Goal: Transaction & Acquisition: Book appointment/travel/reservation

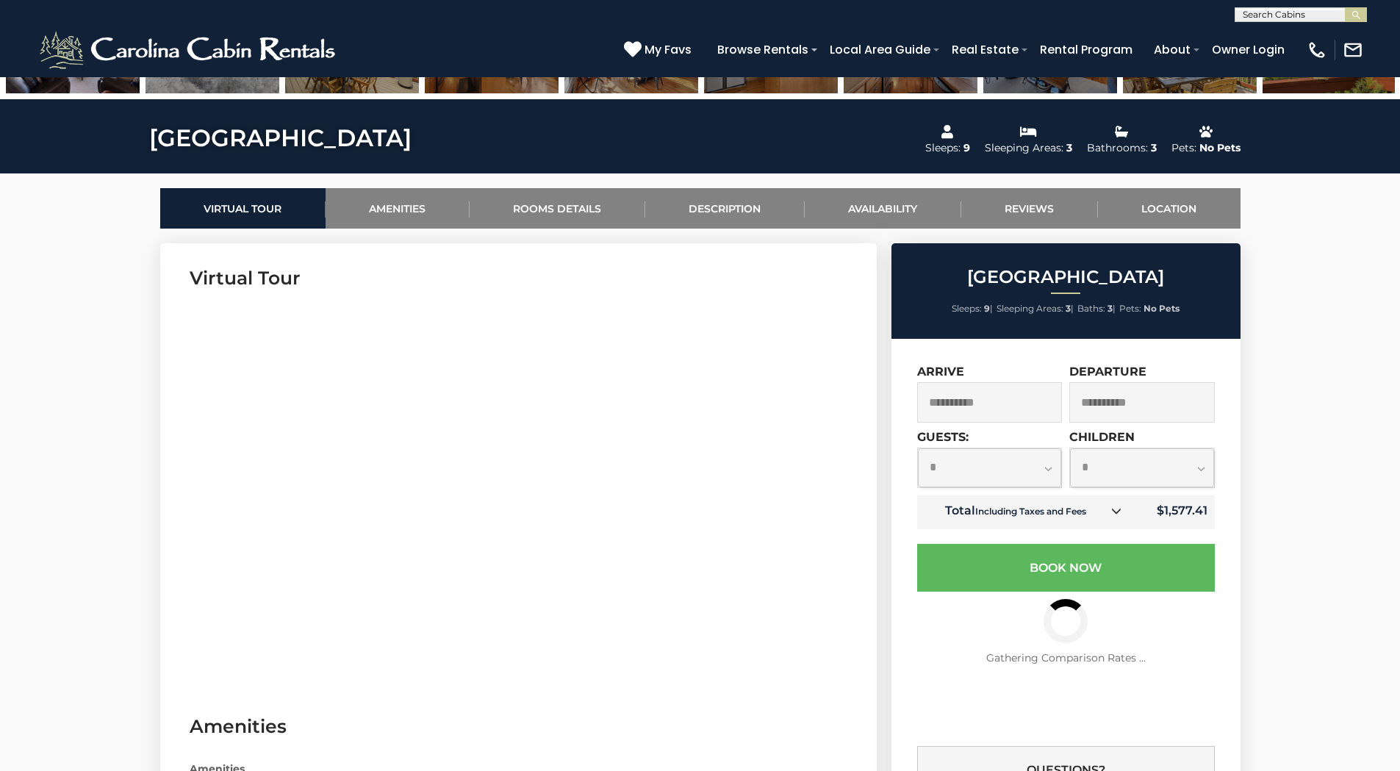
scroll to position [661, 0]
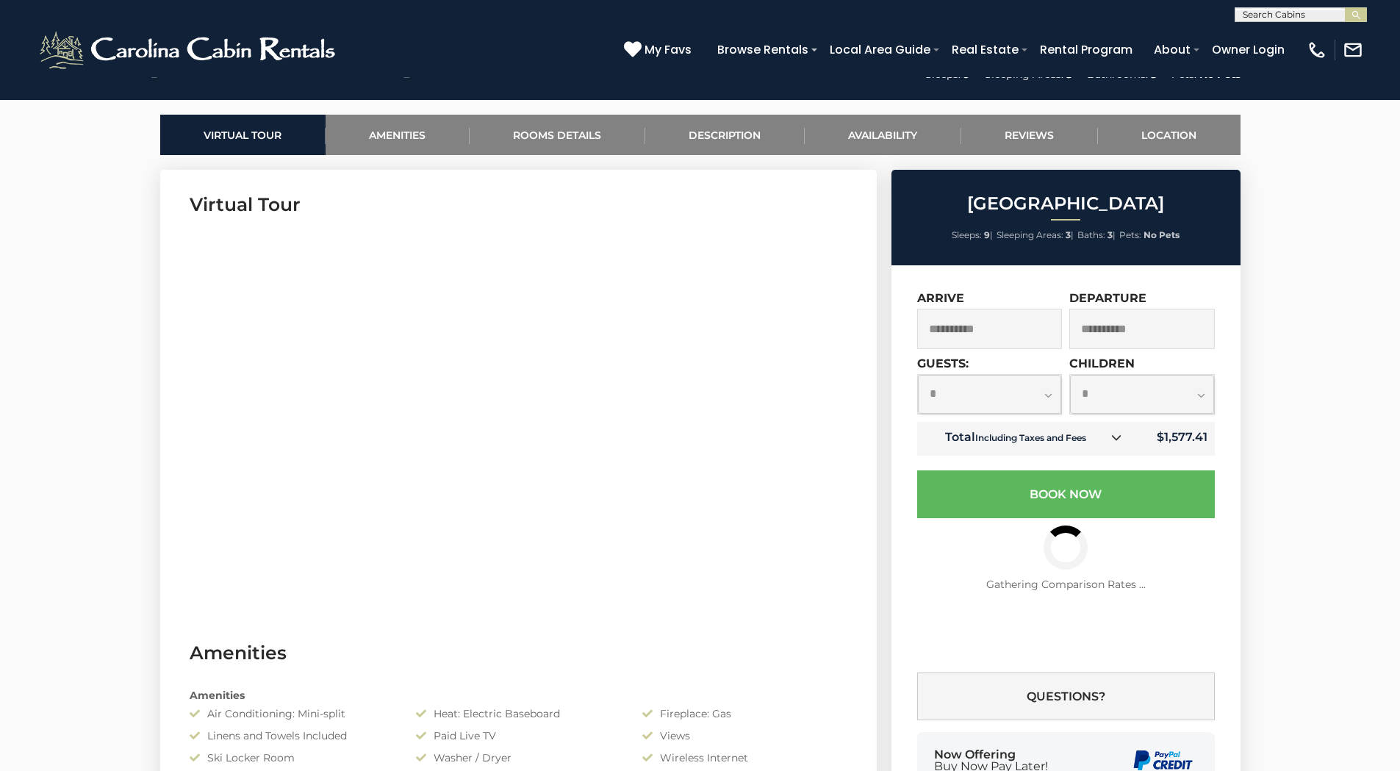
click at [1048, 390] on select "**********" at bounding box center [990, 394] width 144 height 39
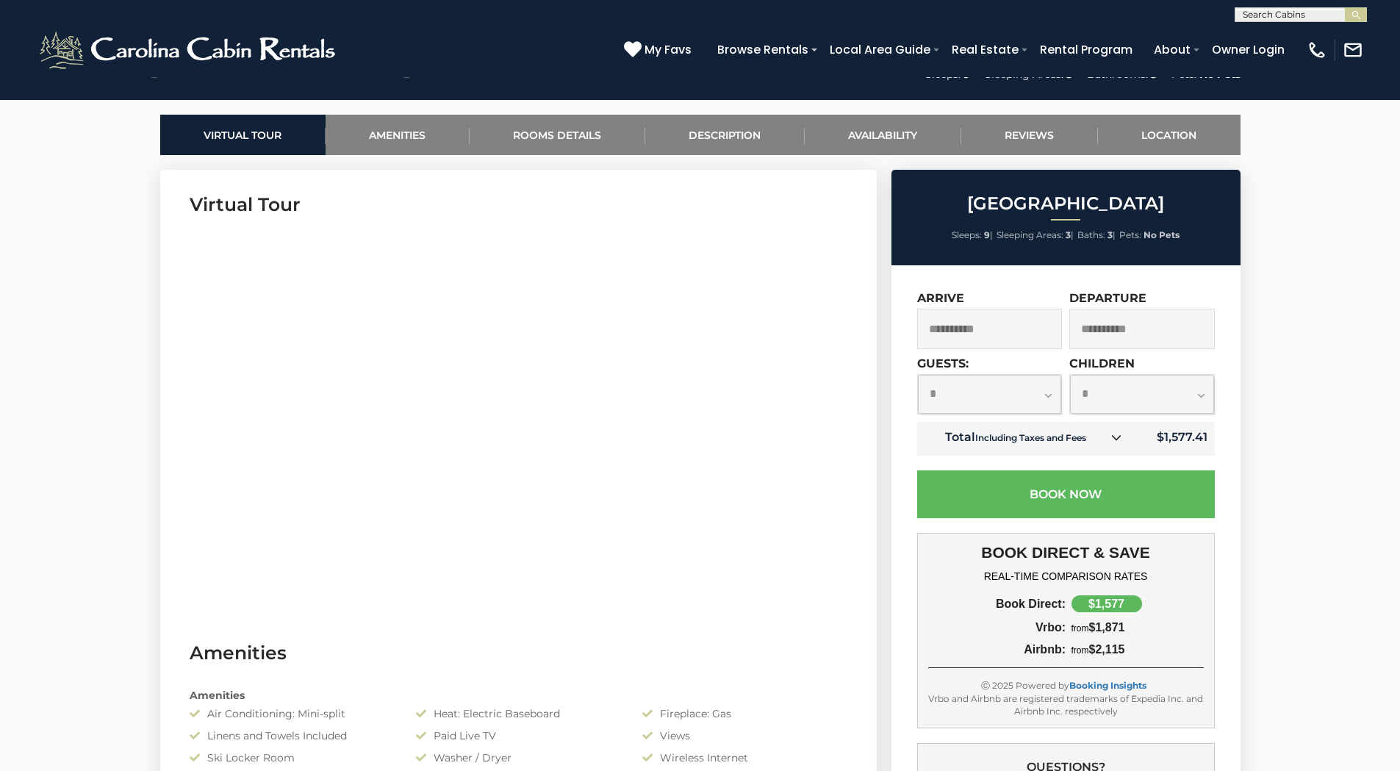
select select "*"
click at [918, 375] on select "**********" at bounding box center [990, 394] width 144 height 39
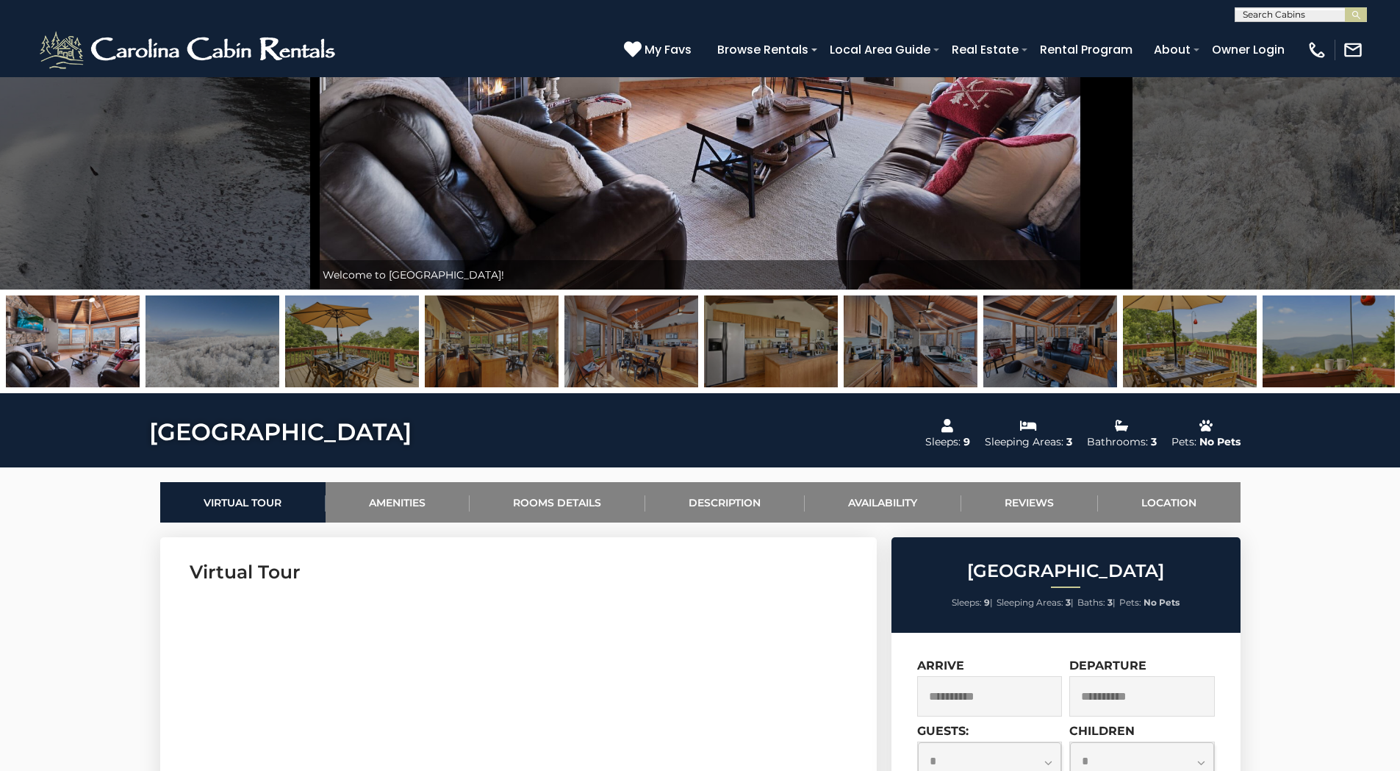
scroll to position [441, 0]
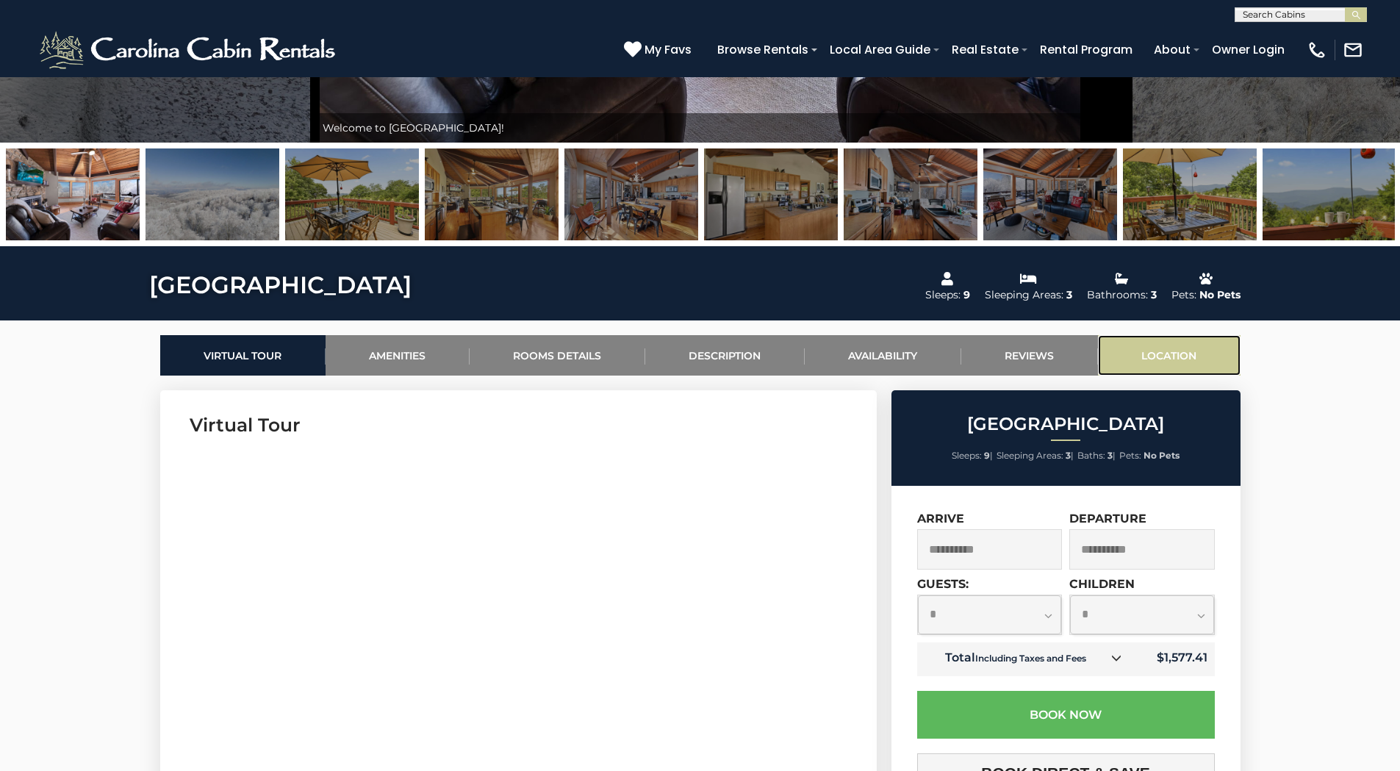
click at [1165, 350] on link "Location" at bounding box center [1169, 355] width 143 height 40
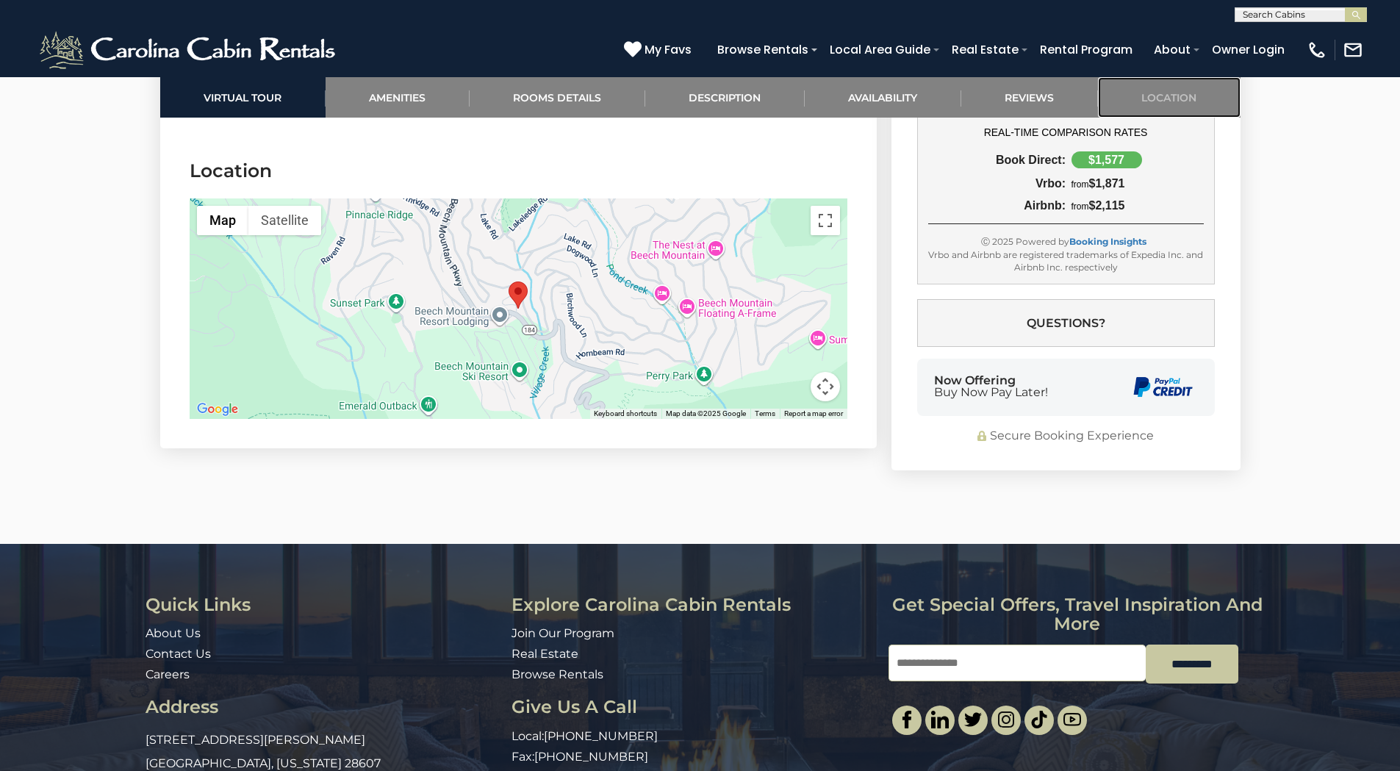
scroll to position [3673, 0]
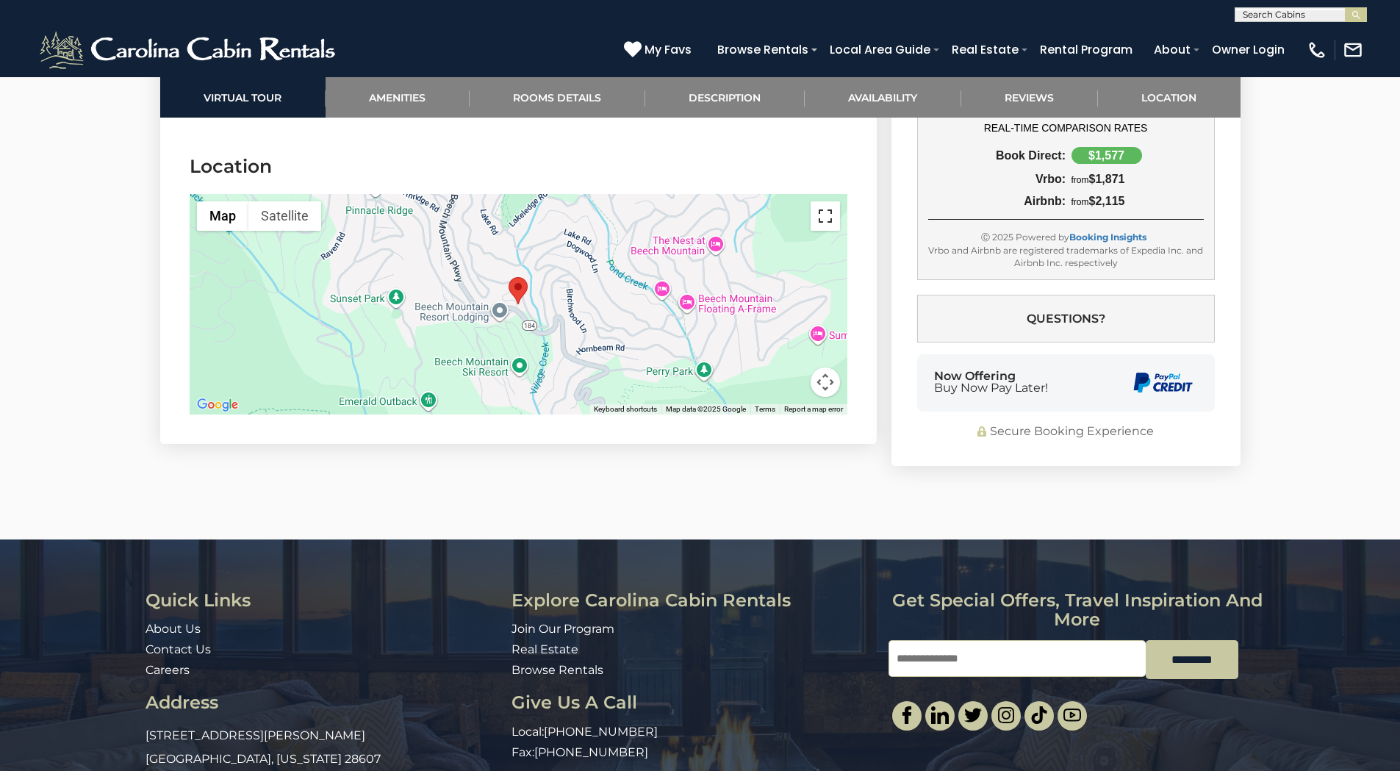
click at [826, 201] on button "Toggle fullscreen view" at bounding box center [825, 215] width 29 height 29
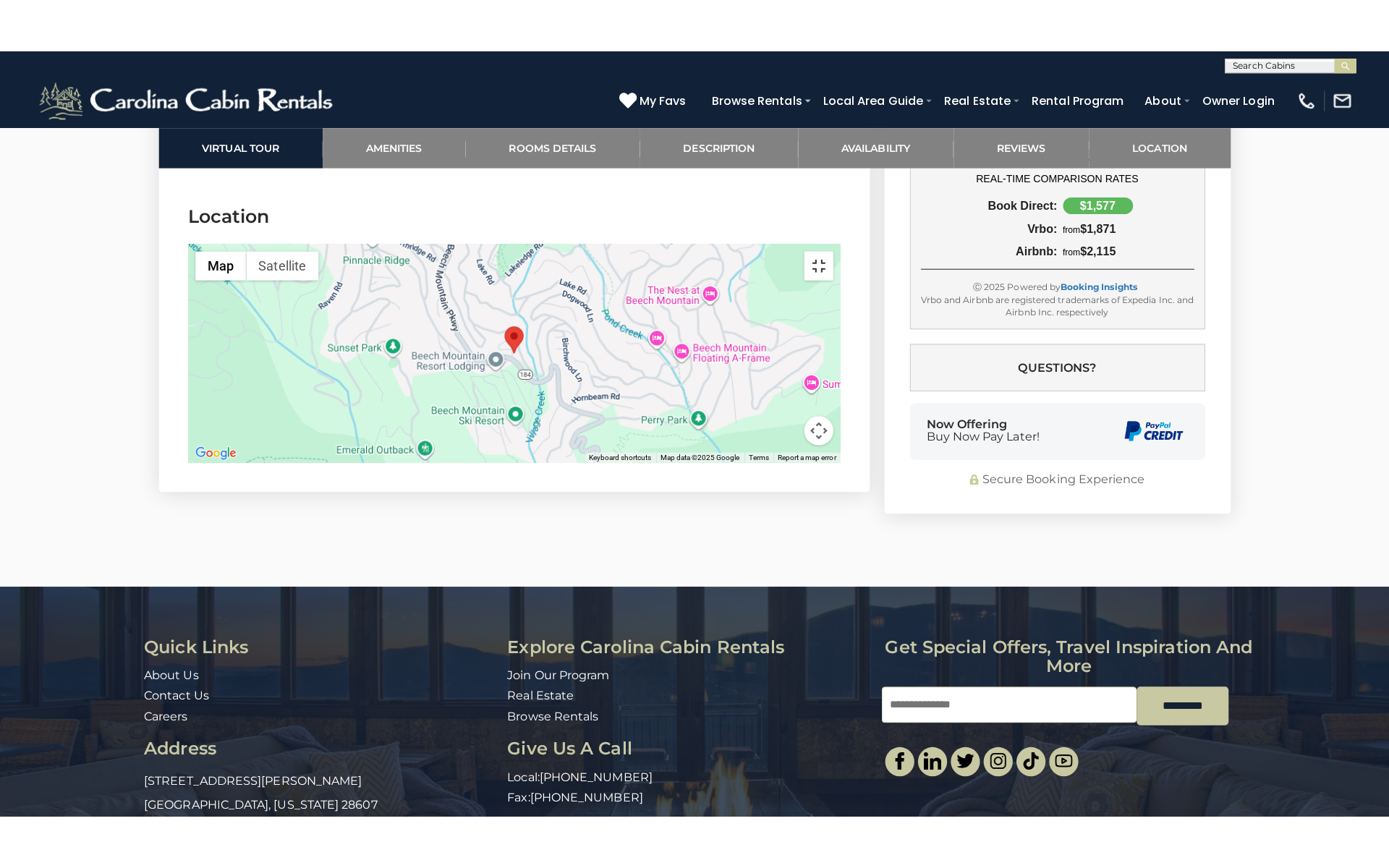
scroll to position [3561, 0]
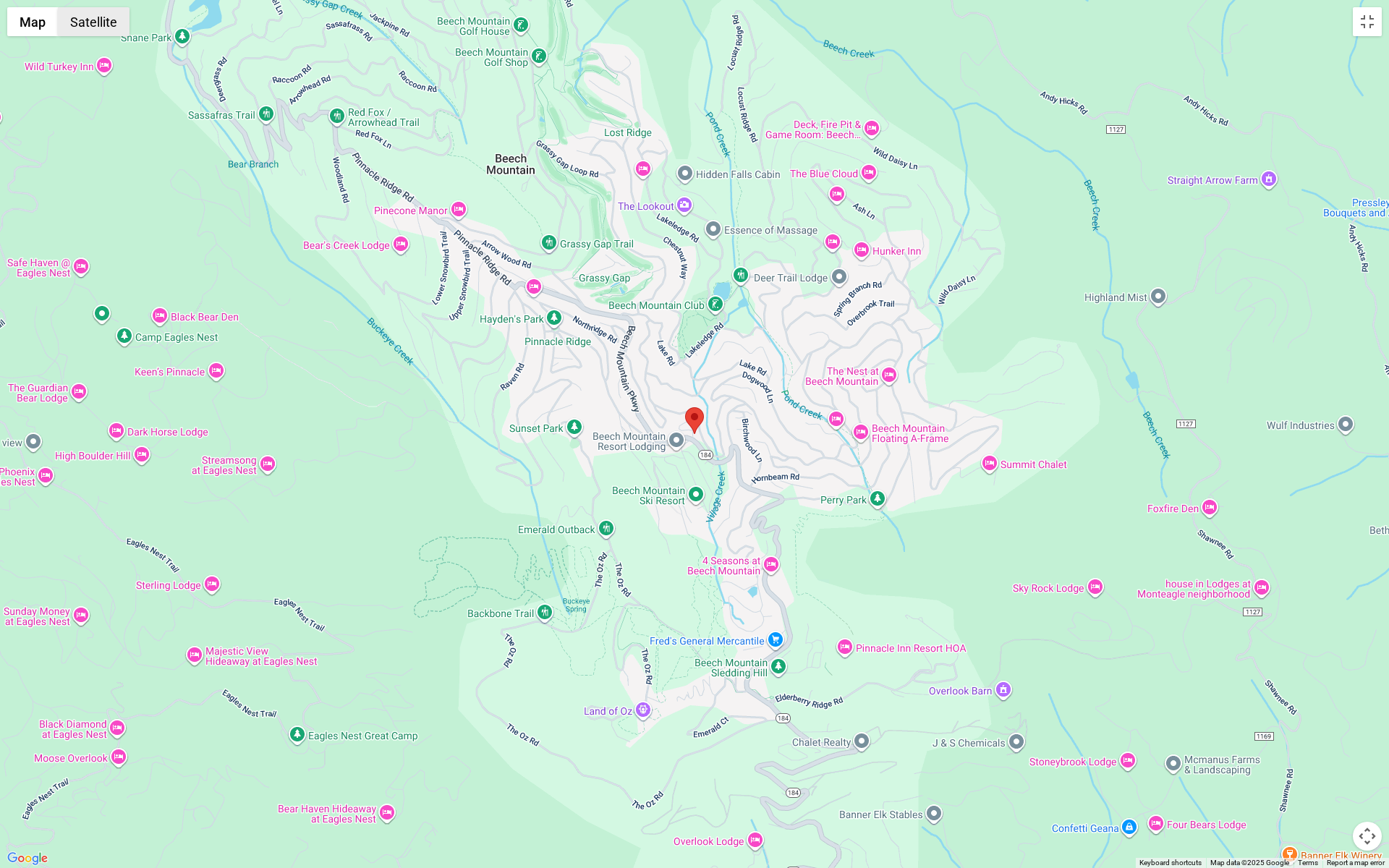
click at [80, 19] on button "Satellite" at bounding box center [94, 21] width 72 height 29
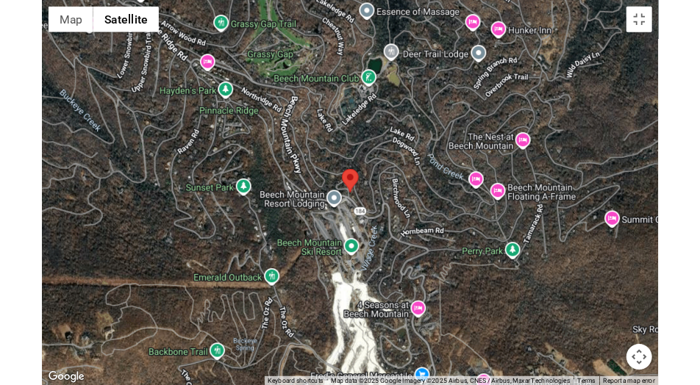
scroll to position [2056, 0]
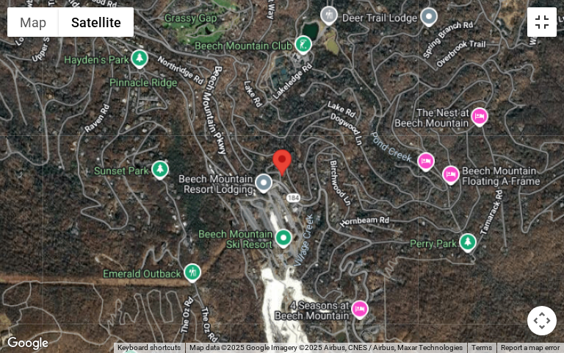
click at [538, 23] on button "Toggle fullscreen view" at bounding box center [542, 21] width 29 height 29
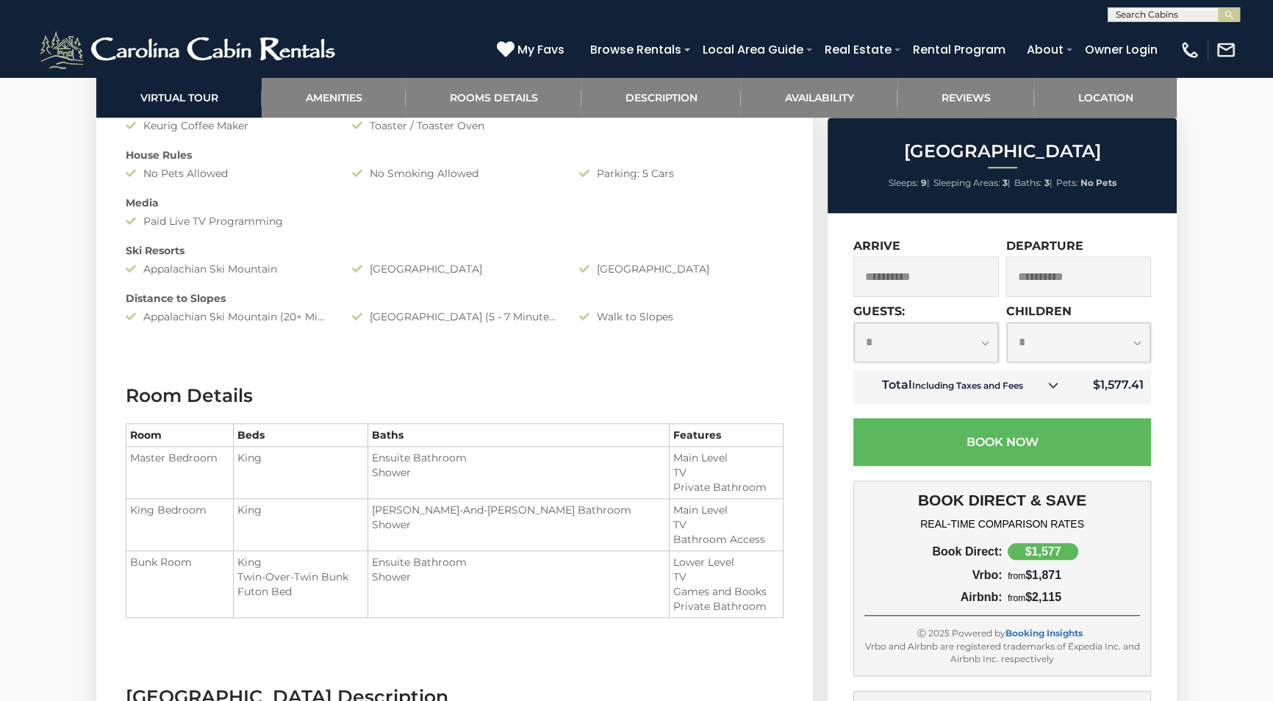
scroll to position [1321, 0]
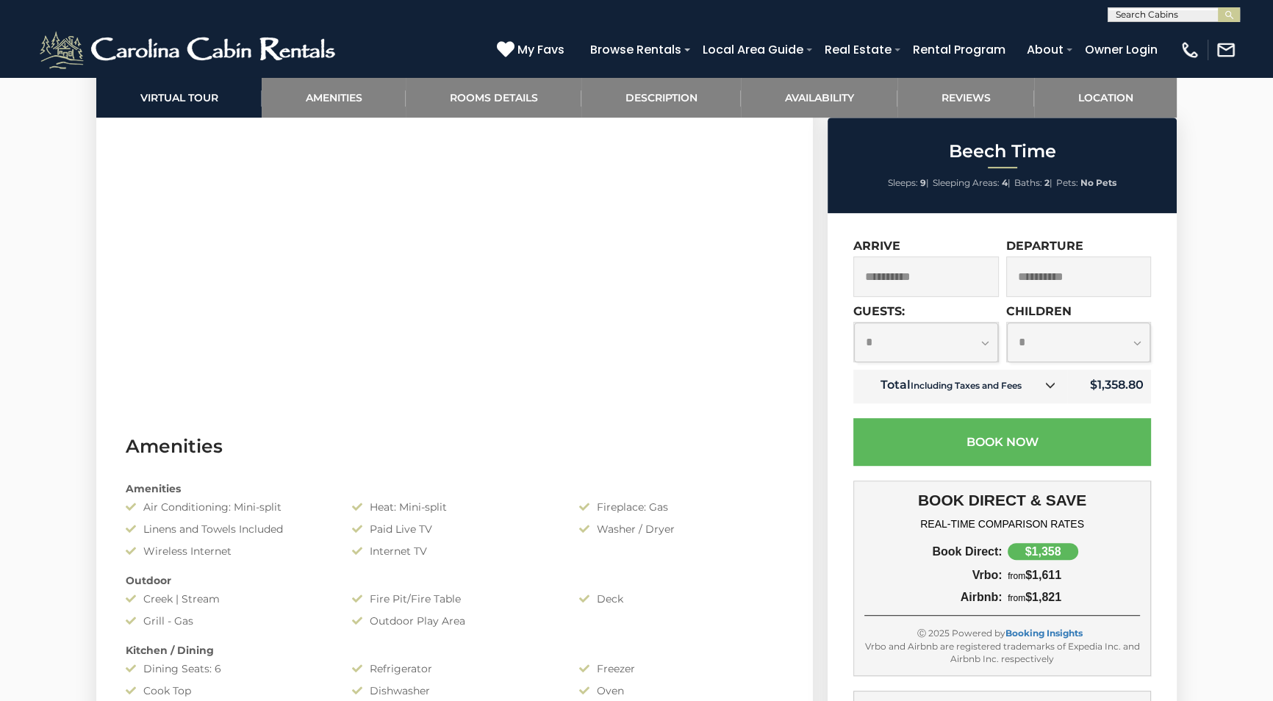
scroll to position [935, 0]
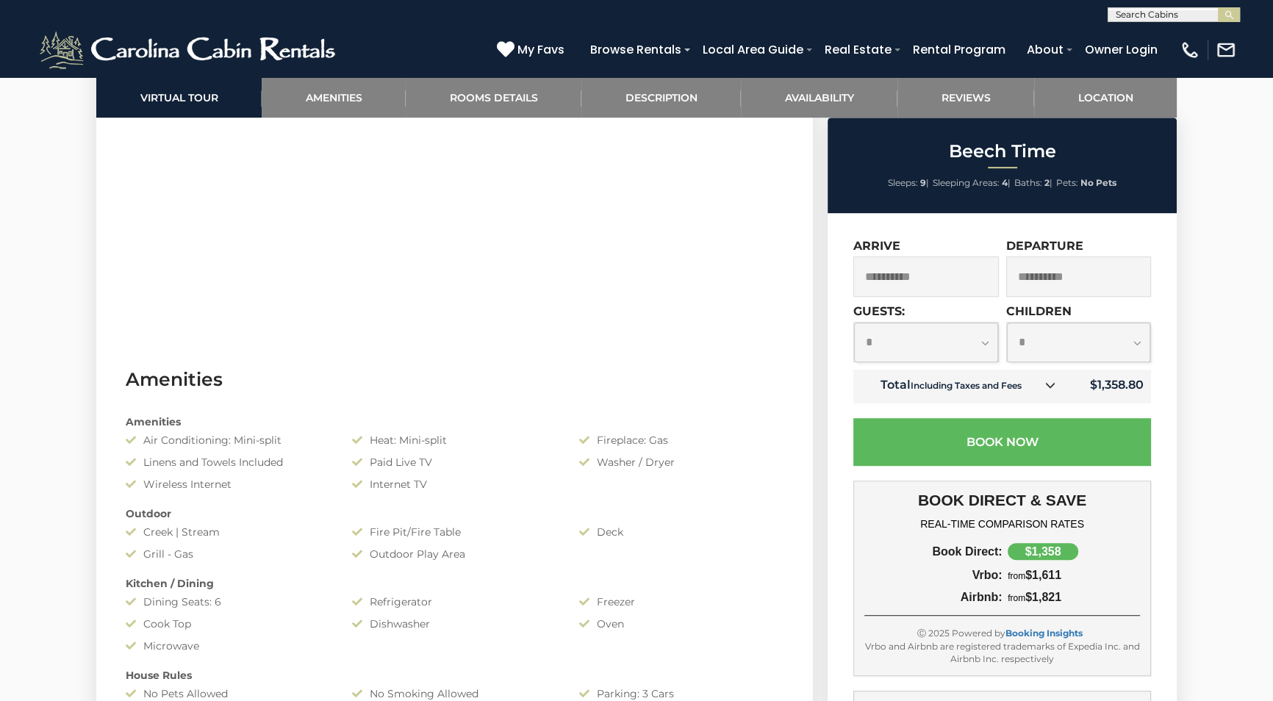
click at [981, 340] on select "**********" at bounding box center [926, 342] width 144 height 39
select select "*"
click at [854, 323] on select "**********" at bounding box center [926, 342] width 144 height 39
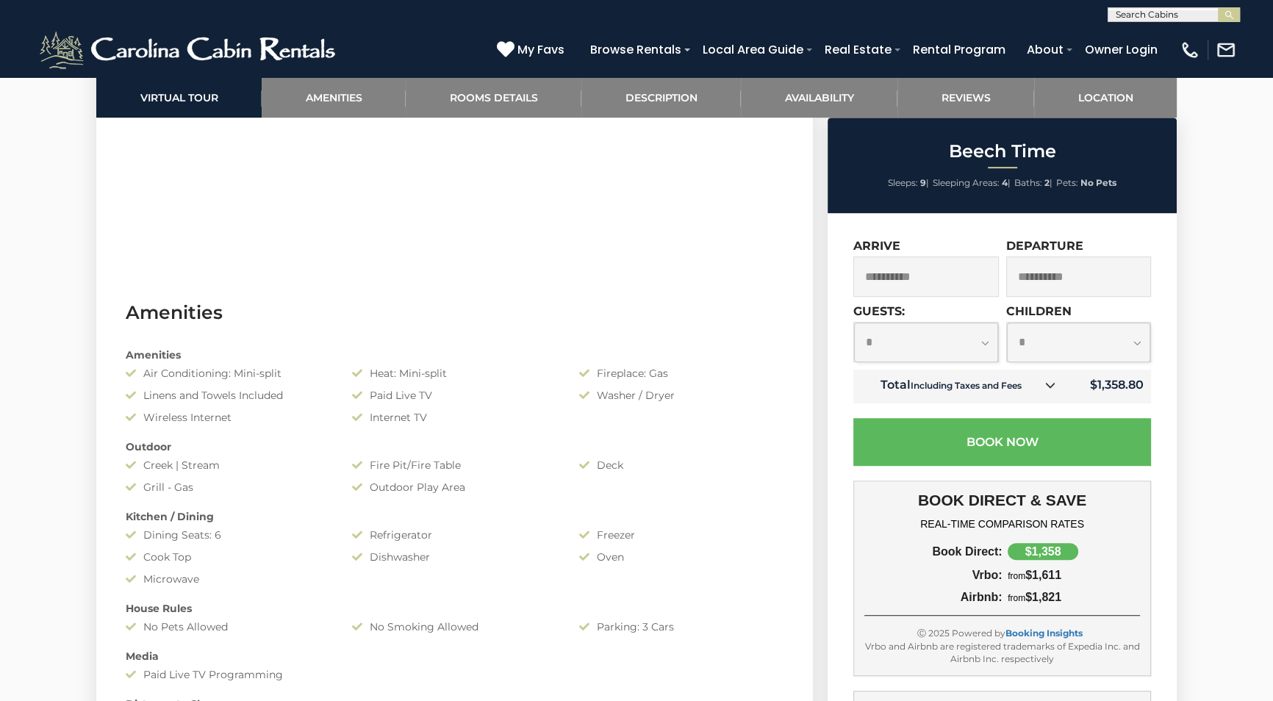
scroll to position [735, 0]
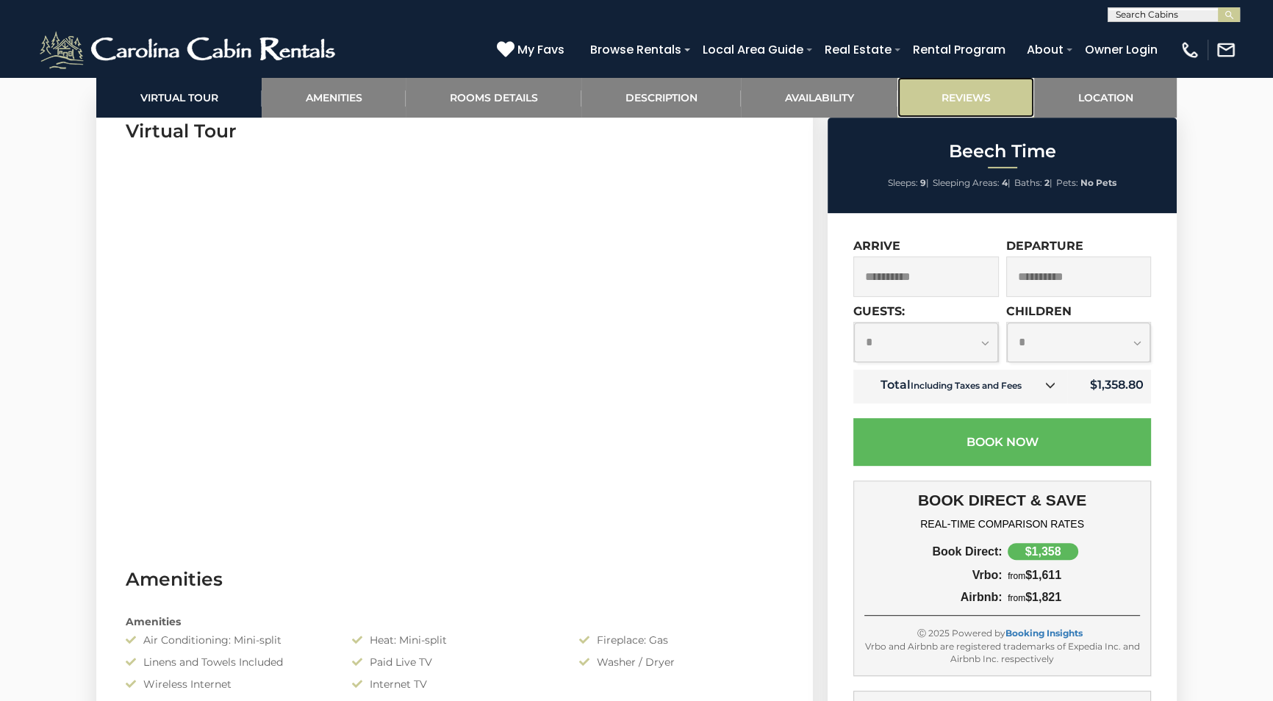
click at [970, 92] on link "Reviews" at bounding box center [965, 97] width 137 height 40
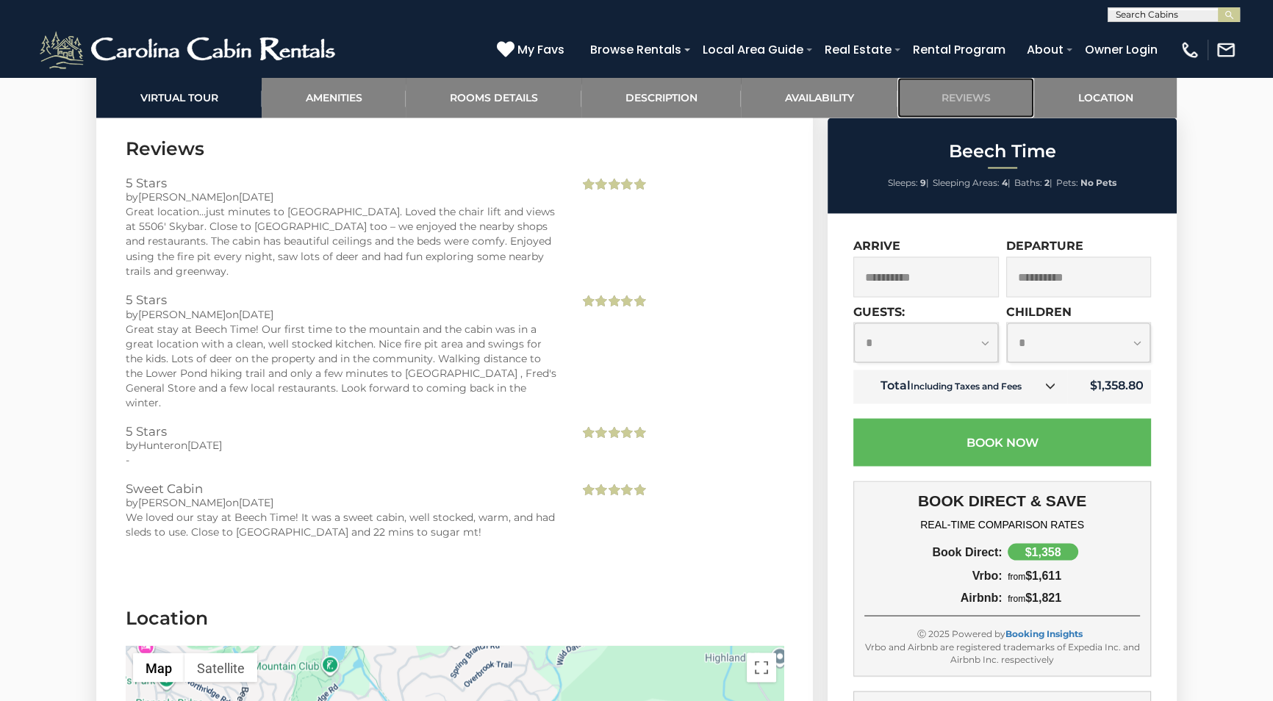
scroll to position [3251, 0]
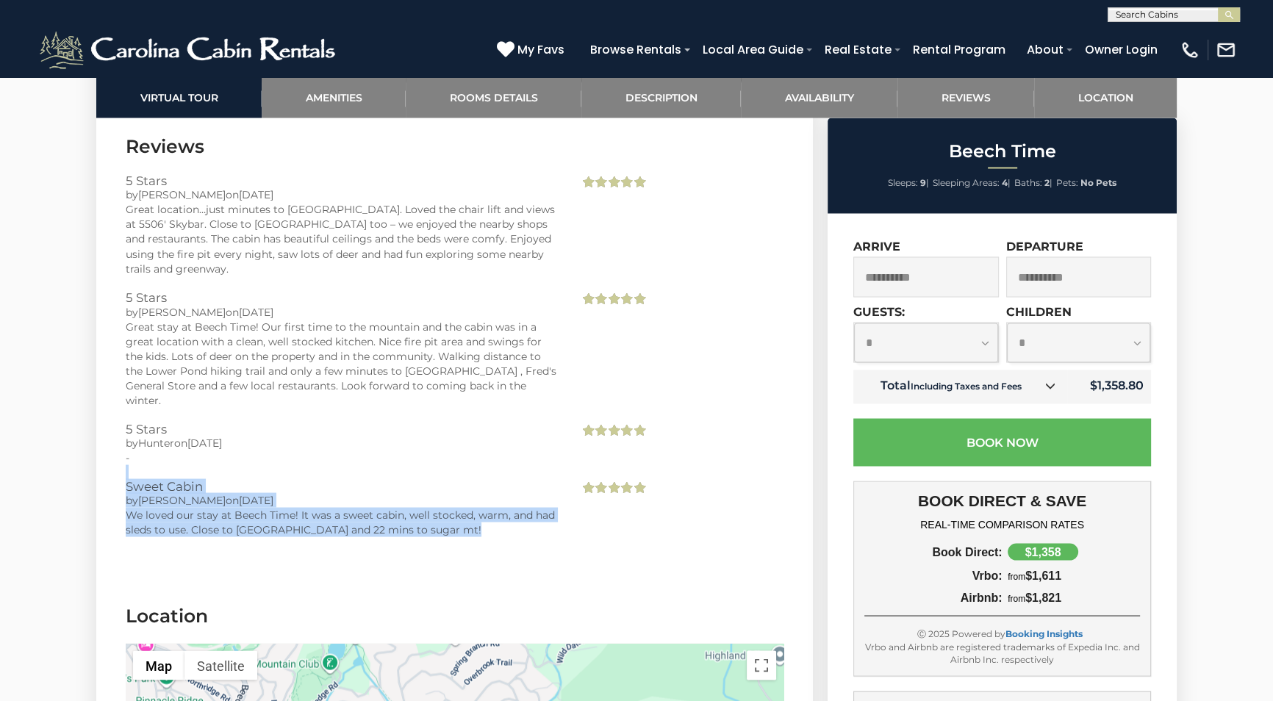
drag, startPoint x: 586, startPoint y: 568, endPoint x: 585, endPoint y: 466, distance: 102.2
click at [585, 466] on section "Reviews 5 Stars by Marnie on 07/16/2025 Great location…just minutes to Beech Mt…" at bounding box center [454, 347] width 717 height 470
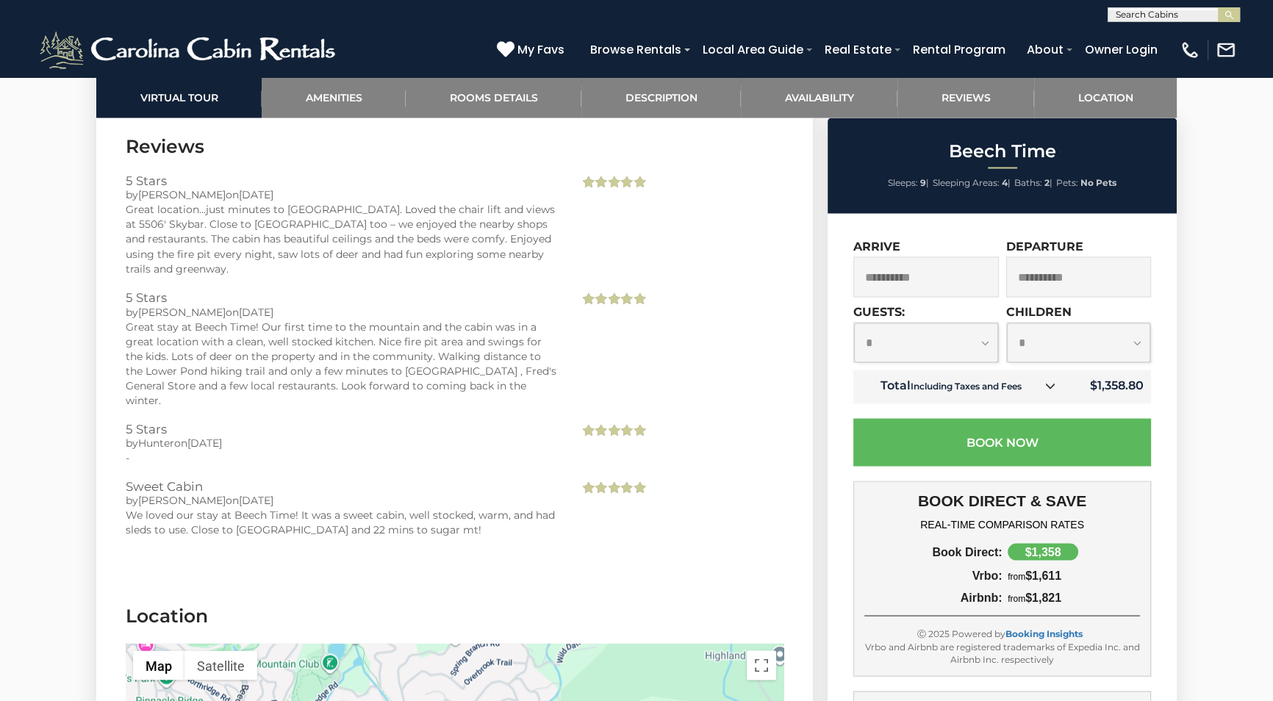
click at [410, 435] on div "by Hunter on 02/03/2025" at bounding box center [341, 442] width 431 height 15
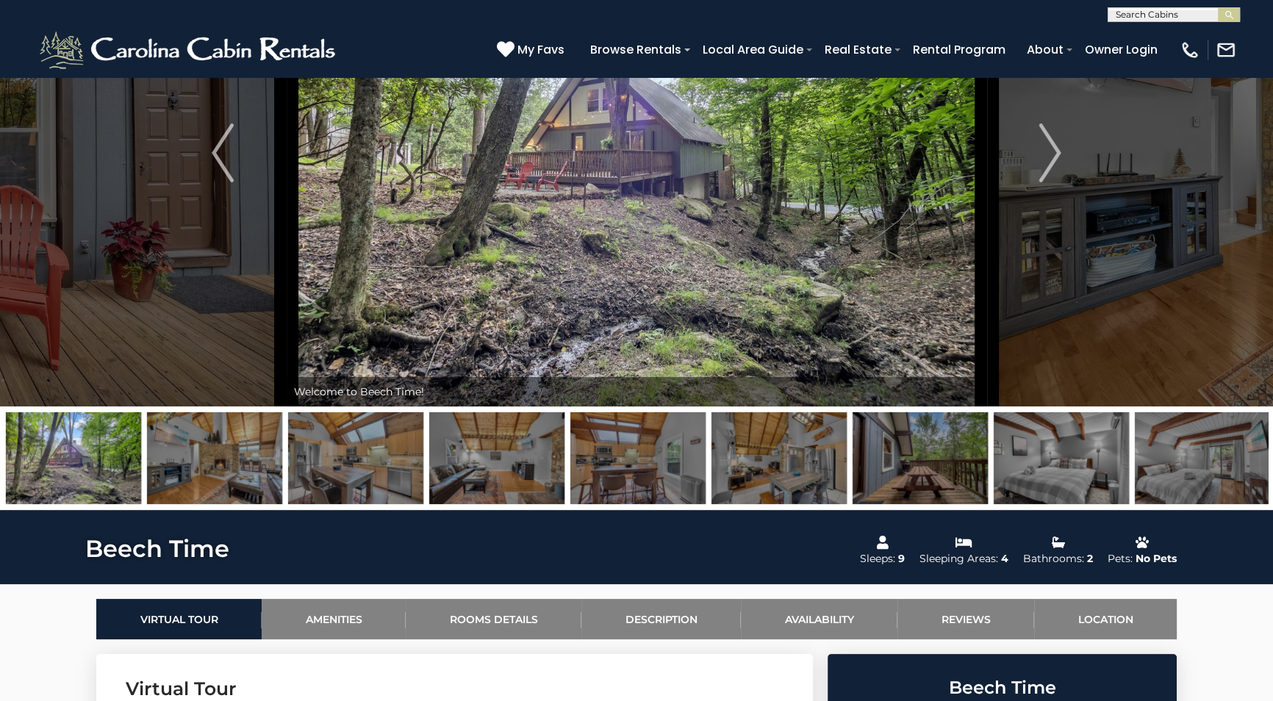
scroll to position [0, 0]
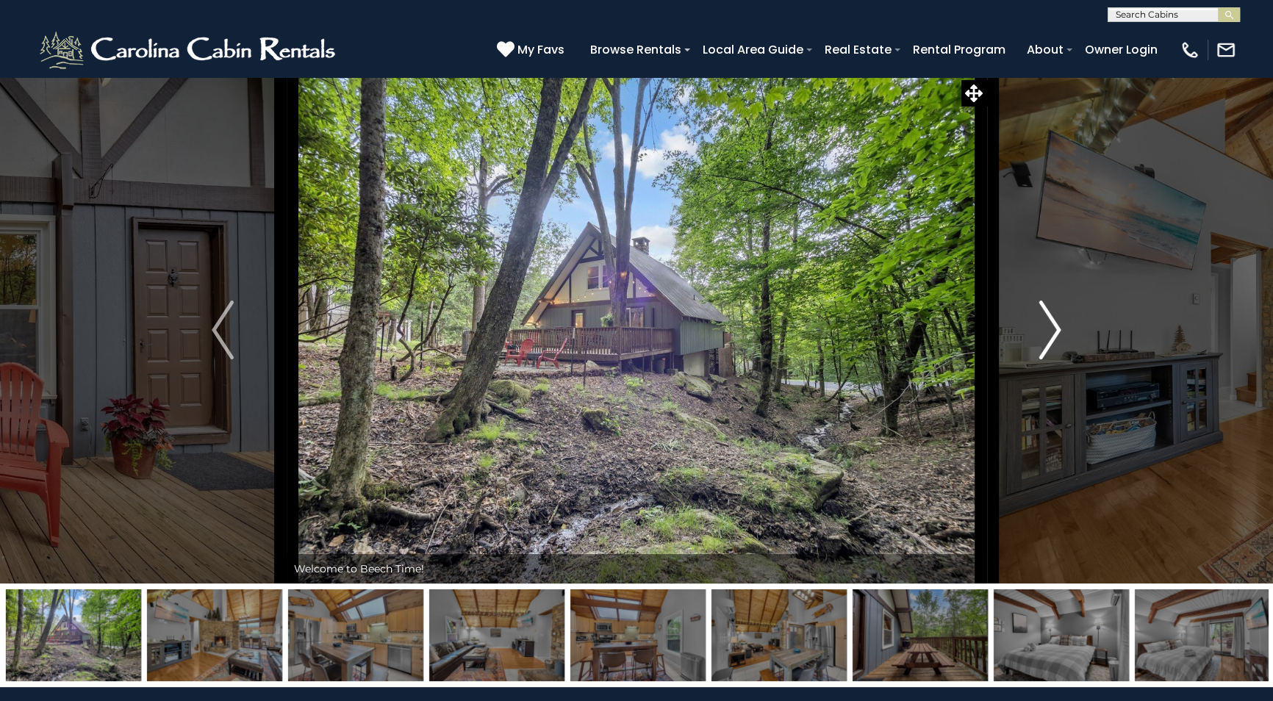
click at [1054, 334] on img "Next" at bounding box center [1050, 330] width 22 height 59
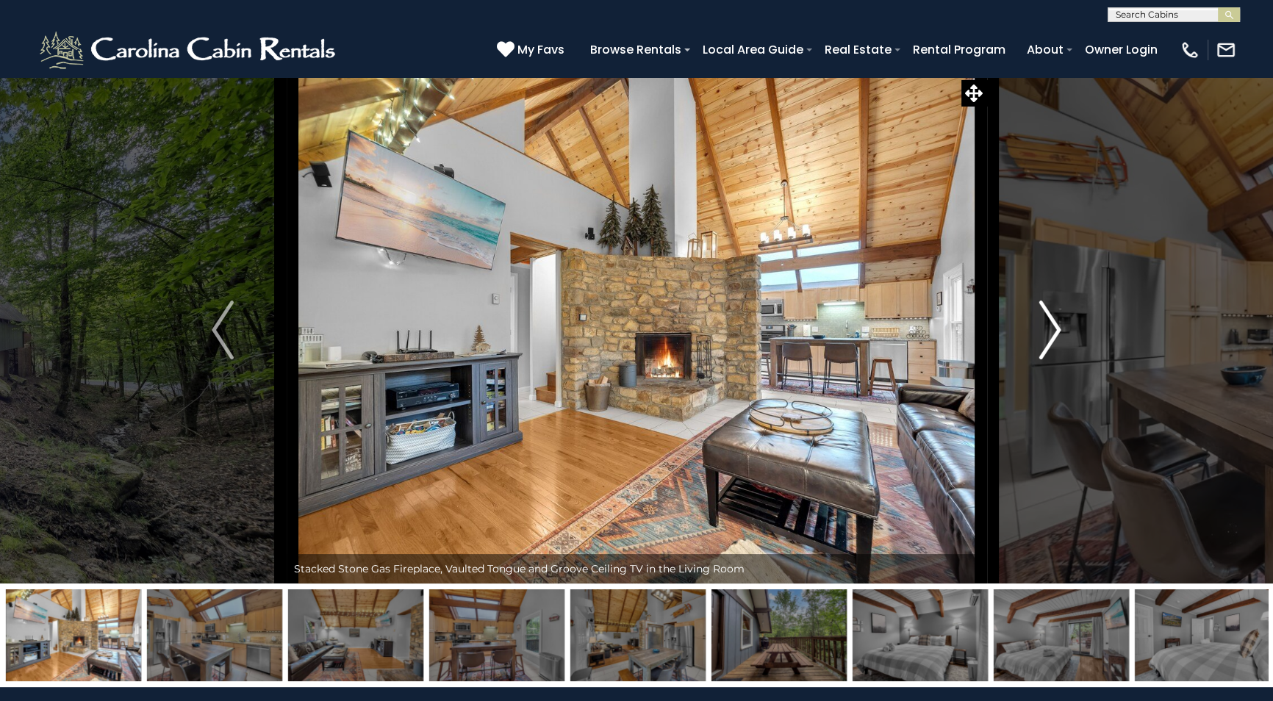
click at [1058, 334] on img "Next" at bounding box center [1050, 330] width 22 height 59
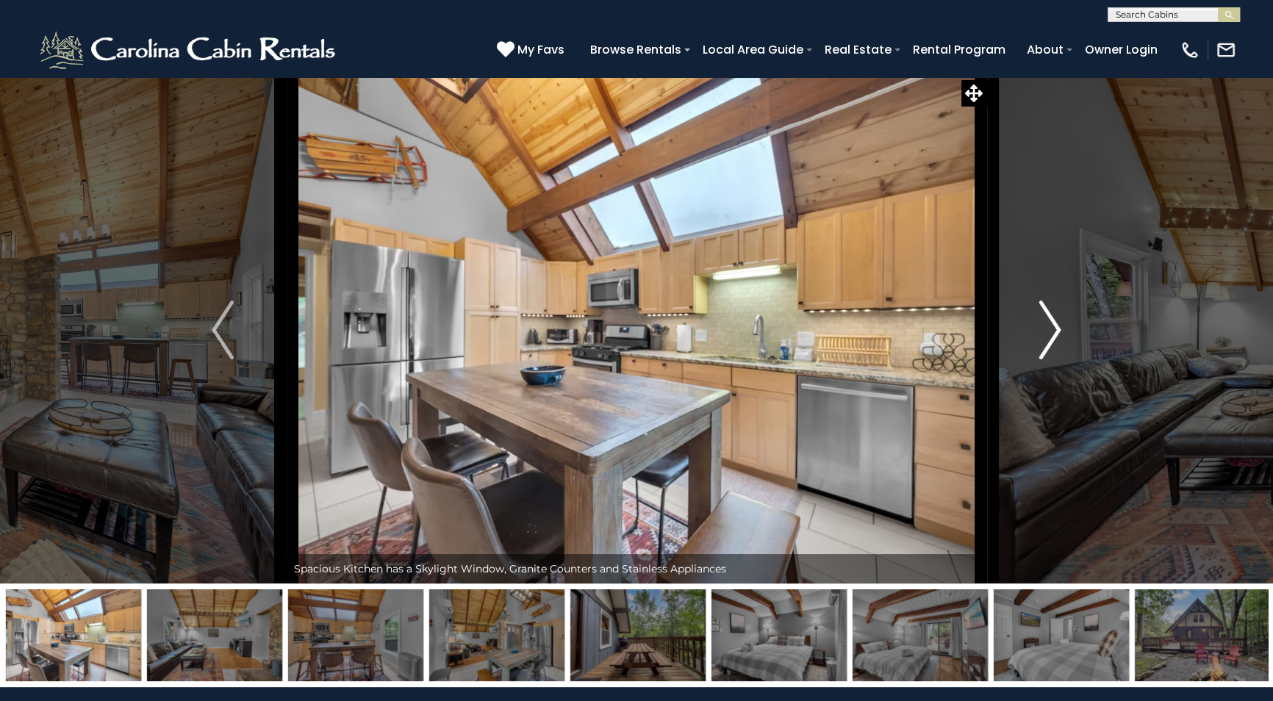
click at [1058, 334] on img "Next" at bounding box center [1050, 330] width 22 height 59
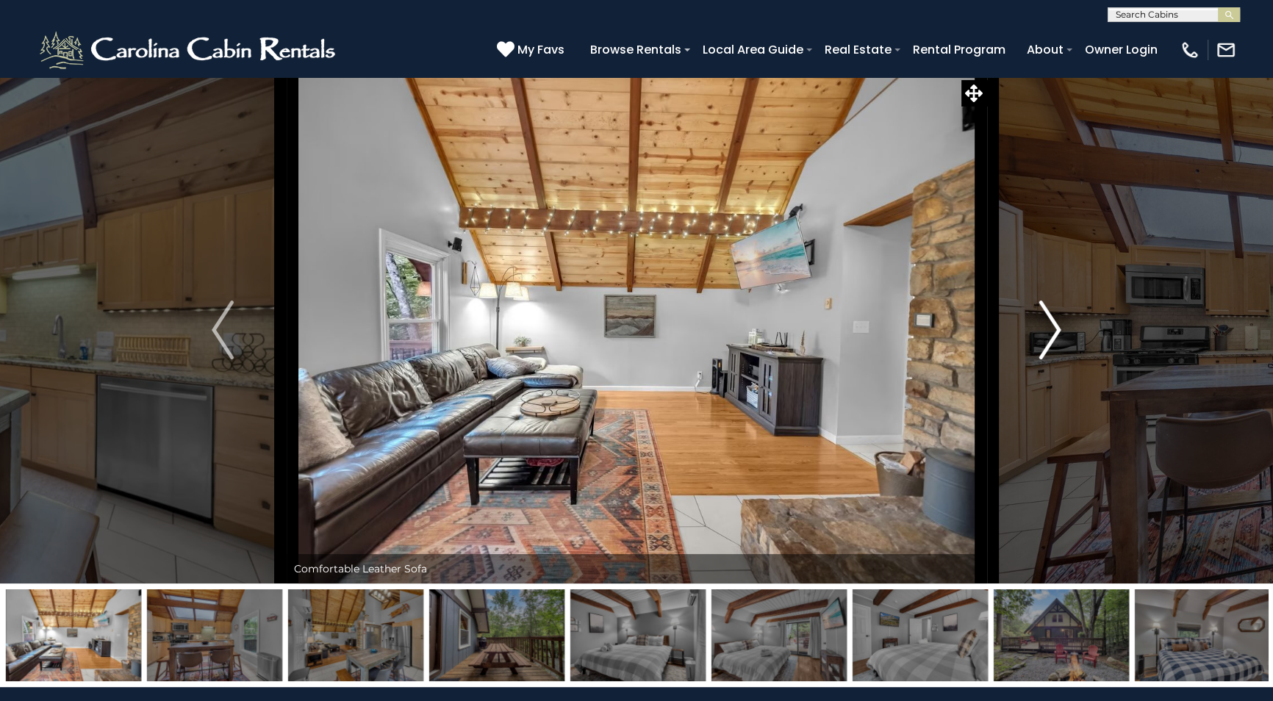
click at [1058, 334] on img "Next" at bounding box center [1050, 330] width 22 height 59
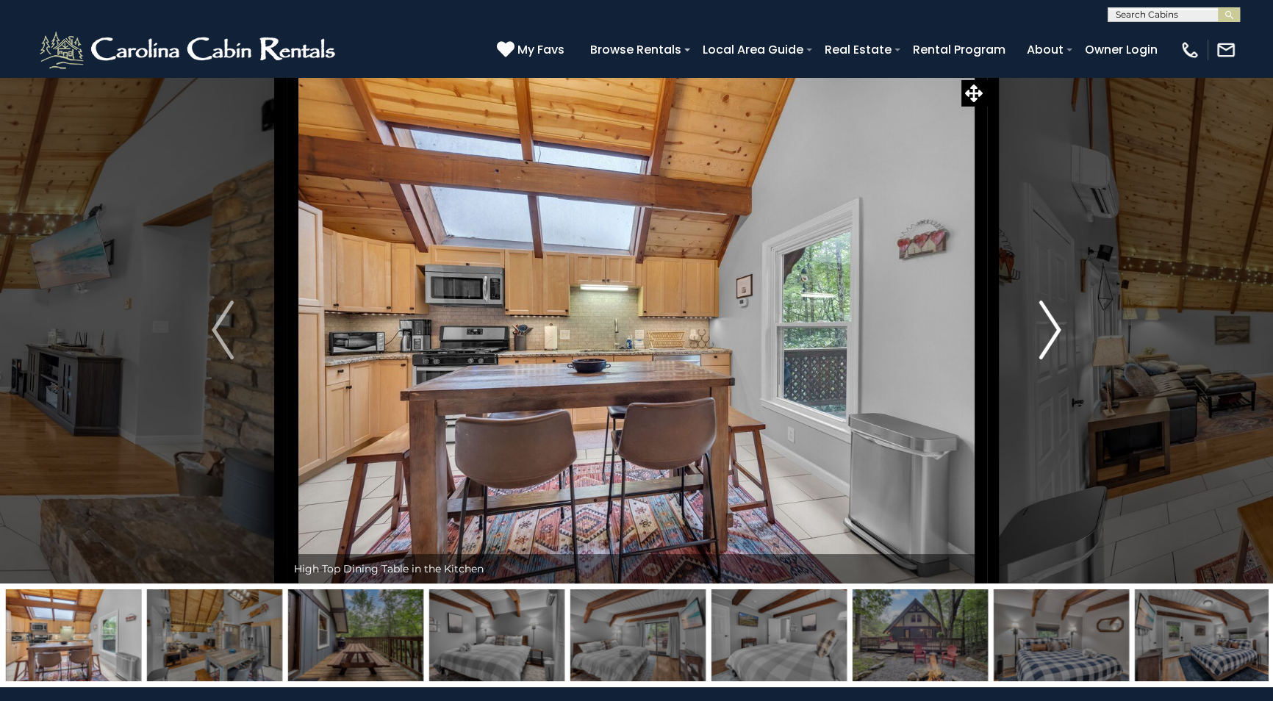
click at [1058, 334] on img "Next" at bounding box center [1050, 330] width 22 height 59
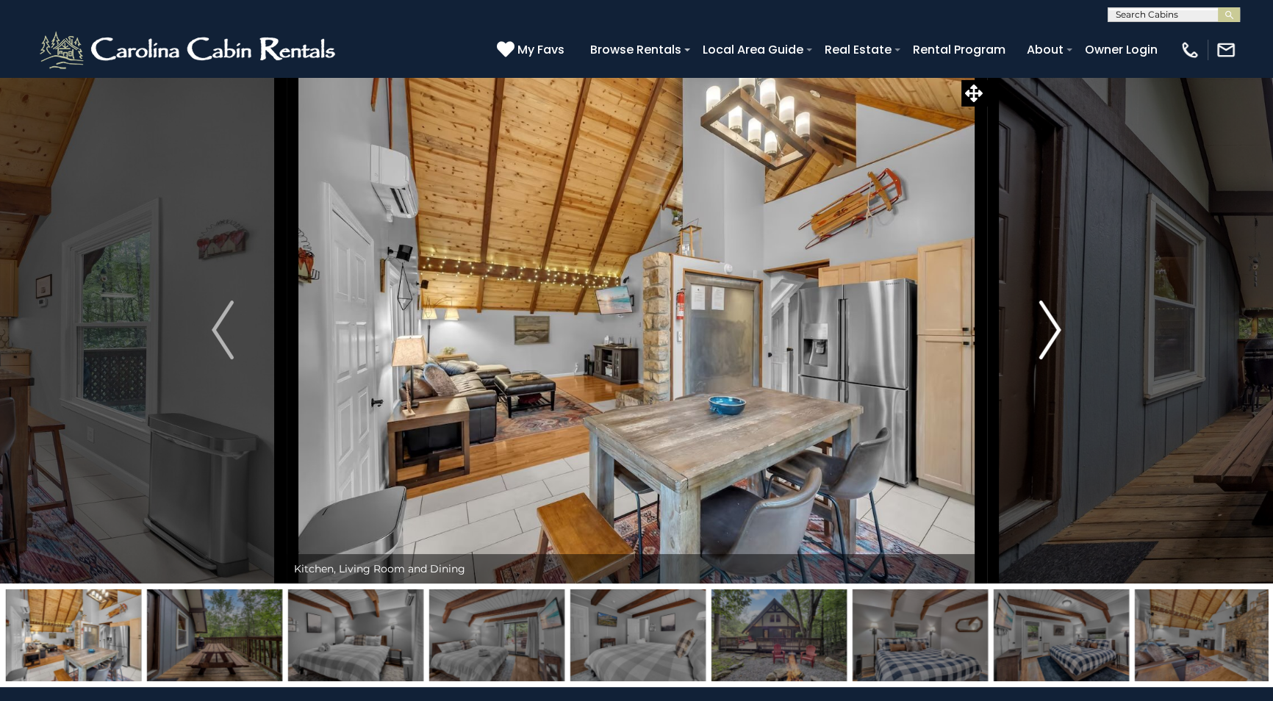
click at [1058, 334] on img "Next" at bounding box center [1050, 330] width 22 height 59
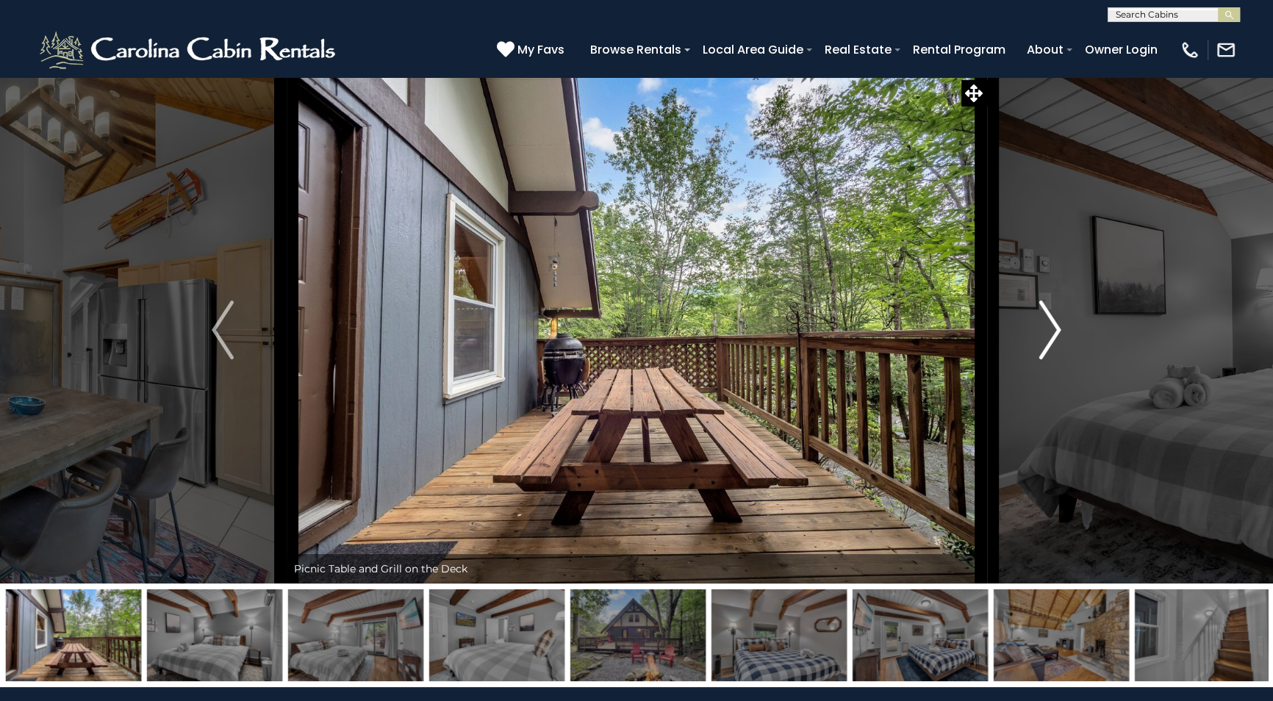
click at [1058, 334] on img "Next" at bounding box center [1050, 330] width 22 height 59
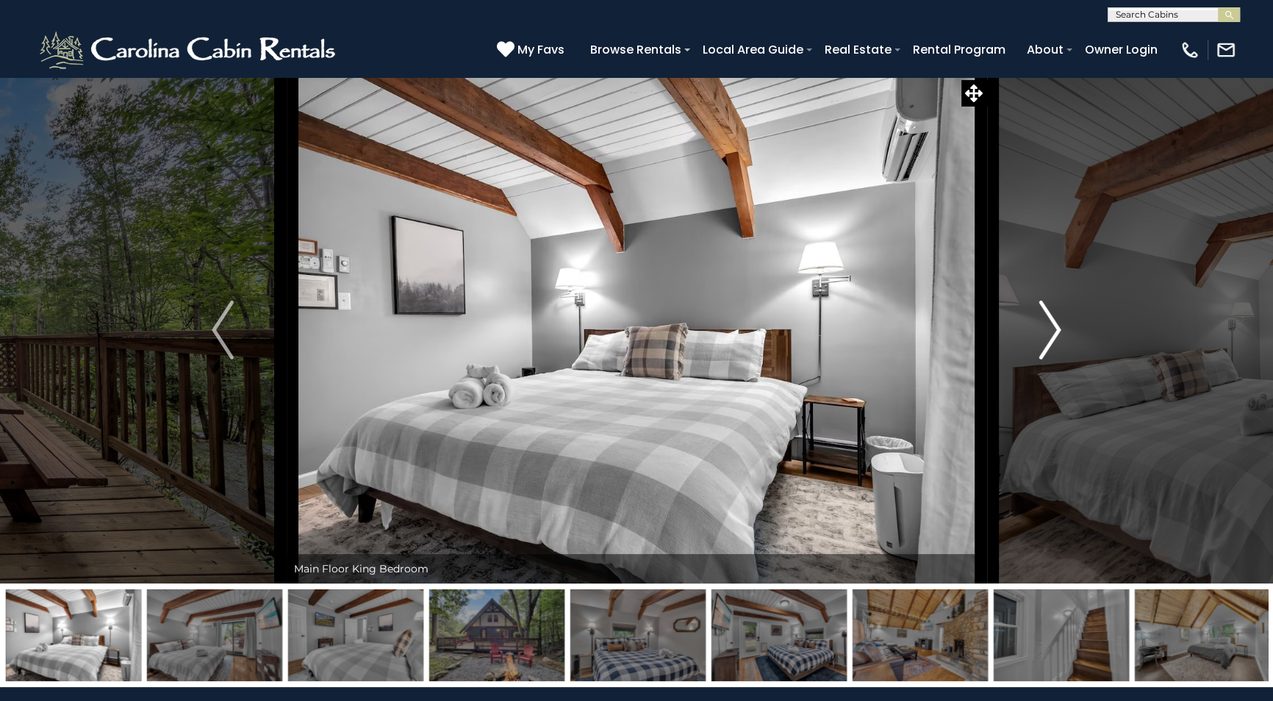
click at [1058, 334] on img "Next" at bounding box center [1050, 330] width 22 height 59
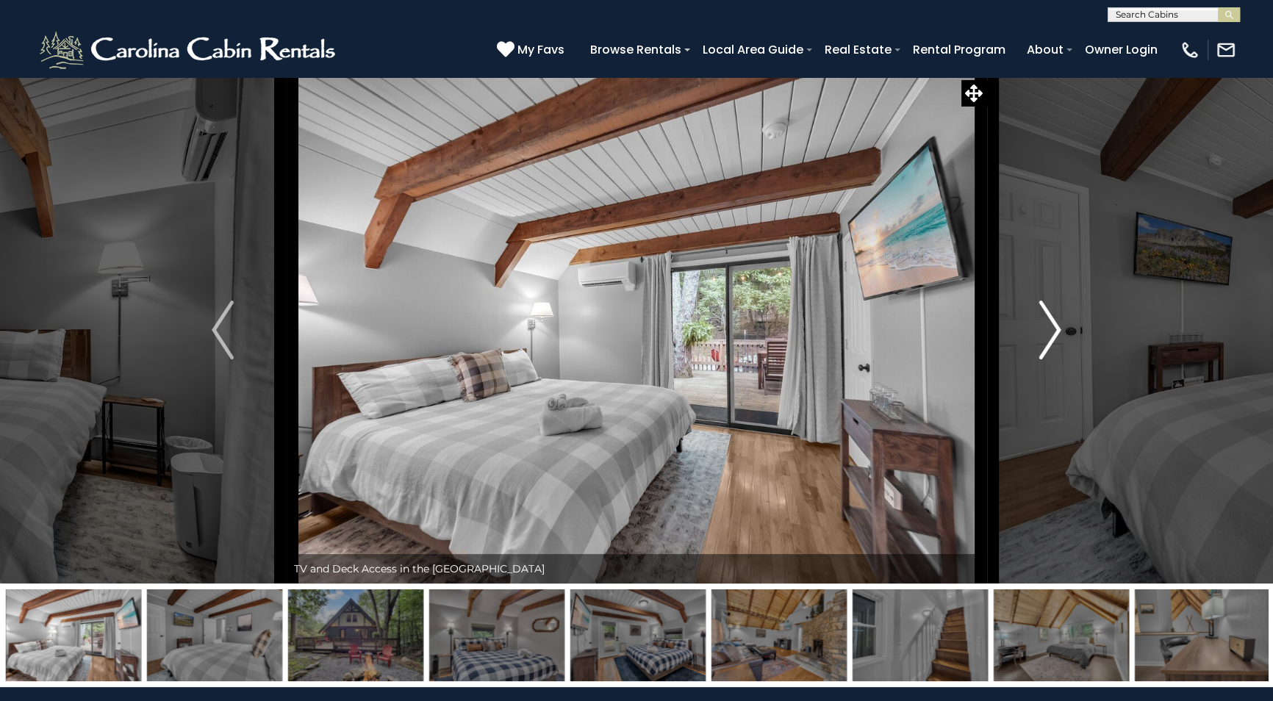
click at [1058, 334] on img "Next" at bounding box center [1050, 330] width 22 height 59
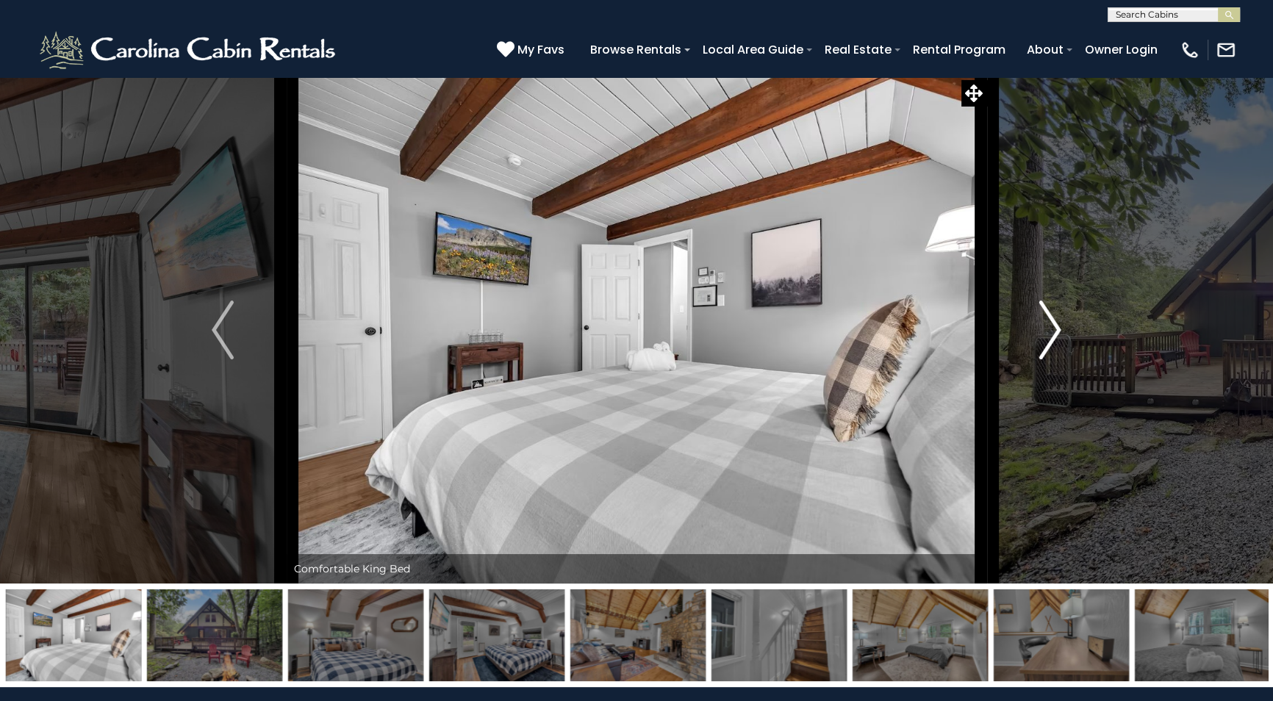
click at [1058, 334] on img "Next" at bounding box center [1050, 330] width 22 height 59
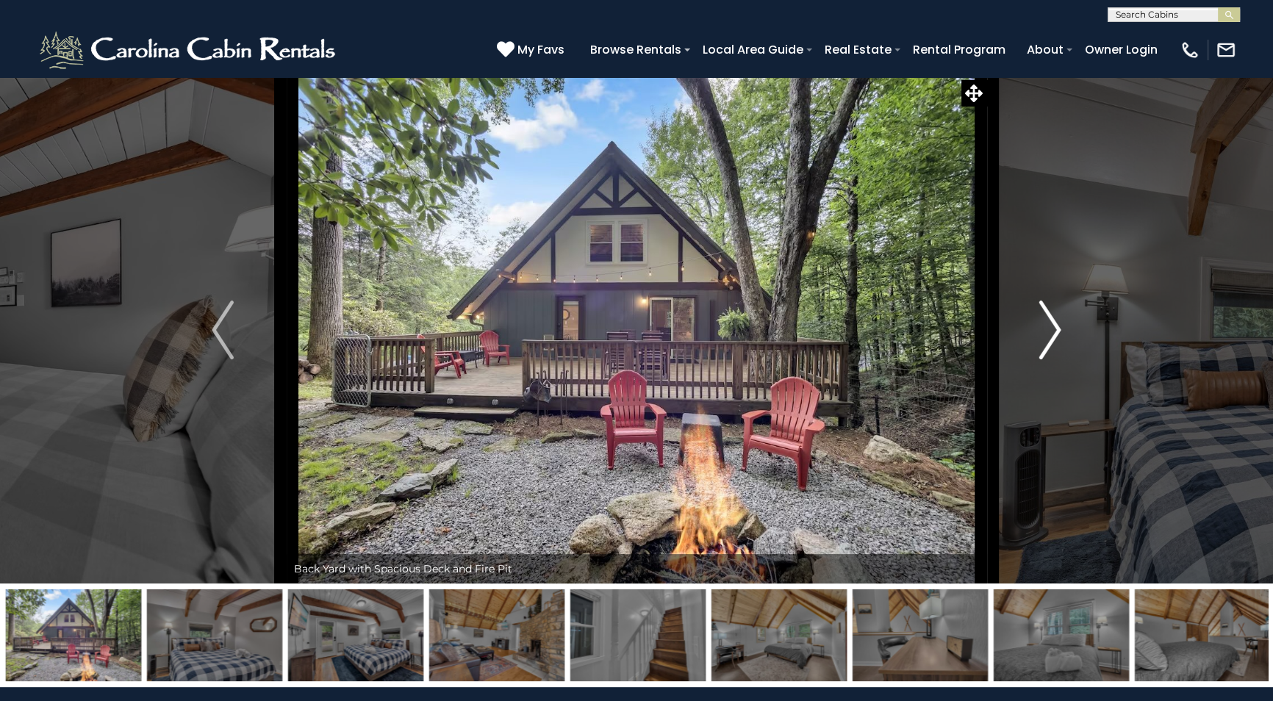
click at [1058, 334] on img "Next" at bounding box center [1050, 330] width 22 height 59
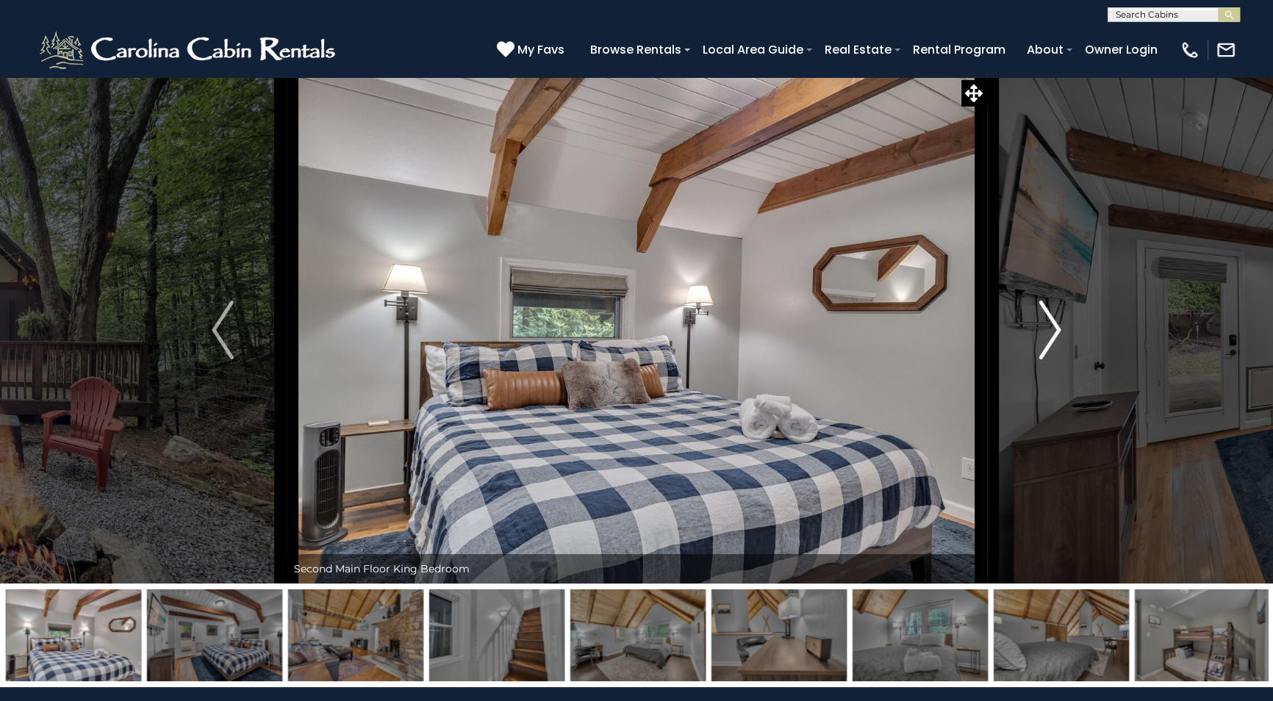
click at [1058, 334] on img "Next" at bounding box center [1050, 330] width 22 height 59
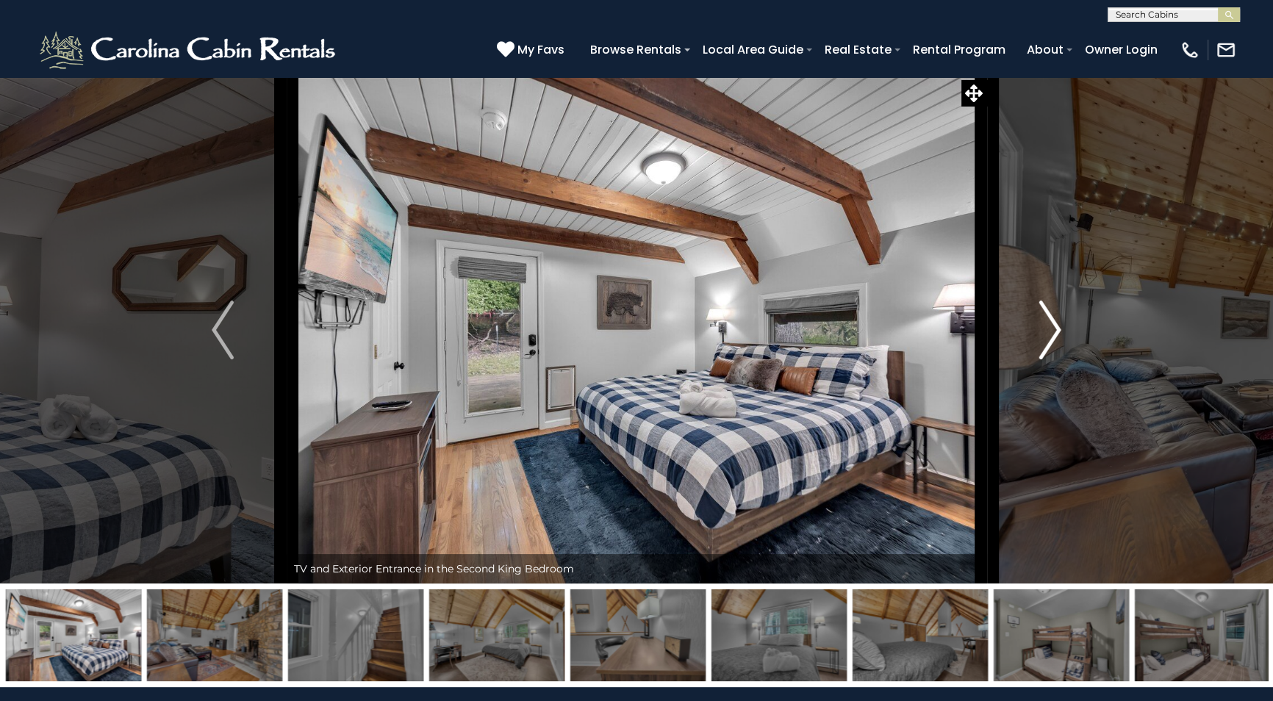
click at [1058, 334] on img "Next" at bounding box center [1050, 330] width 22 height 59
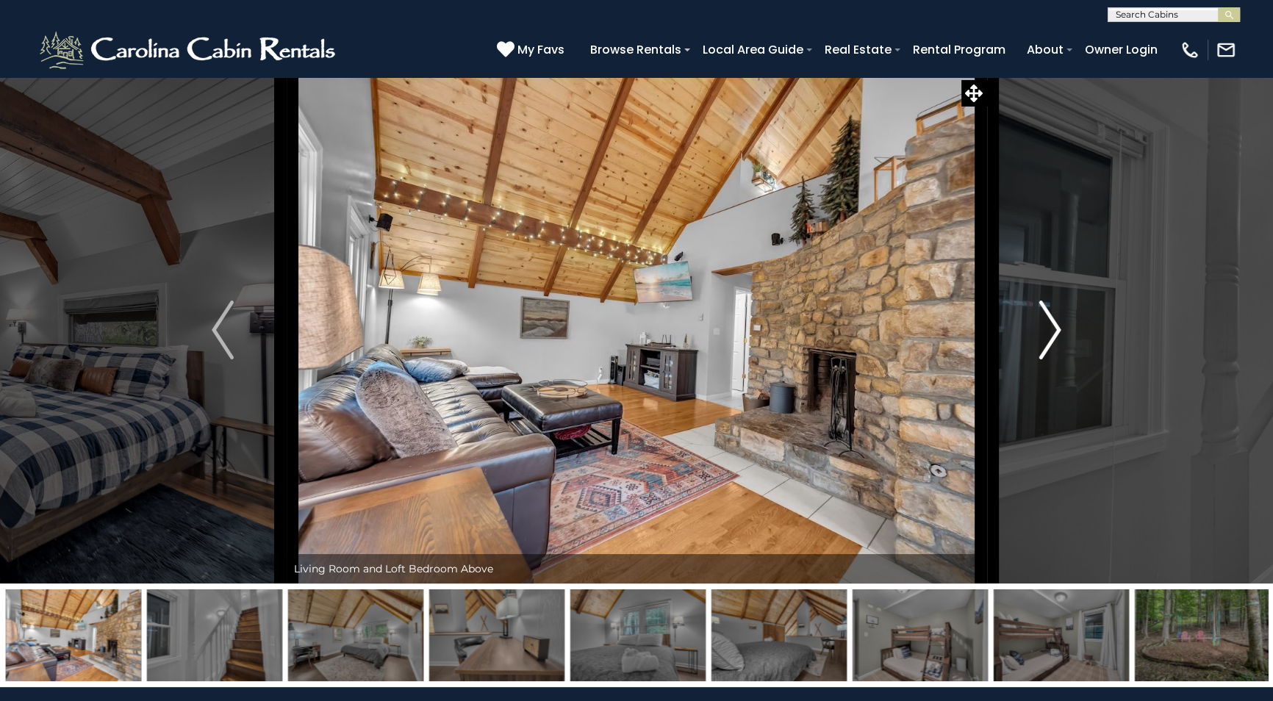
click at [1058, 334] on img "Next" at bounding box center [1050, 330] width 22 height 59
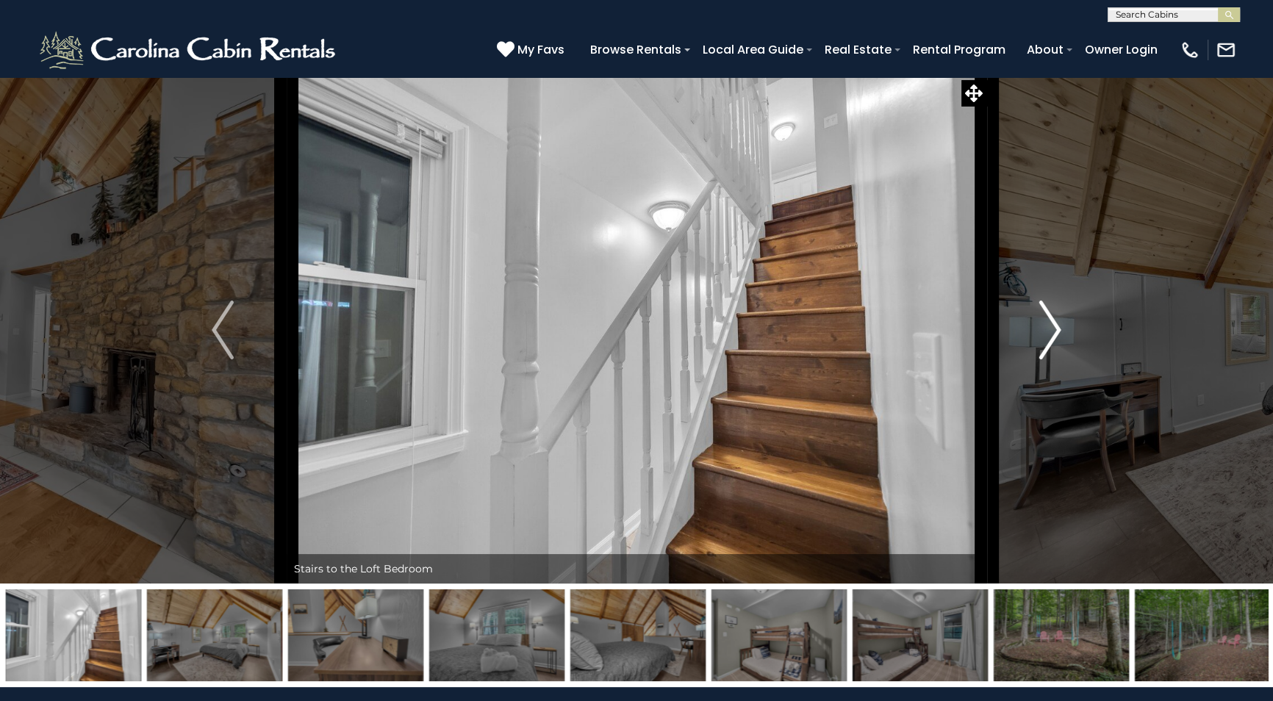
click at [1058, 334] on img "Next" at bounding box center [1050, 330] width 22 height 59
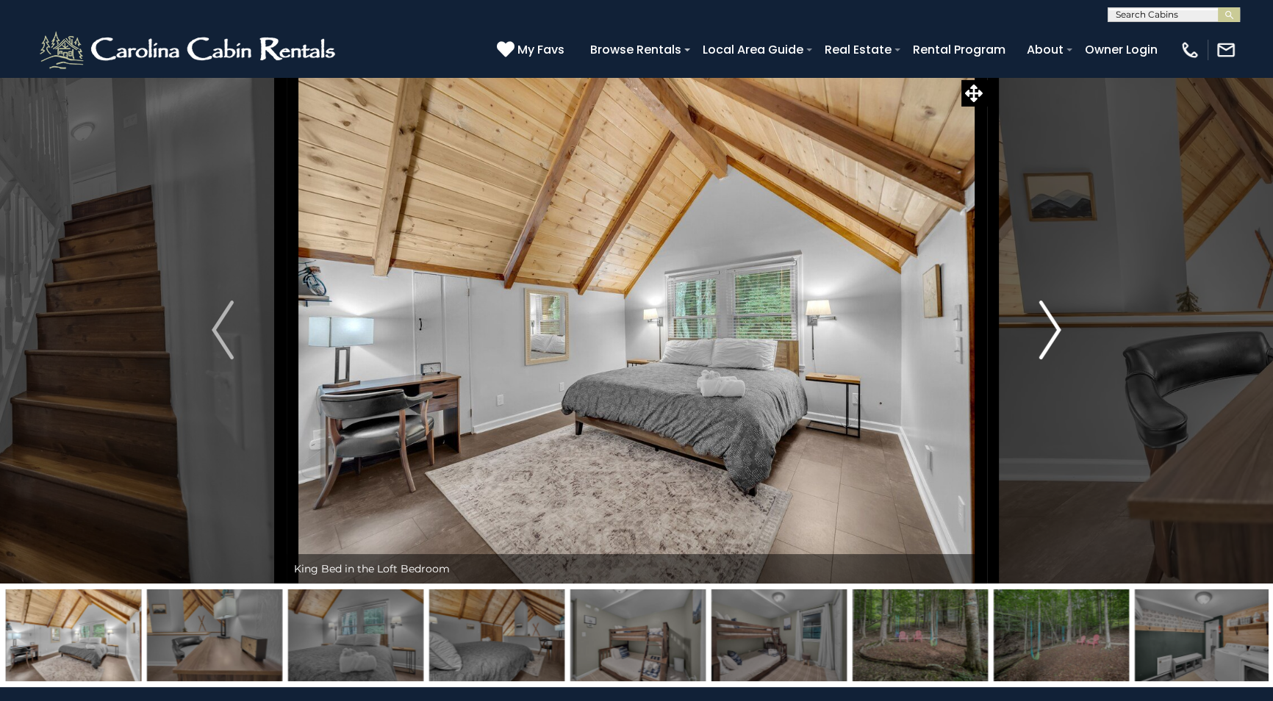
click at [1058, 334] on img "Next" at bounding box center [1050, 330] width 22 height 59
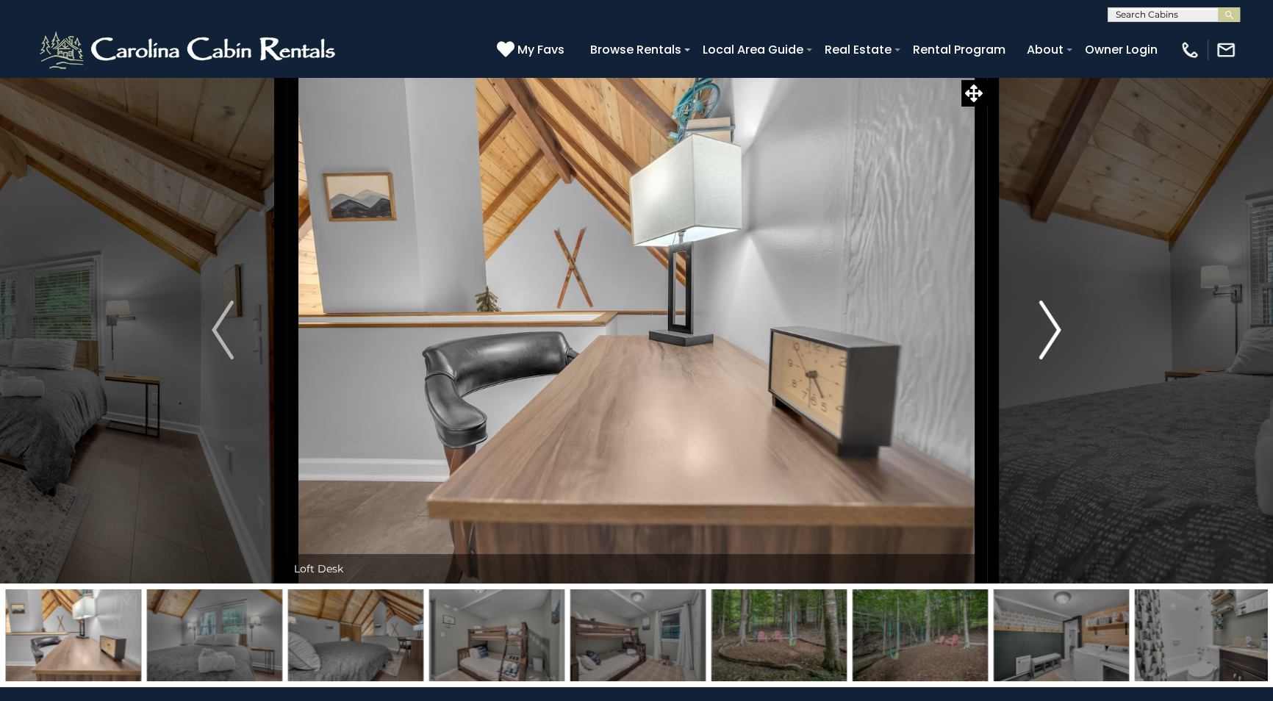
click at [1058, 334] on img "Next" at bounding box center [1050, 330] width 22 height 59
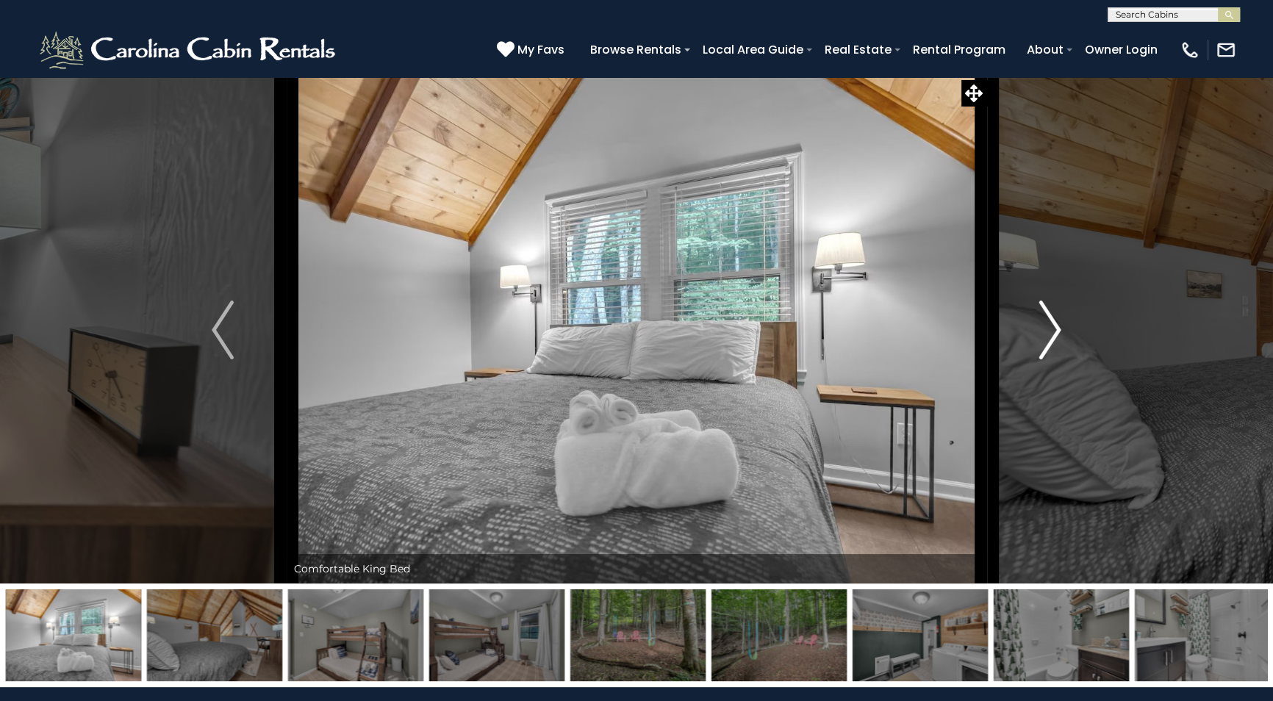
click at [1058, 334] on img "Next" at bounding box center [1050, 330] width 22 height 59
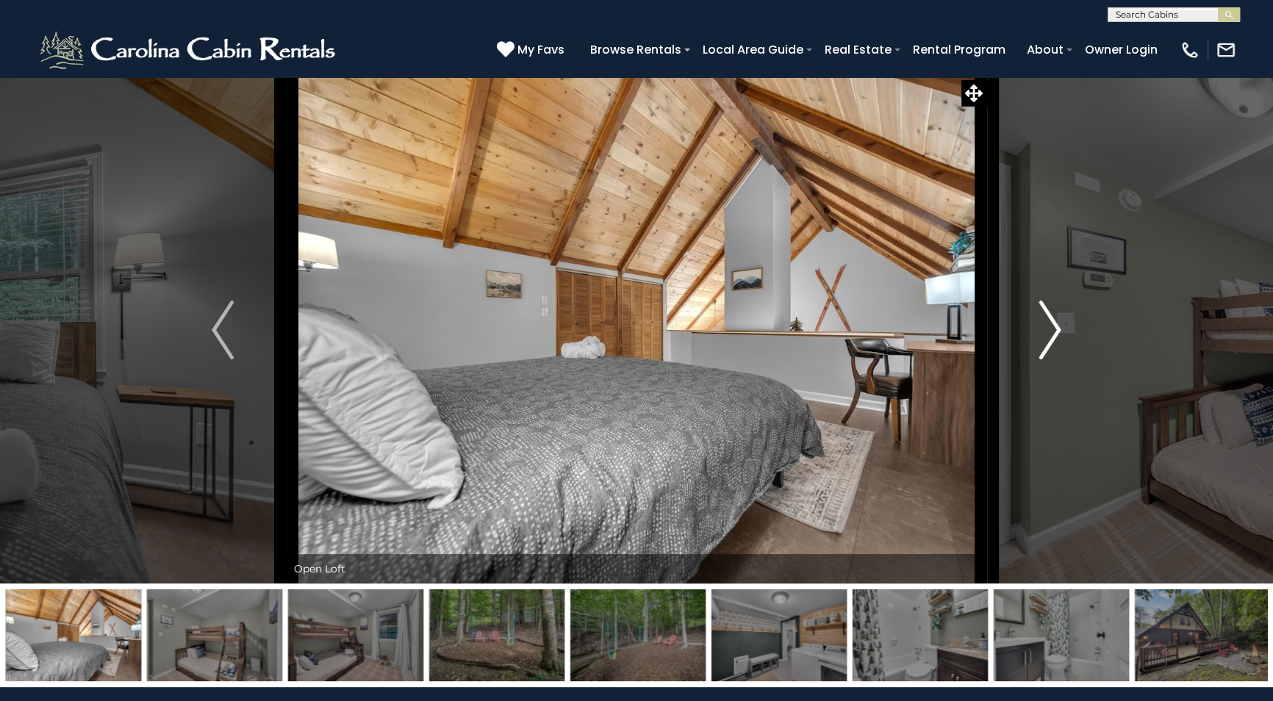
click at [1058, 334] on img "Next" at bounding box center [1050, 330] width 22 height 59
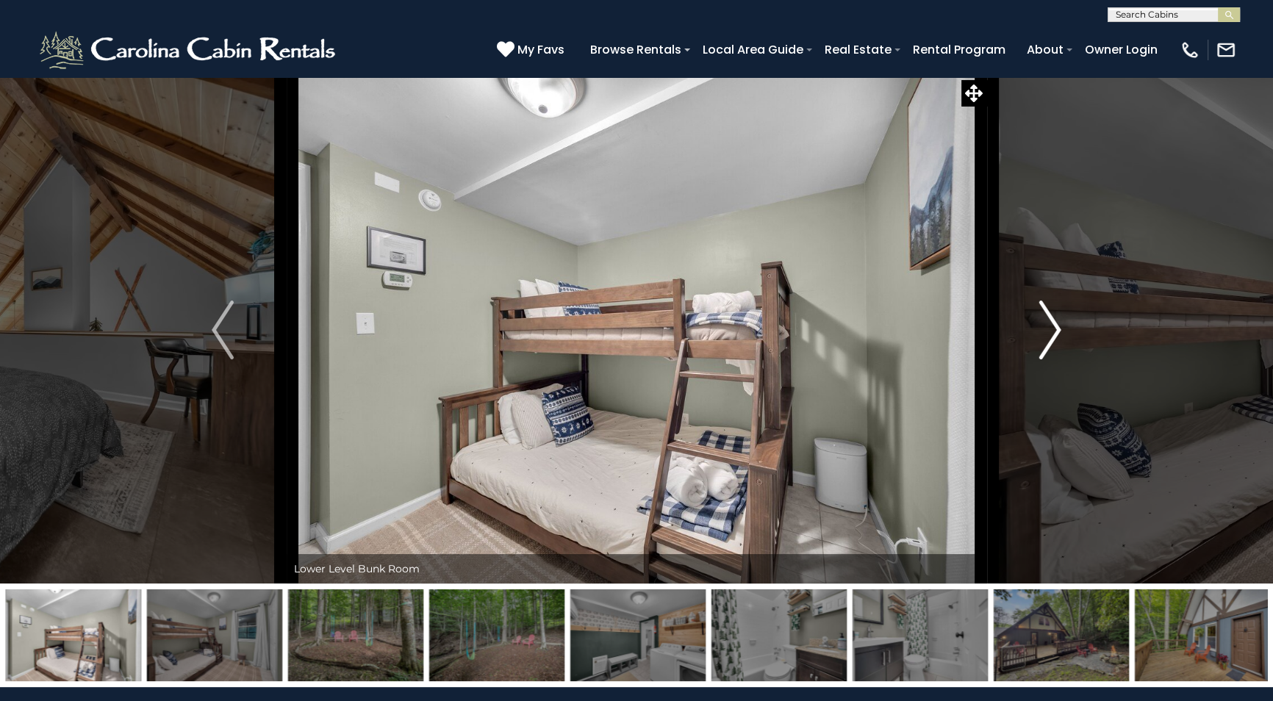
click at [1058, 334] on img "Next" at bounding box center [1050, 330] width 22 height 59
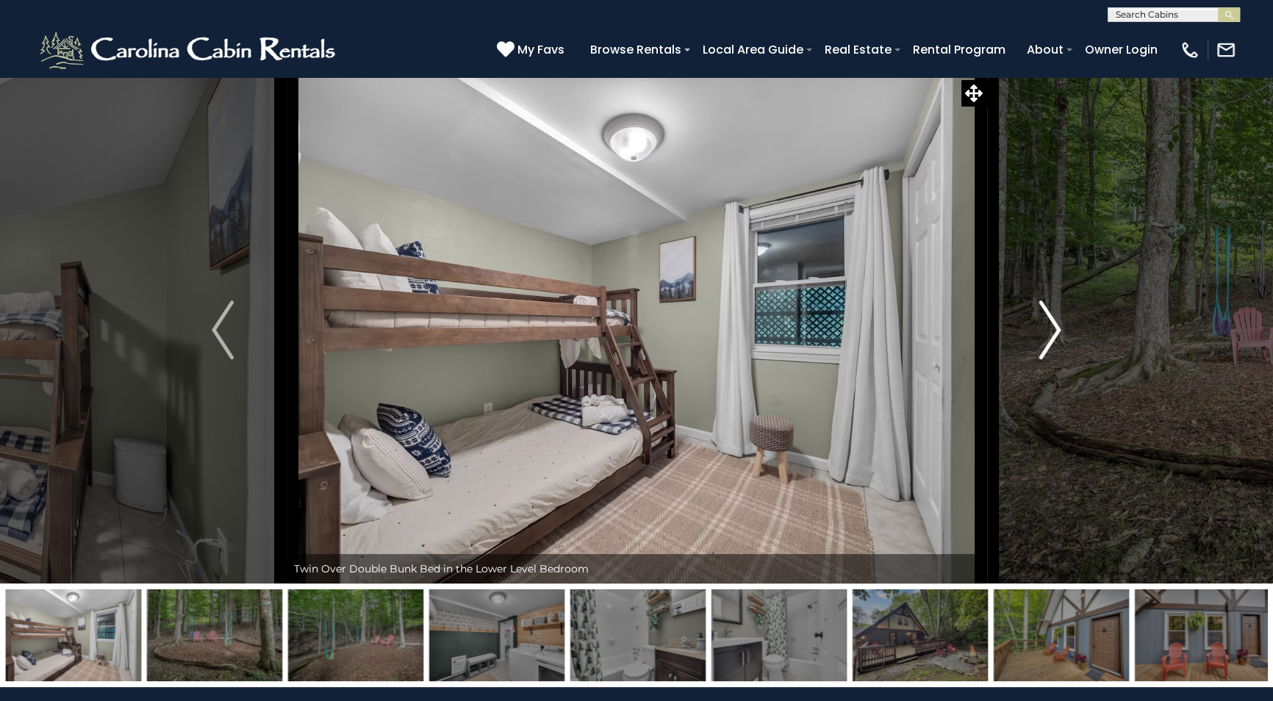
click at [1058, 334] on img "Next" at bounding box center [1050, 330] width 22 height 59
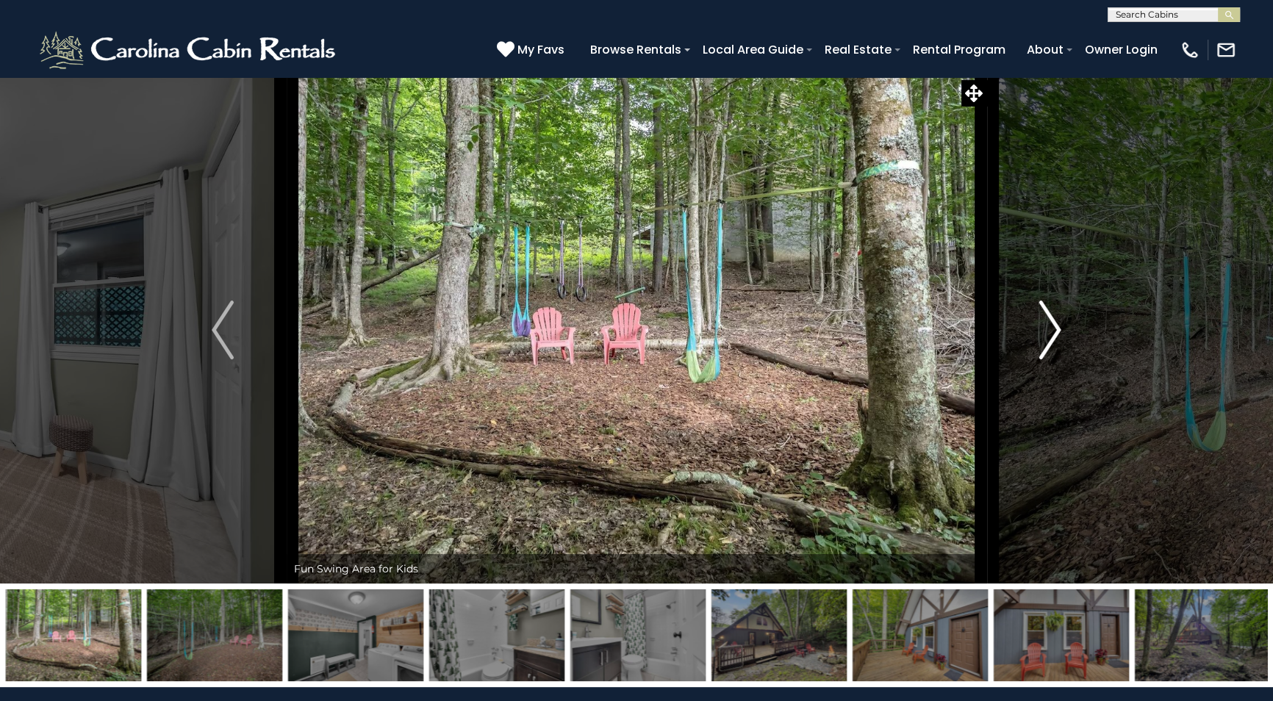
click at [1058, 334] on img "Next" at bounding box center [1050, 330] width 22 height 59
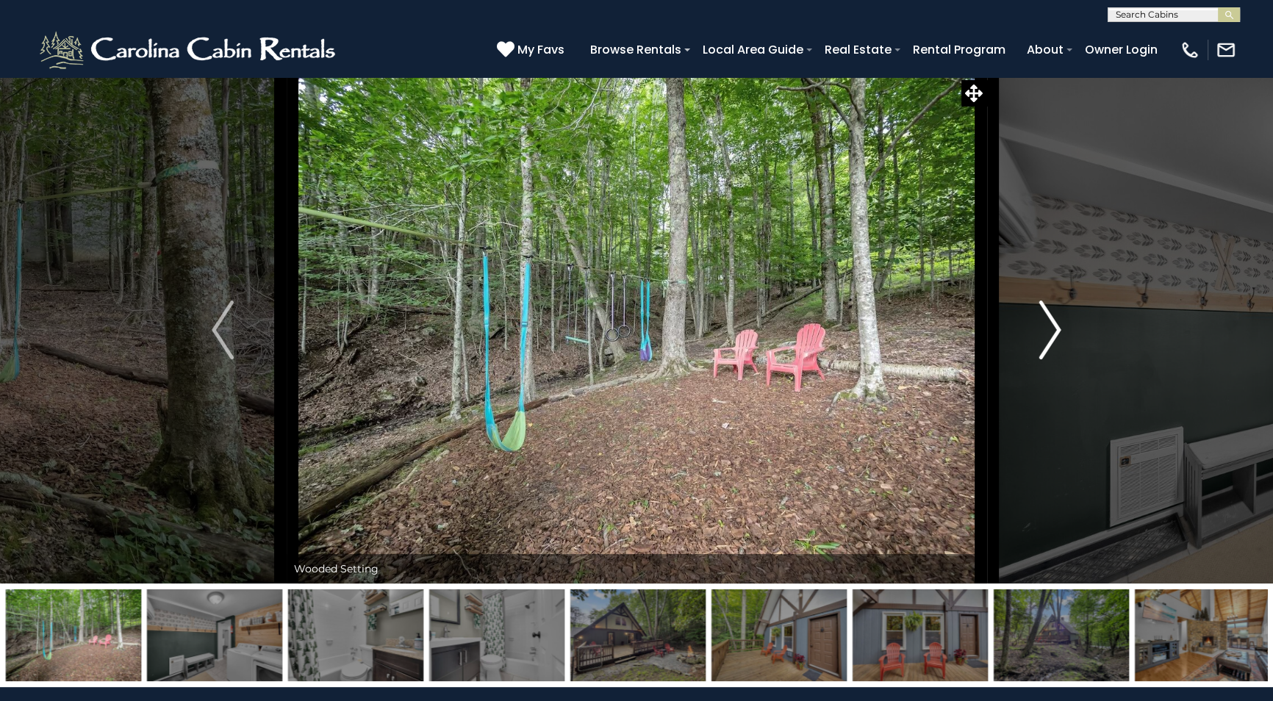
click at [1058, 334] on img "Next" at bounding box center [1050, 330] width 22 height 59
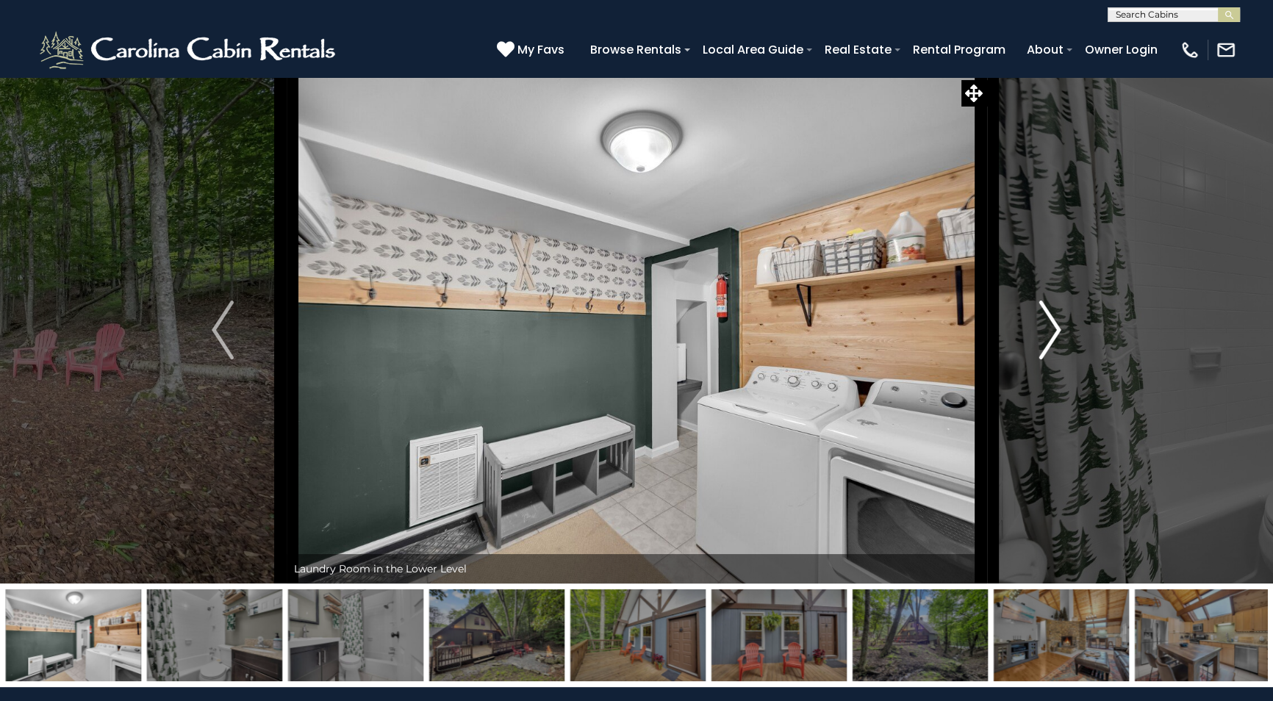
click at [1058, 334] on img "Next" at bounding box center [1050, 330] width 22 height 59
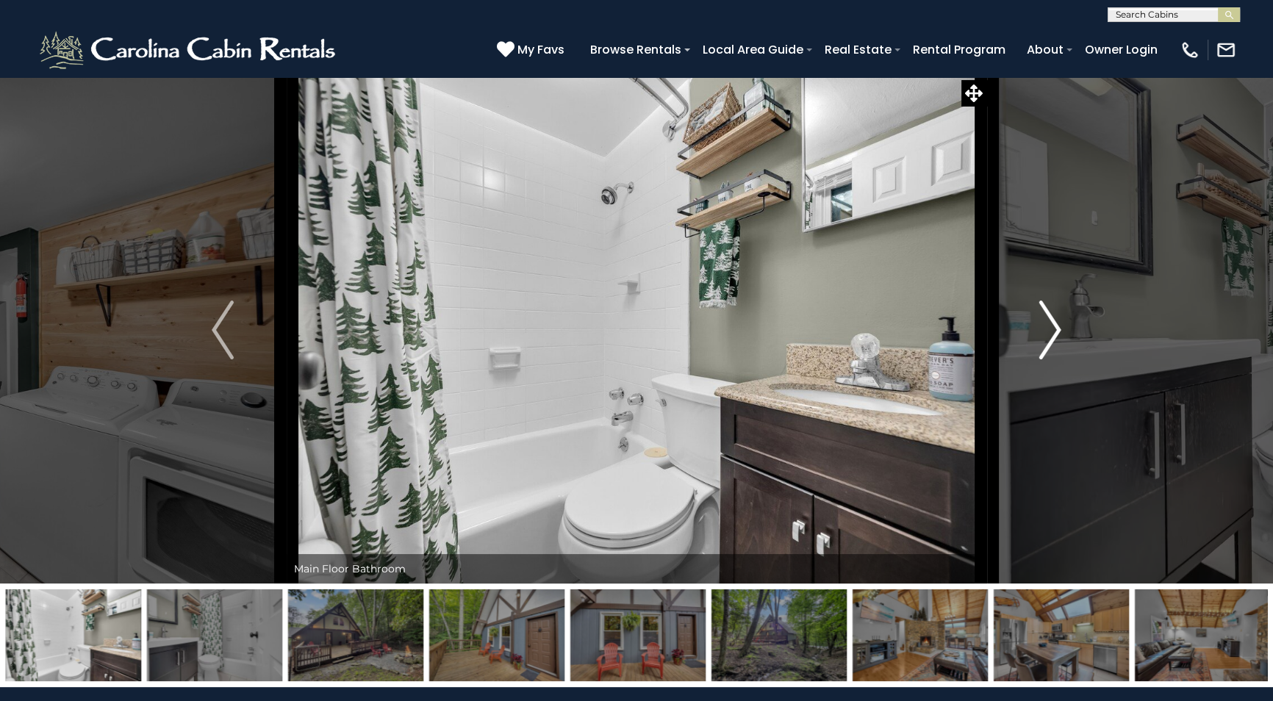
click at [1058, 334] on img "Next" at bounding box center [1050, 330] width 22 height 59
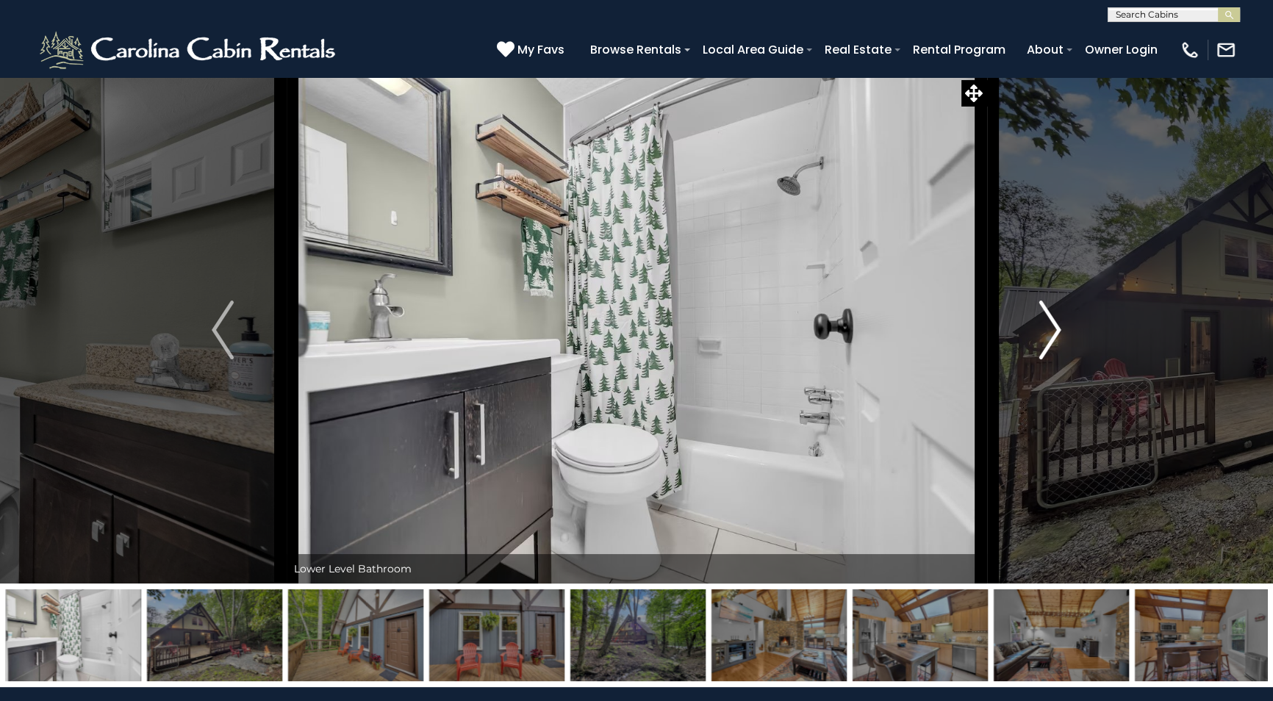
click at [1058, 334] on img "Next" at bounding box center [1050, 330] width 22 height 59
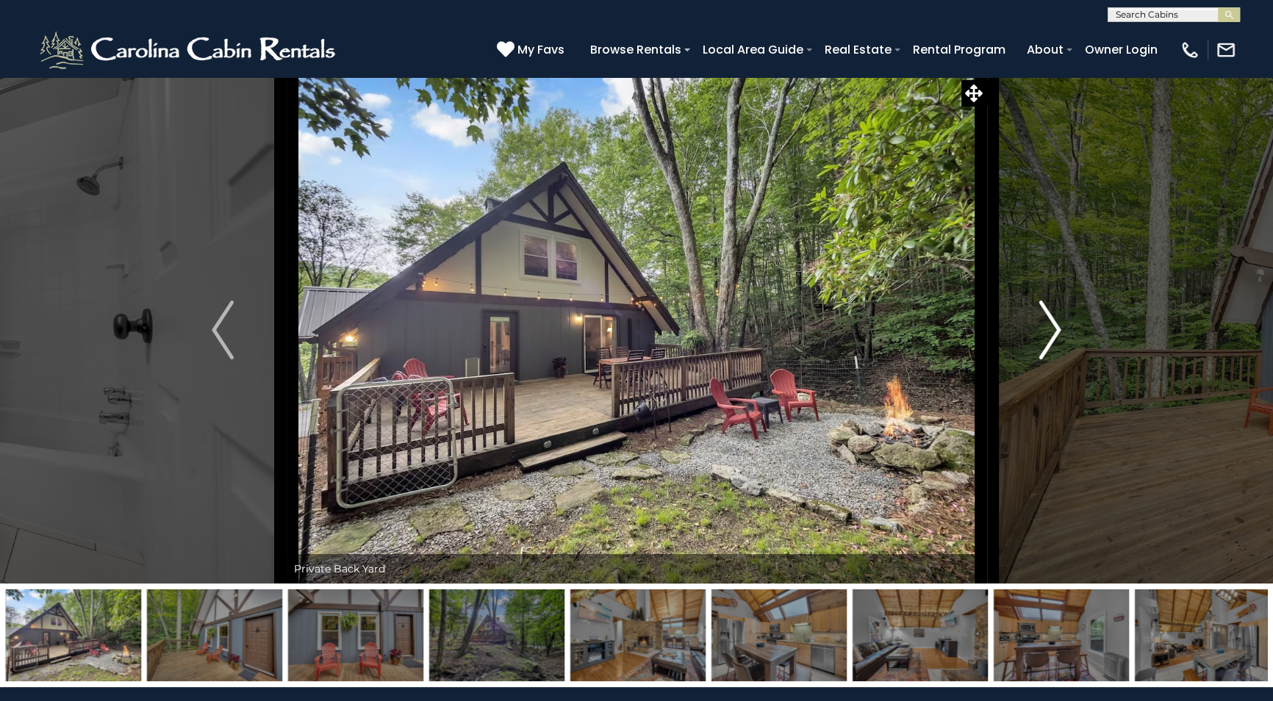
click at [1058, 334] on img "Next" at bounding box center [1050, 330] width 22 height 59
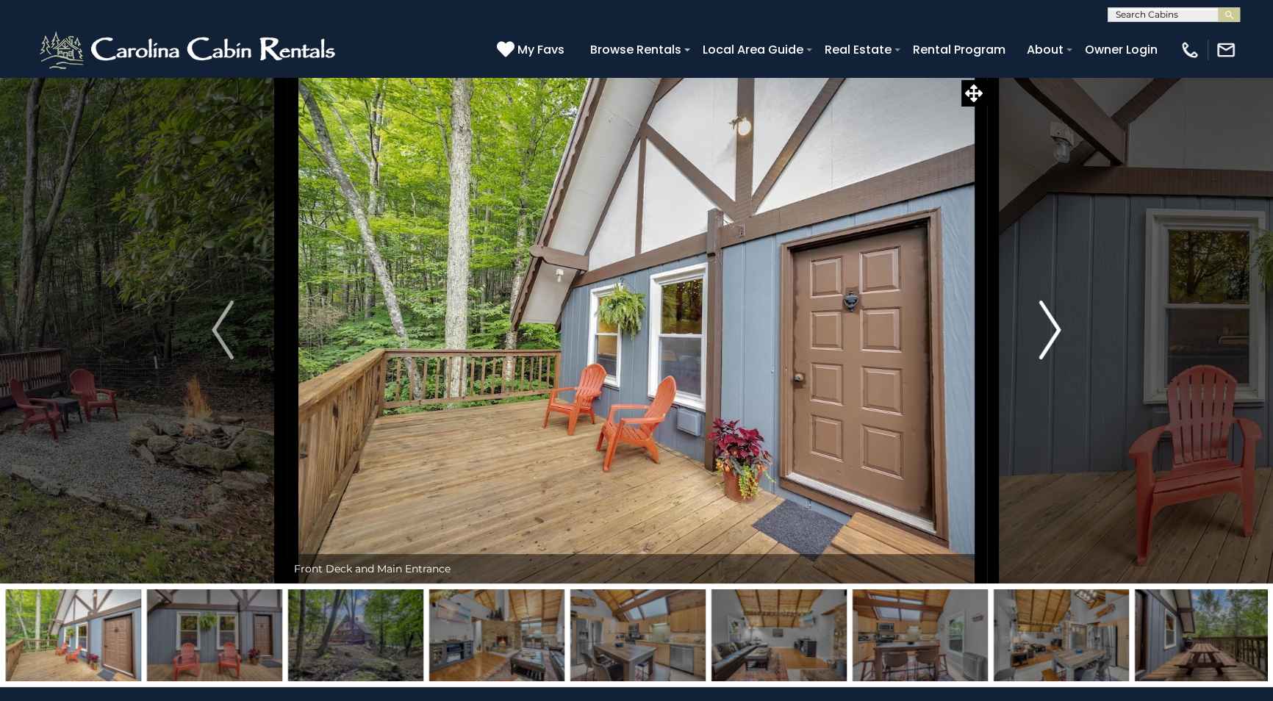
click at [1058, 334] on img "Next" at bounding box center [1050, 330] width 22 height 59
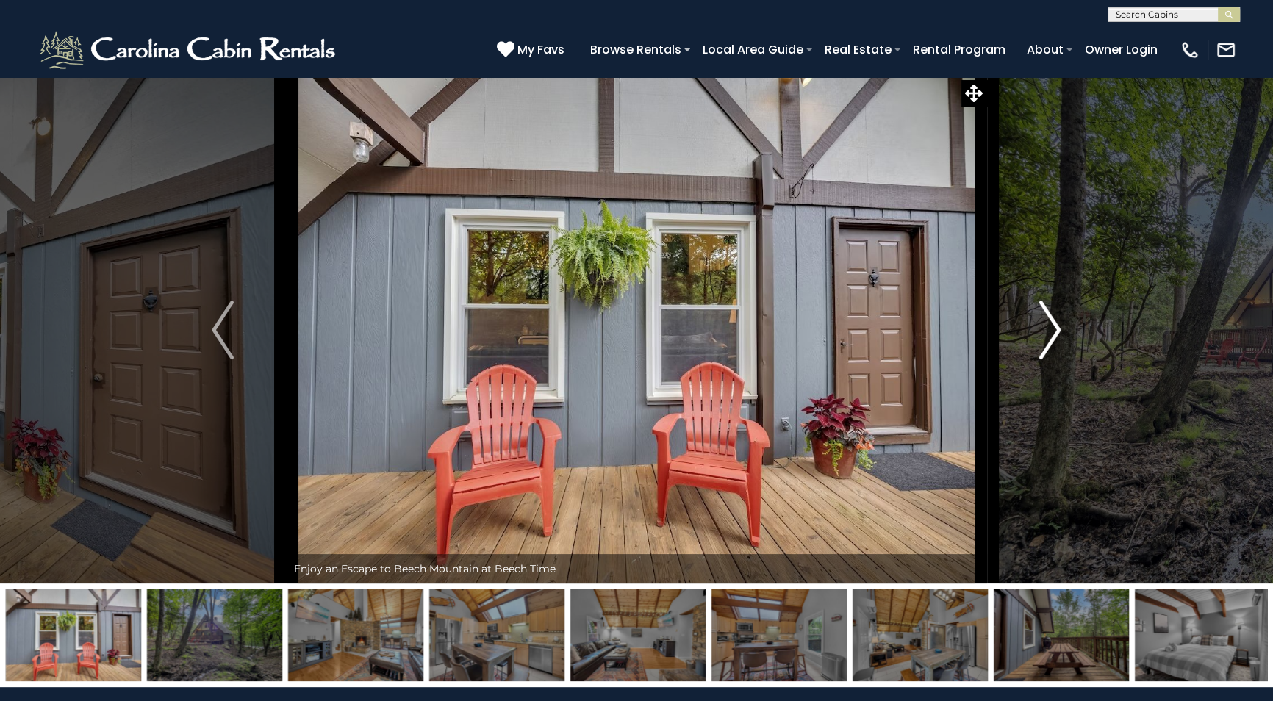
click at [1058, 334] on img "Next" at bounding box center [1050, 330] width 22 height 59
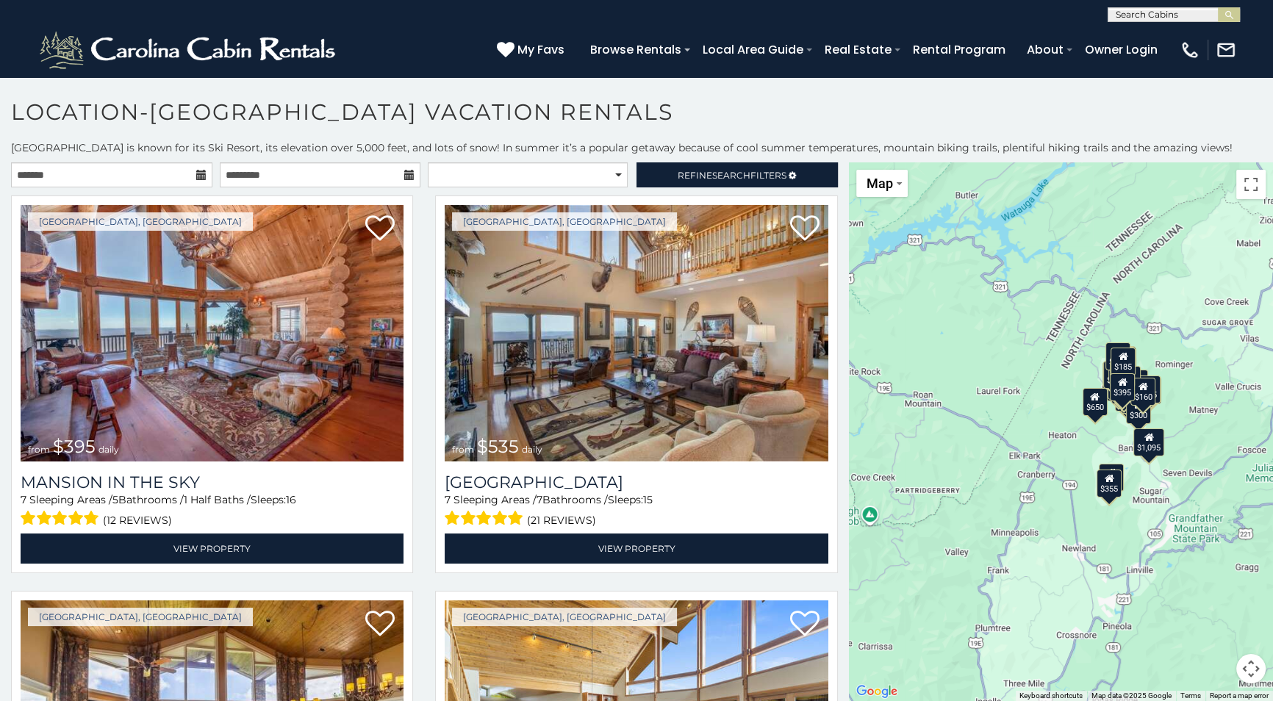
click at [196, 170] on icon at bounding box center [201, 175] width 10 height 10
click at [176, 173] on input "text" at bounding box center [111, 174] width 201 height 25
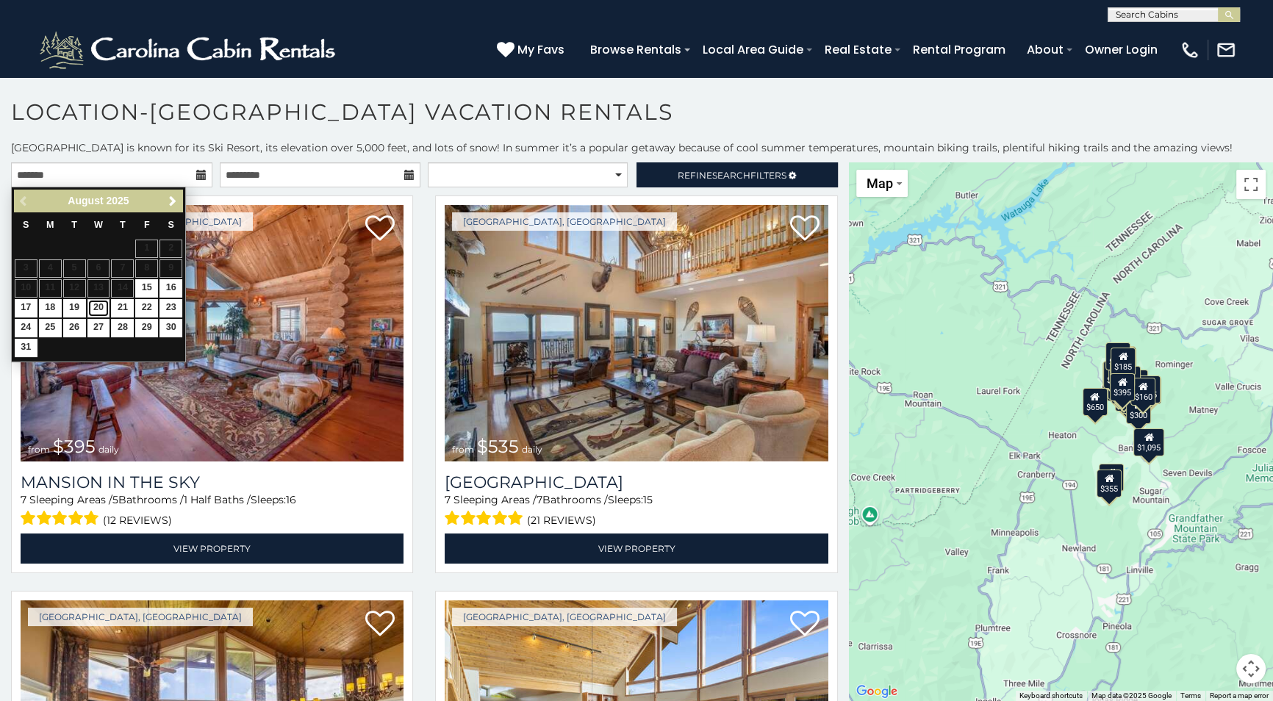
click at [94, 306] on link "20" at bounding box center [98, 308] width 23 height 18
type input "**********"
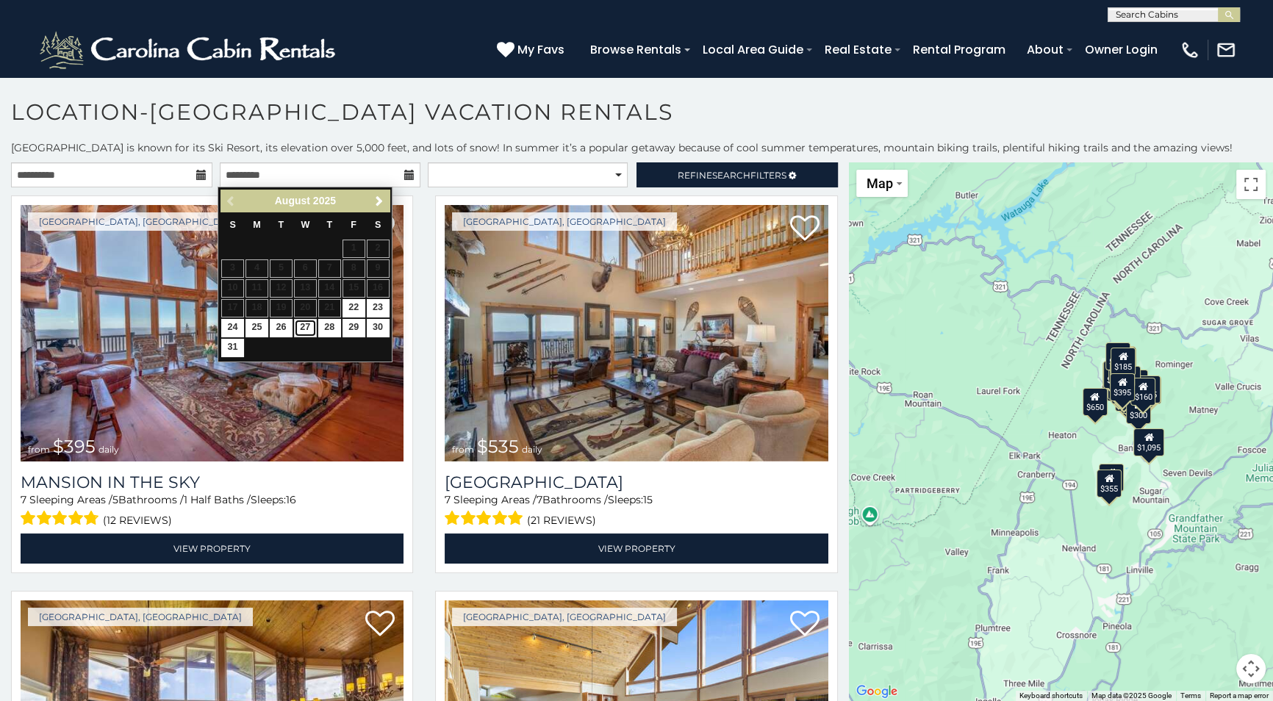
click at [302, 329] on link "27" at bounding box center [305, 328] width 23 height 18
type input "**********"
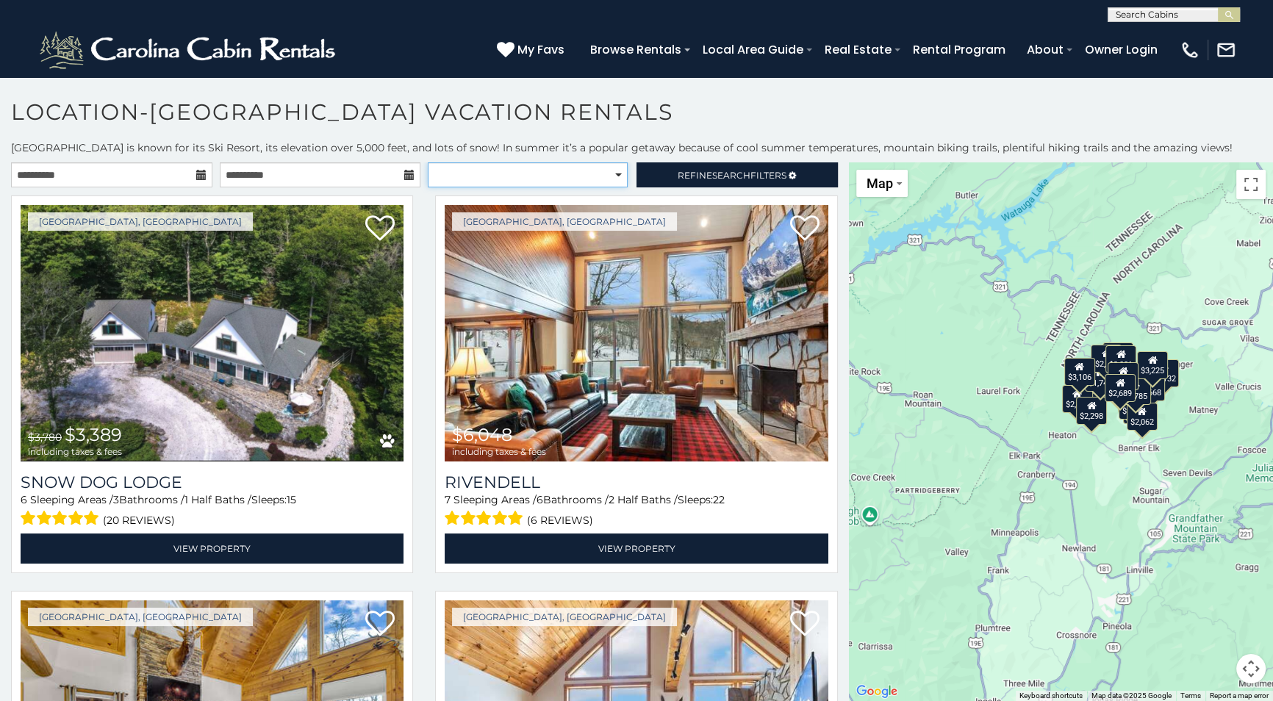
click at [614, 171] on select "**********" at bounding box center [527, 174] width 199 height 25
click at [704, 177] on span "Refine Search Filters" at bounding box center [732, 175] width 109 height 11
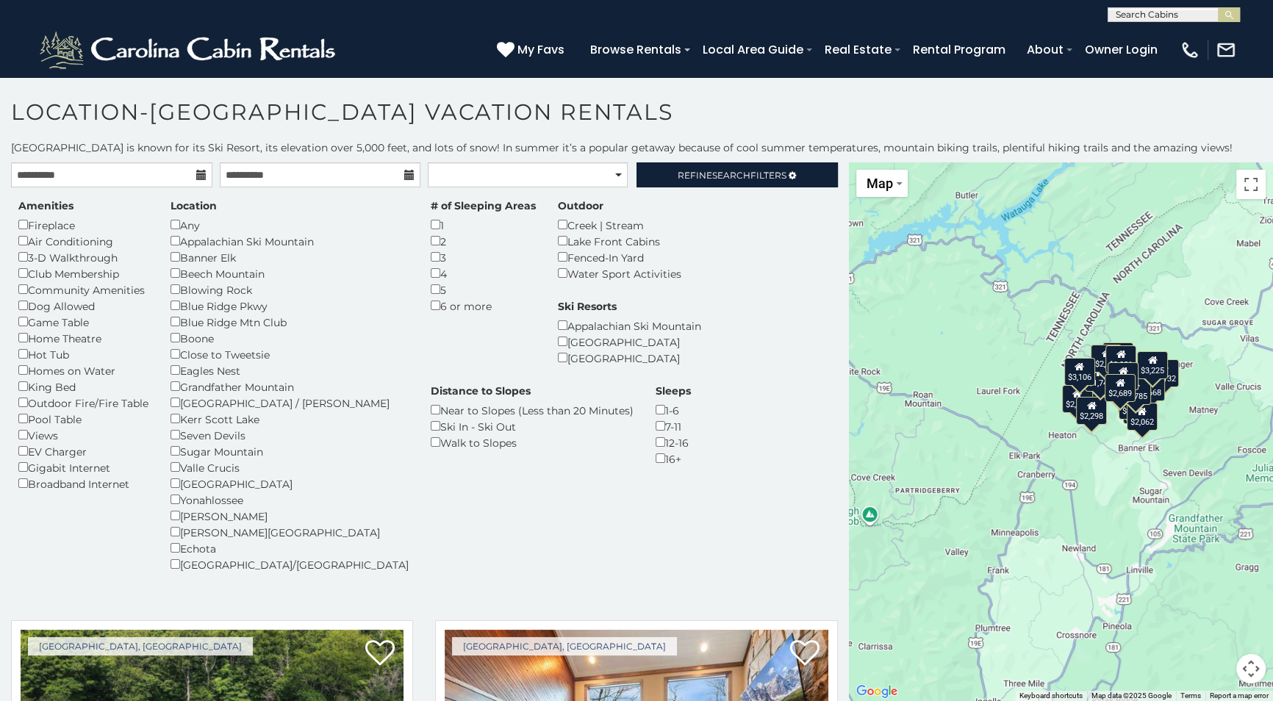
click at [386, 470] on div "Amenities Fireplace Air Conditioning 3-D Walkthrough Club Membership Community …" at bounding box center [424, 394] width 834 height 392
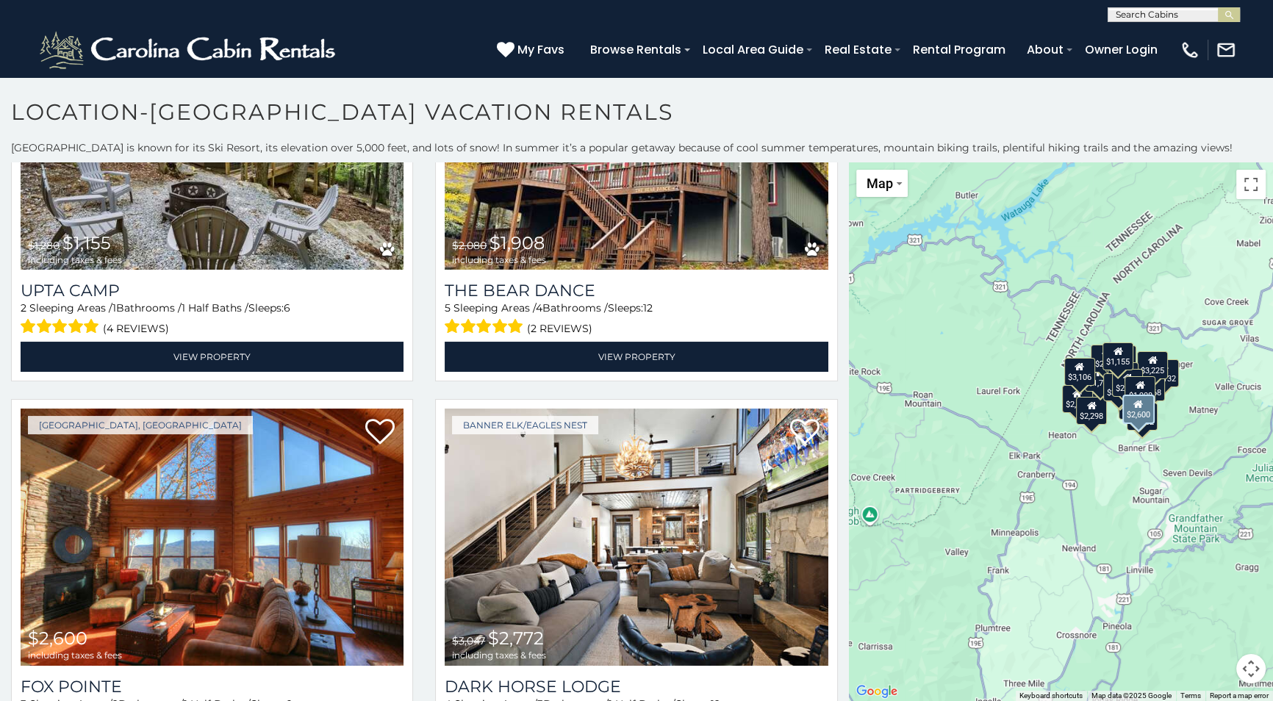
scroll to position [1737, 0]
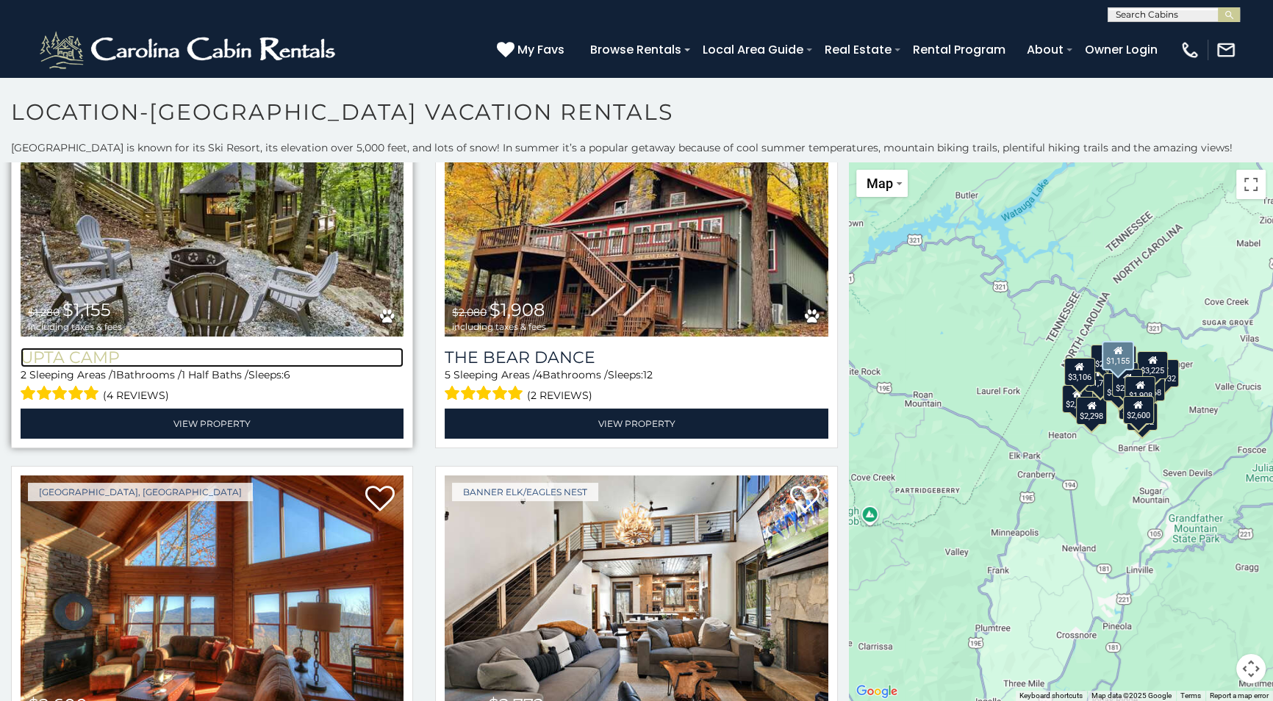
click at [82, 350] on h3 "Upta Camp" at bounding box center [212, 358] width 383 height 20
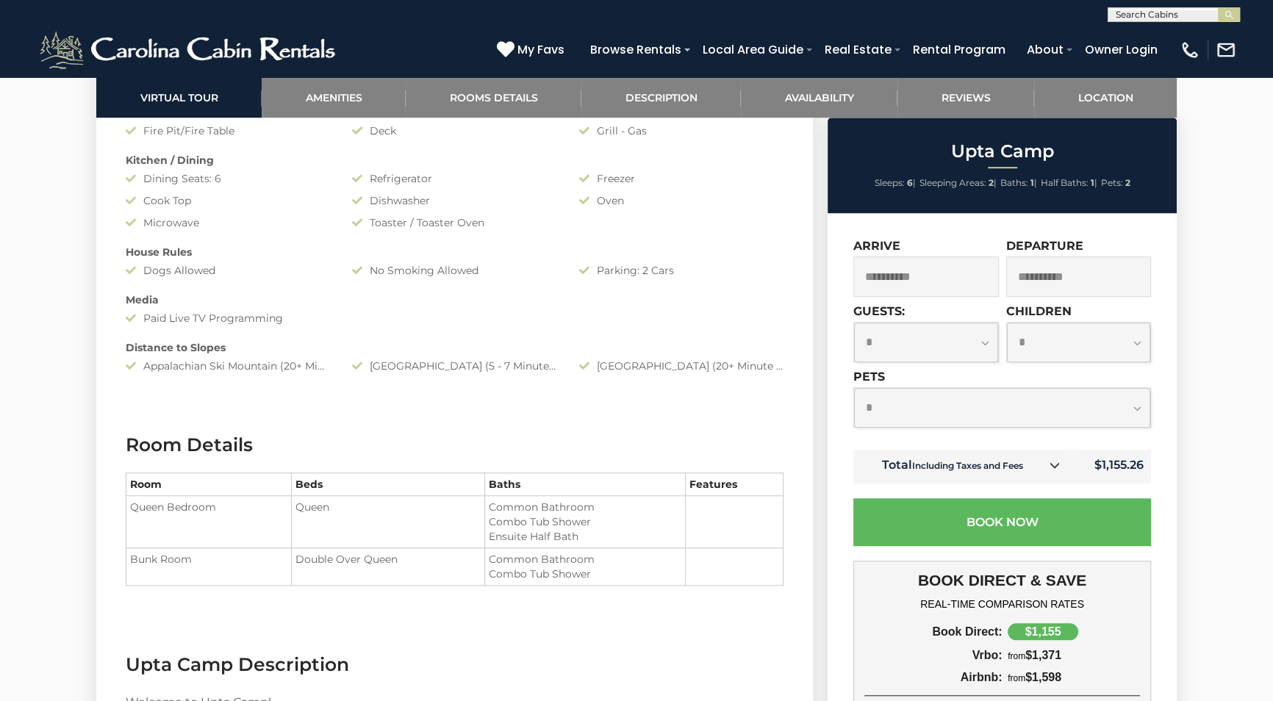
scroll to position [1403, 0]
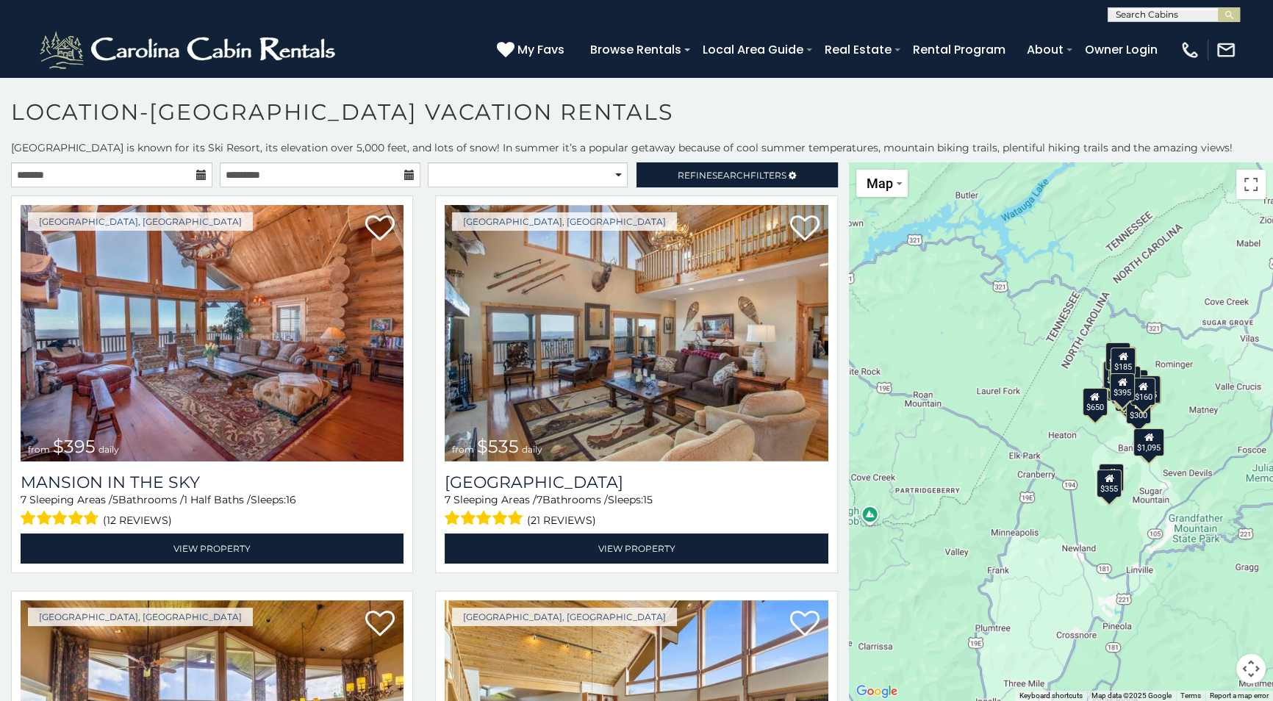
click at [196, 175] on icon at bounding box center [201, 175] width 10 height 10
click at [198, 173] on icon at bounding box center [201, 175] width 10 height 10
click at [165, 174] on input "text" at bounding box center [111, 174] width 201 height 25
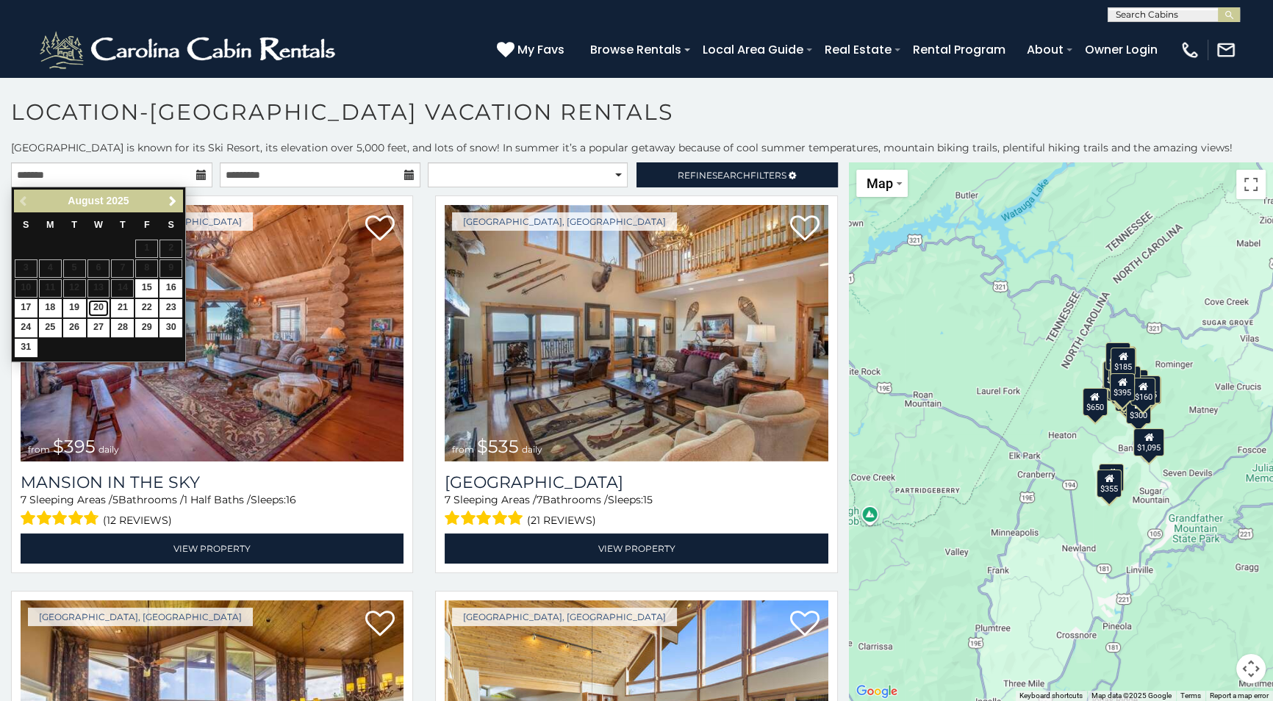
click at [96, 308] on link "20" at bounding box center [98, 308] width 23 height 18
type input "**********"
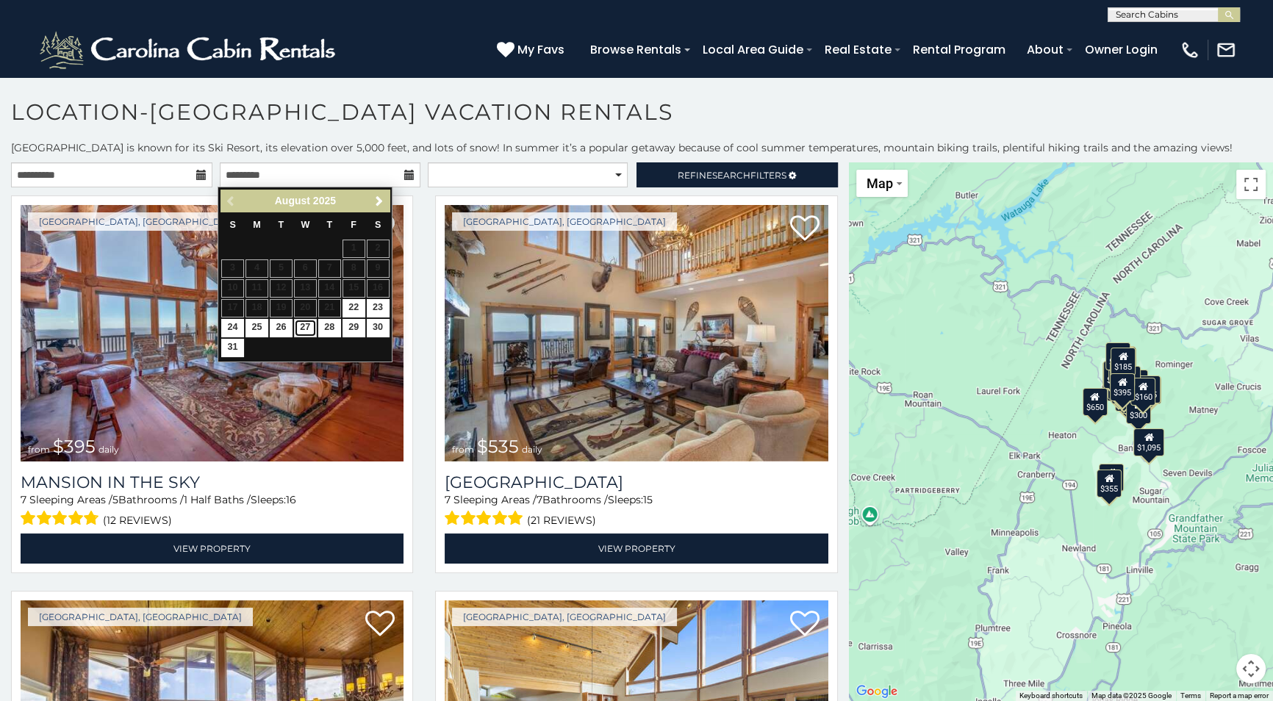
click at [302, 323] on link "27" at bounding box center [305, 328] width 23 height 18
type input "**********"
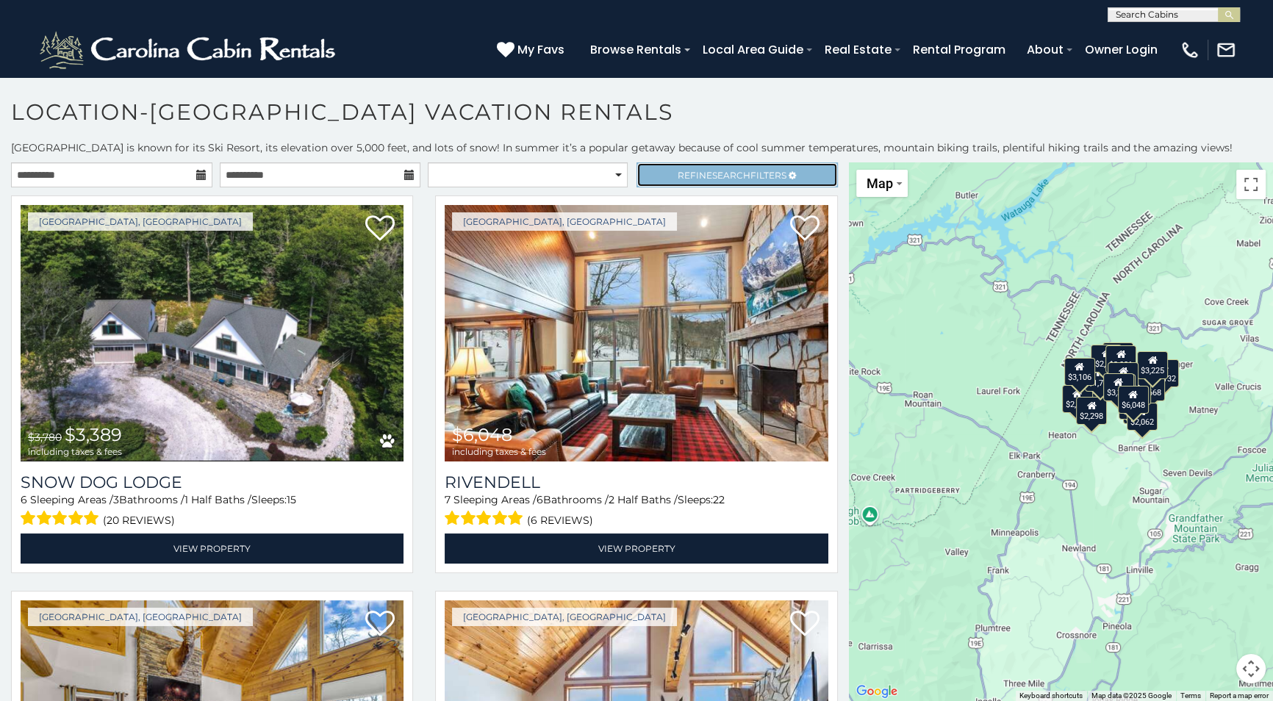
click at [725, 170] on span "Search" at bounding box center [731, 175] width 38 height 11
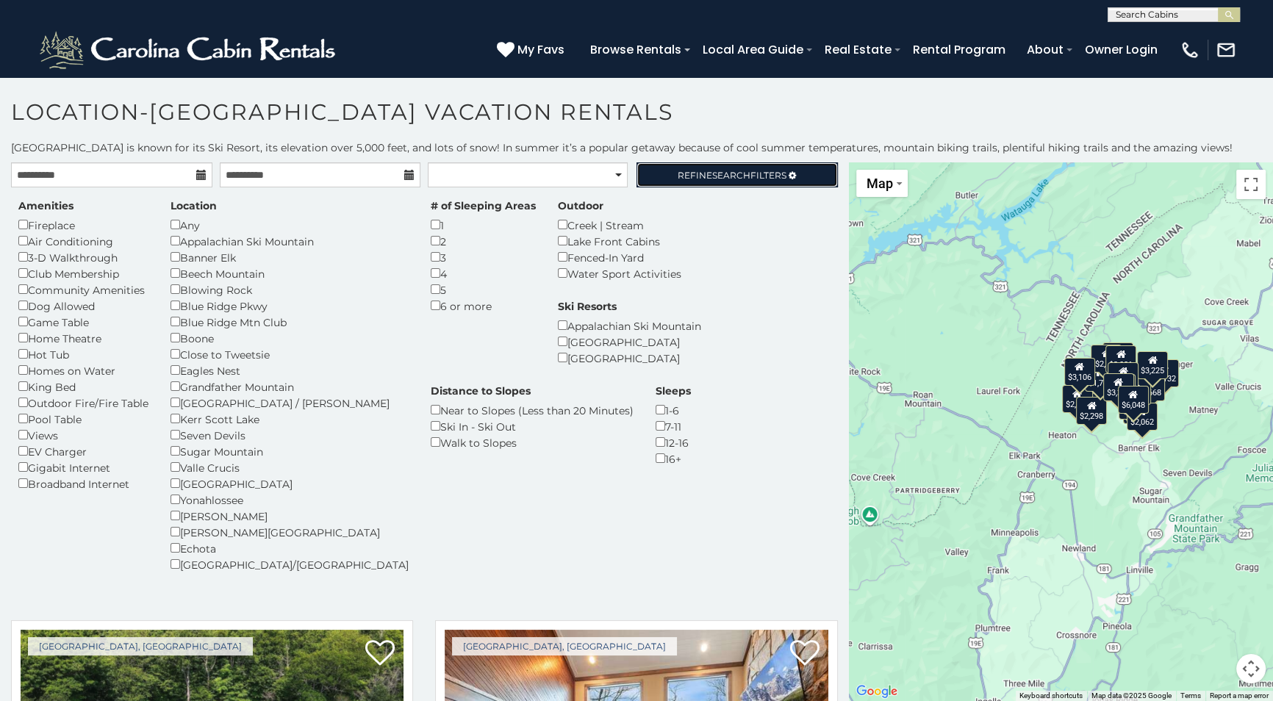
scroll to position [133, 0]
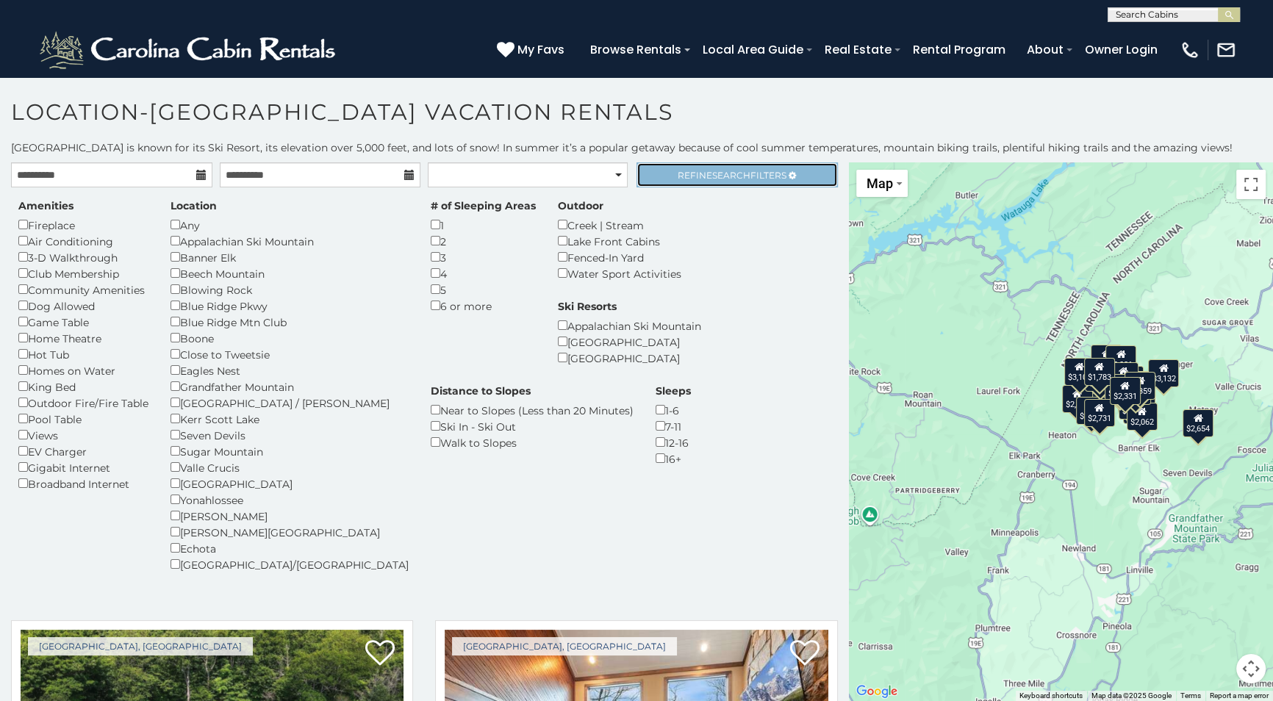
click at [729, 176] on span "Search" at bounding box center [731, 175] width 38 height 11
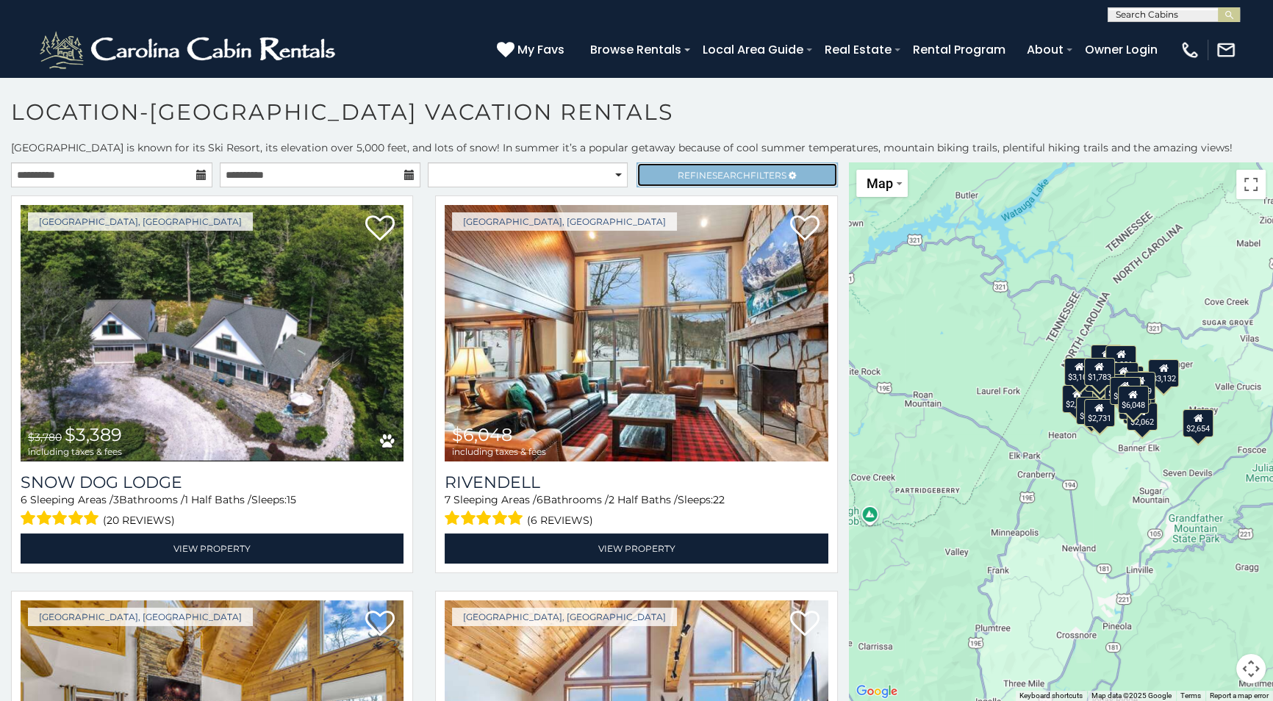
click at [706, 167] on link "Refine Search Filters" at bounding box center [736, 174] width 201 height 25
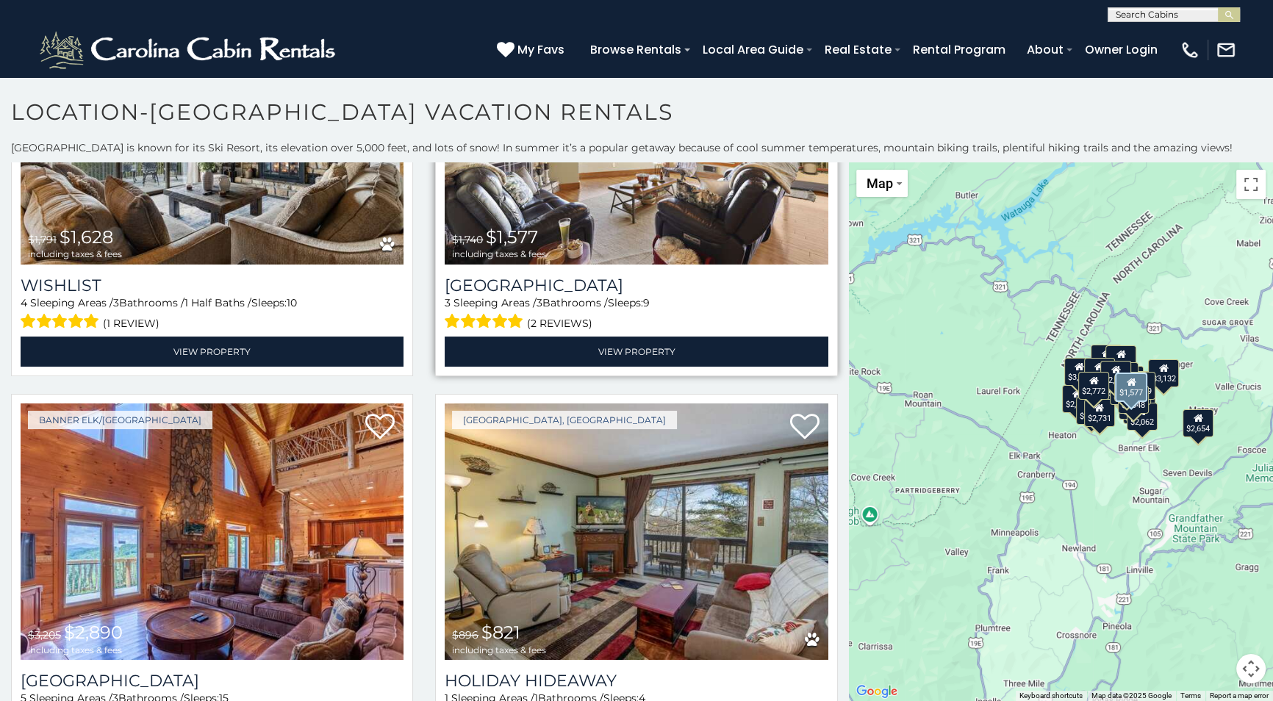
scroll to position [2138, 0]
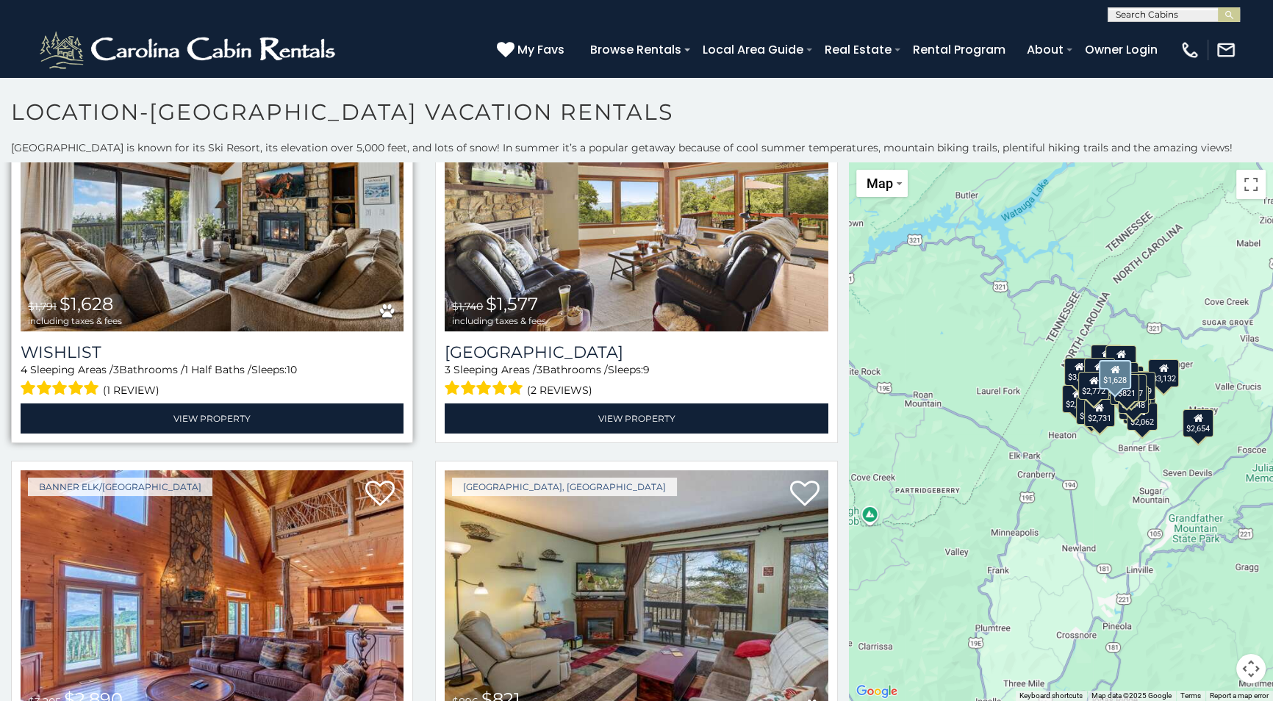
click at [176, 279] on img at bounding box center [212, 202] width 383 height 256
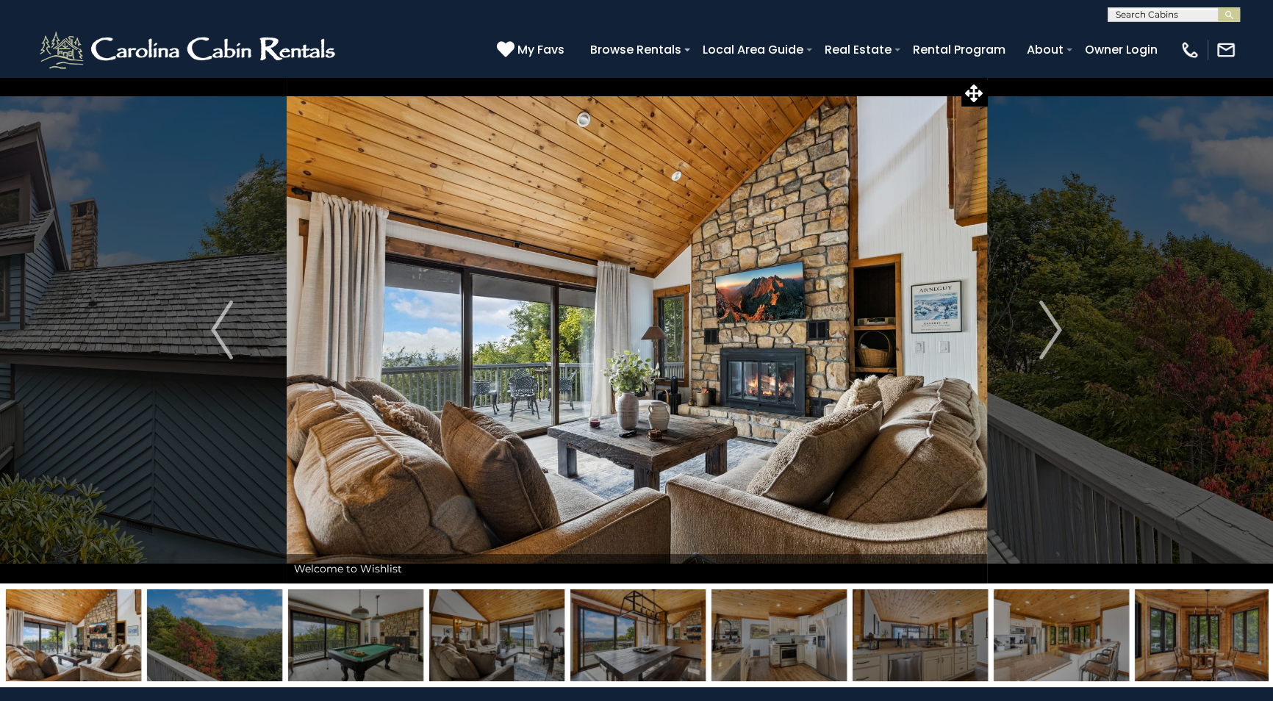
click at [482, 343] on img at bounding box center [637, 329] width 700 height 507
click at [1050, 314] on img "Next" at bounding box center [1051, 330] width 22 height 59
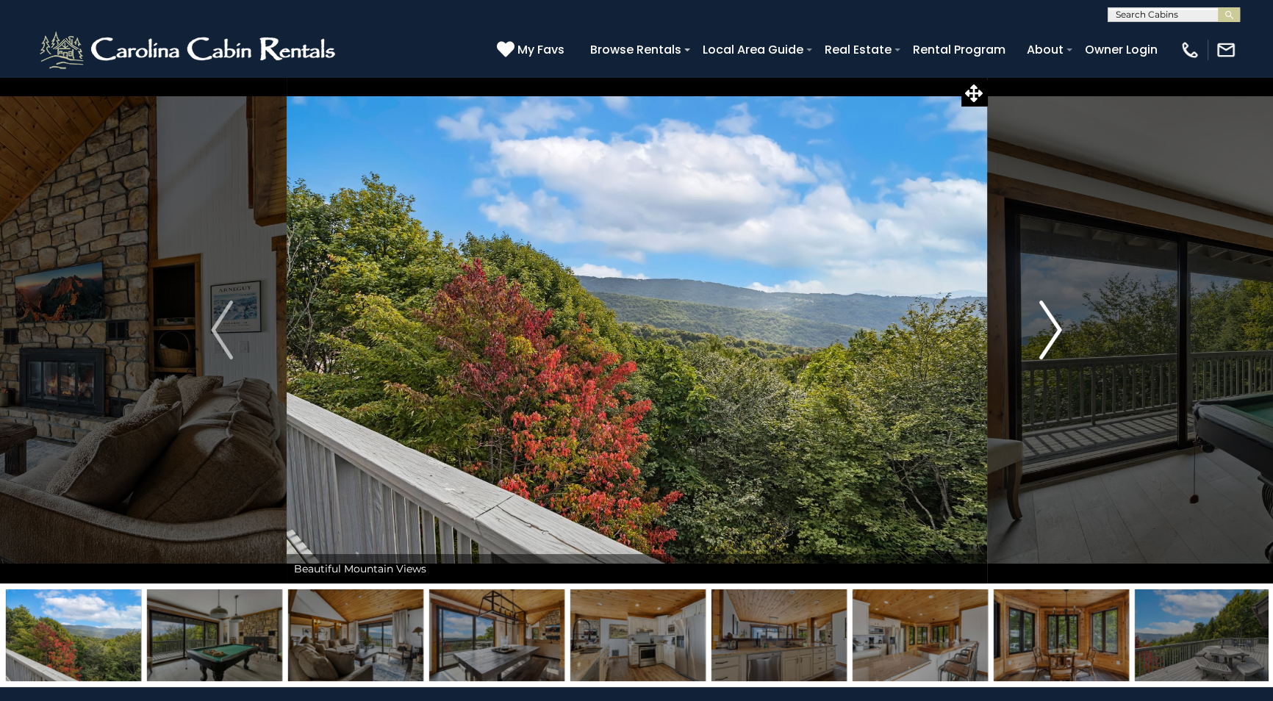
click at [1050, 314] on img "Next" at bounding box center [1051, 330] width 22 height 59
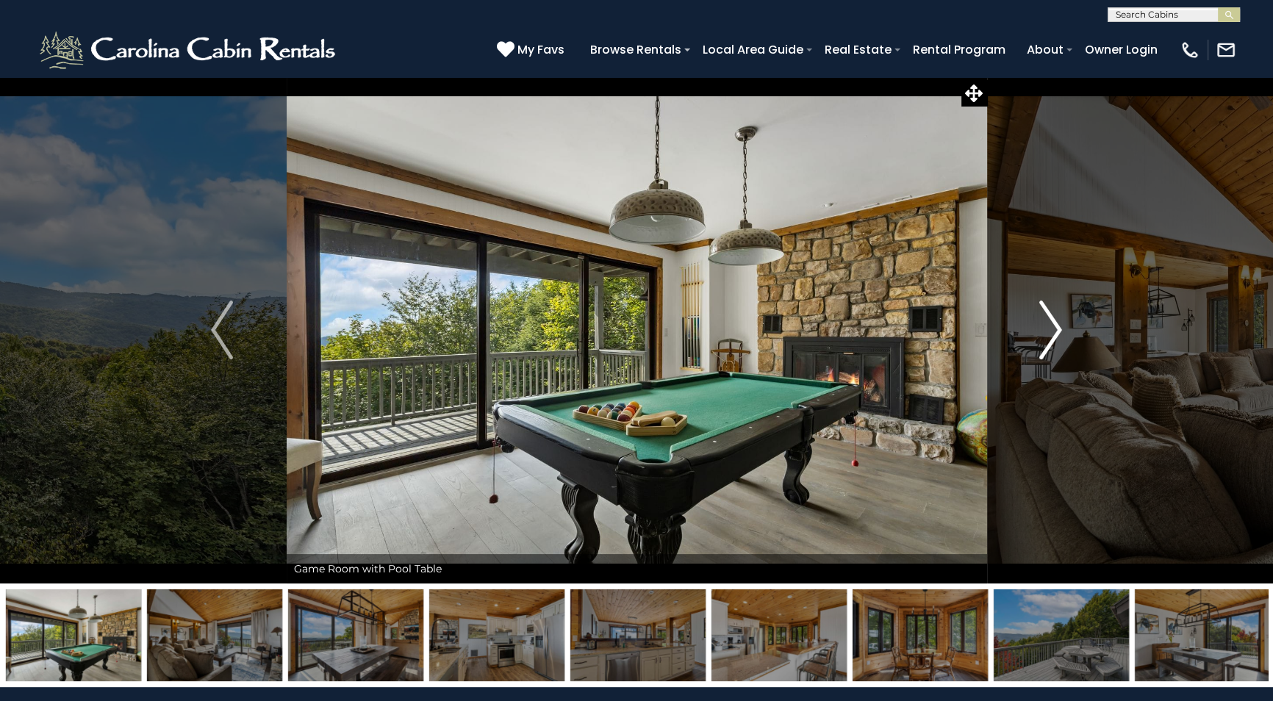
click at [1050, 314] on img "Next" at bounding box center [1051, 330] width 22 height 59
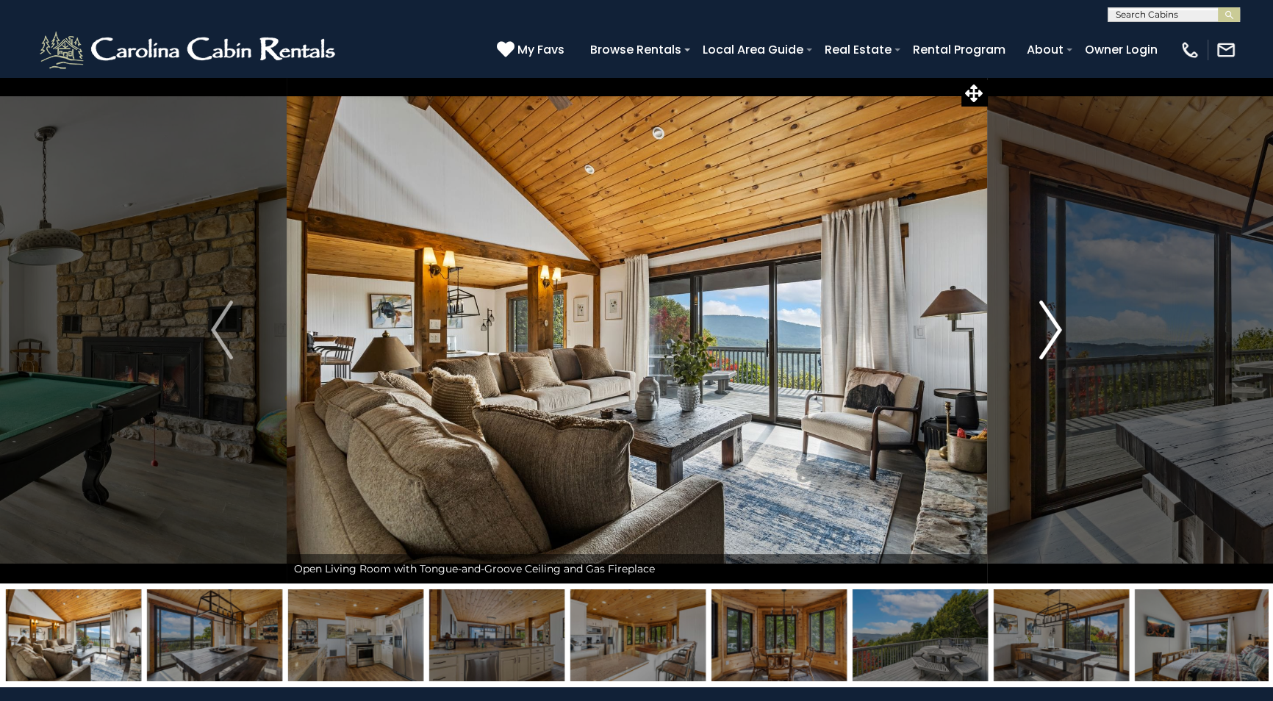
click at [1050, 314] on img "Next" at bounding box center [1051, 330] width 22 height 59
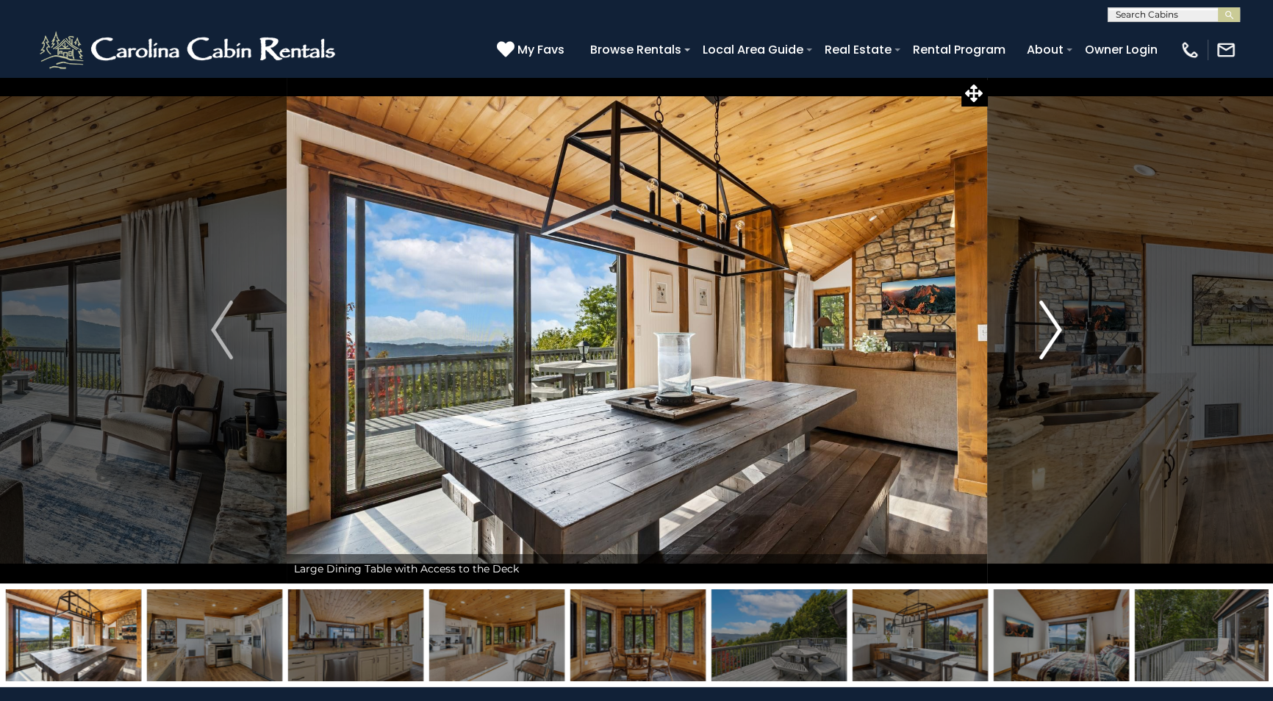
click at [1050, 314] on img "Next" at bounding box center [1051, 330] width 22 height 59
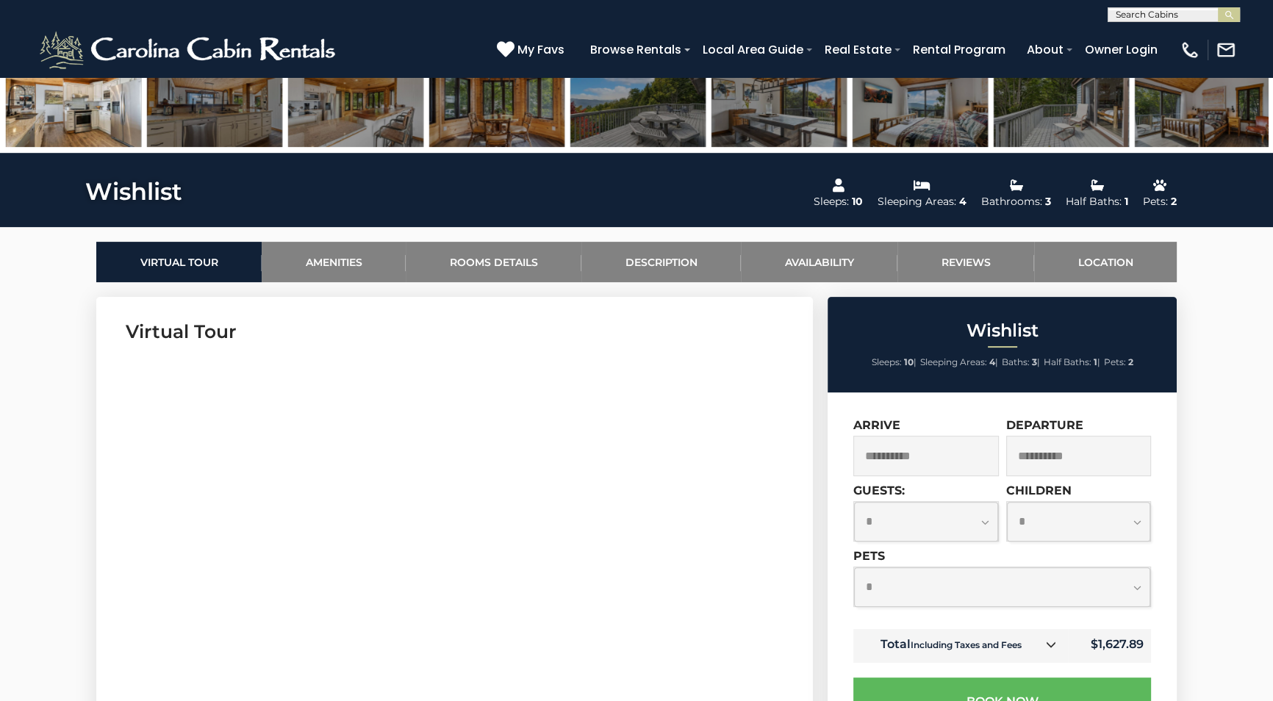
scroll to position [735, 0]
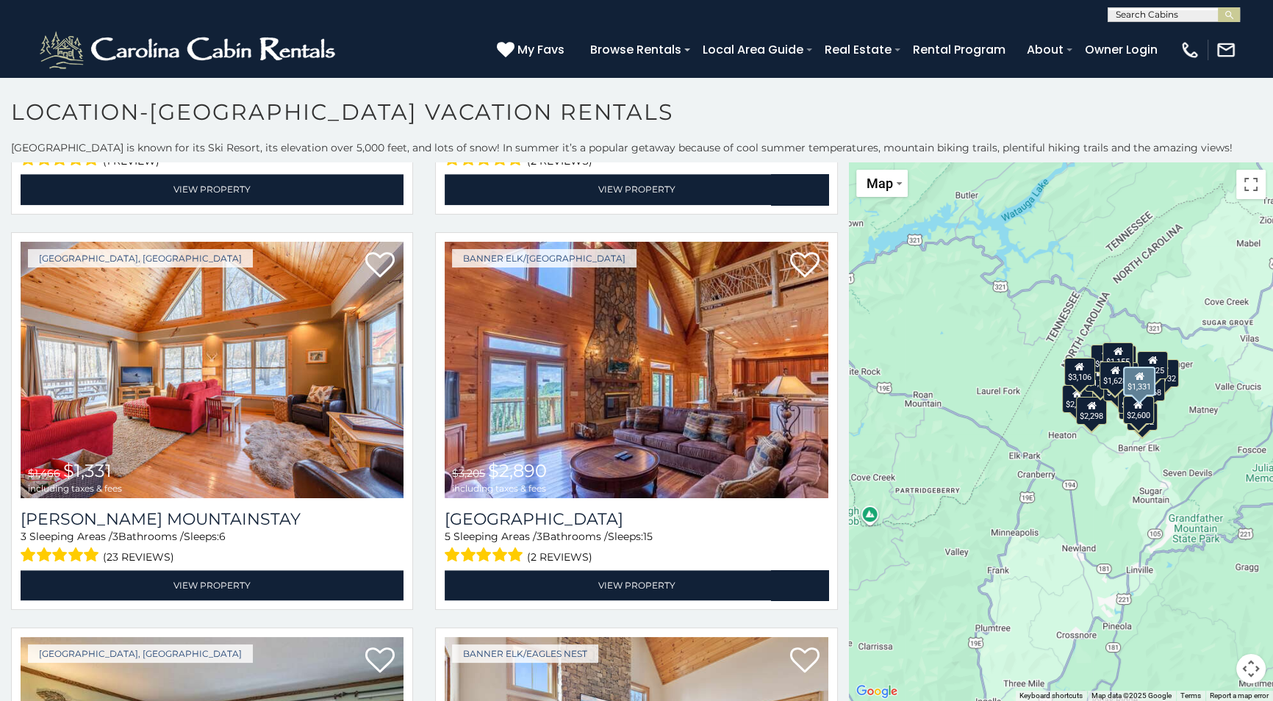
scroll to position [2405, 0]
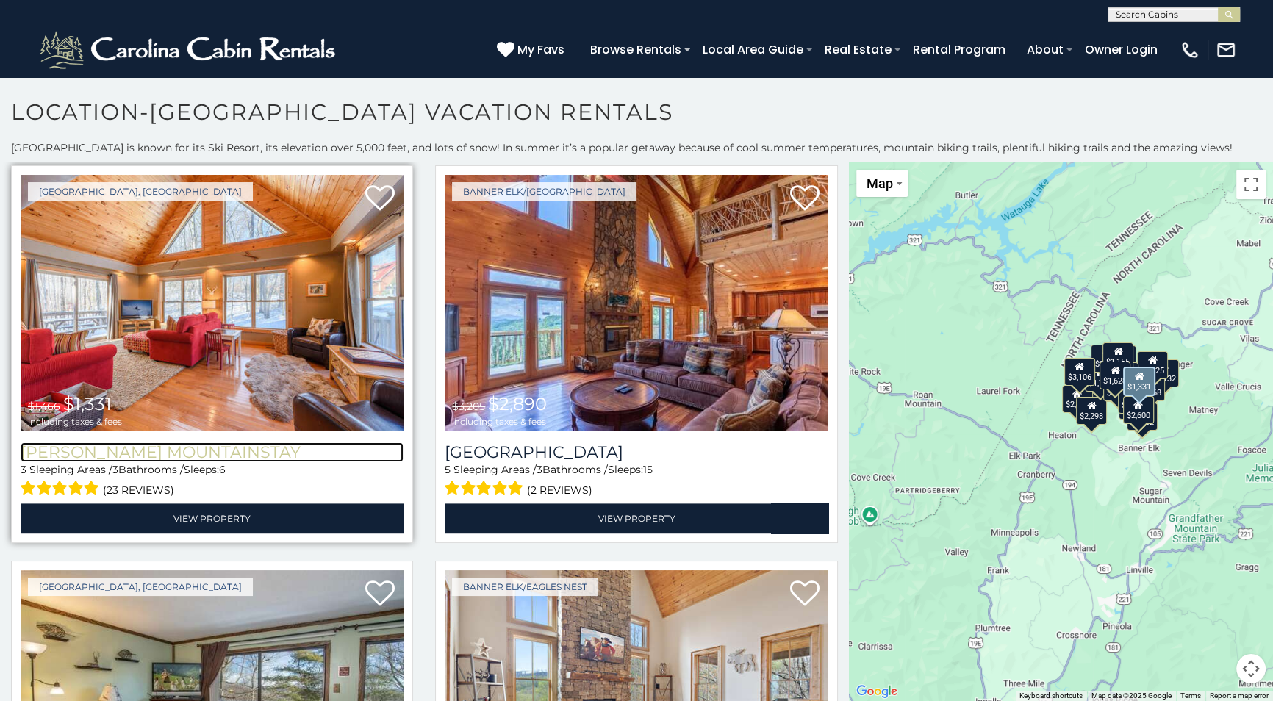
click at [132, 442] on h3 "[PERSON_NAME] Mountainstay" at bounding box center [212, 452] width 383 height 20
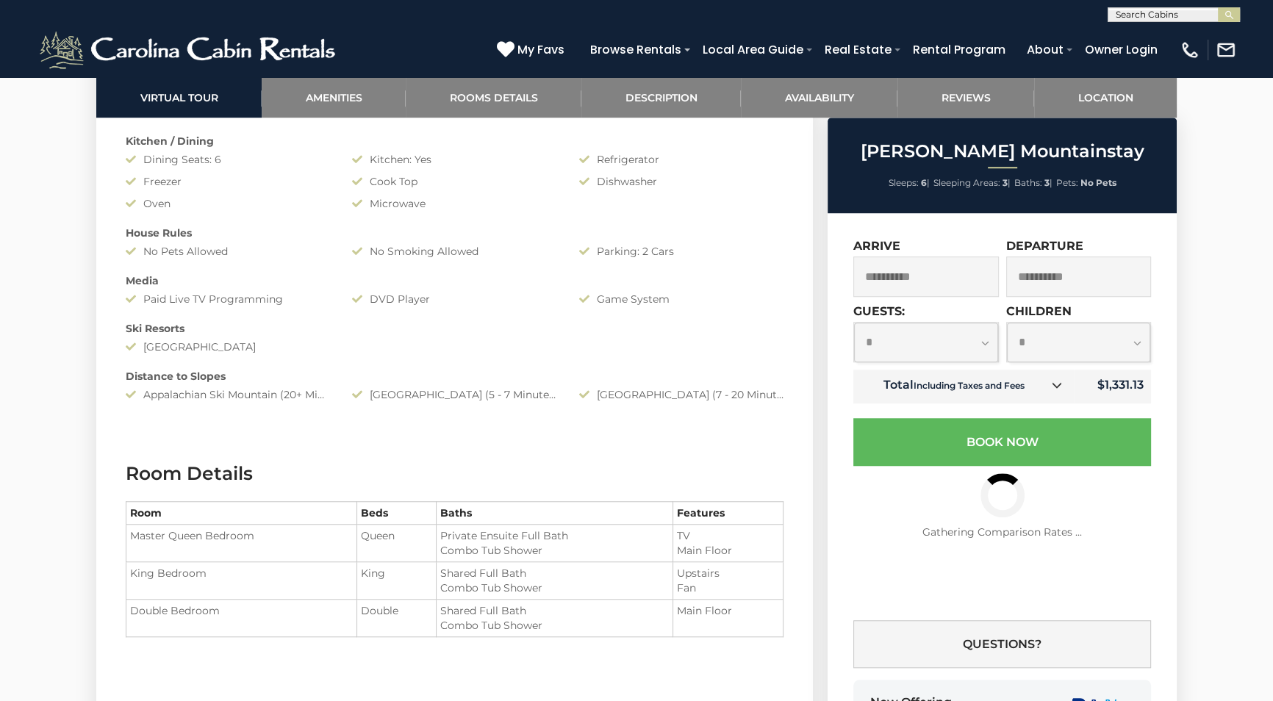
scroll to position [1536, 0]
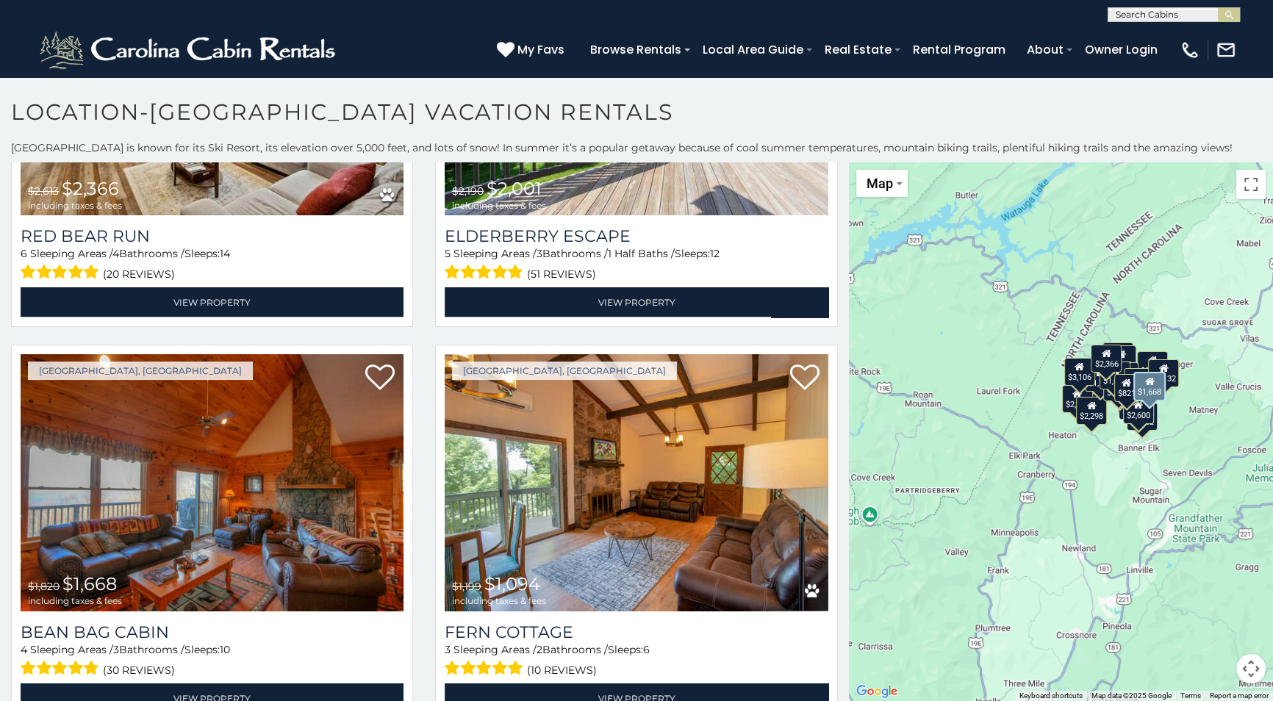
scroll to position [3941, 0]
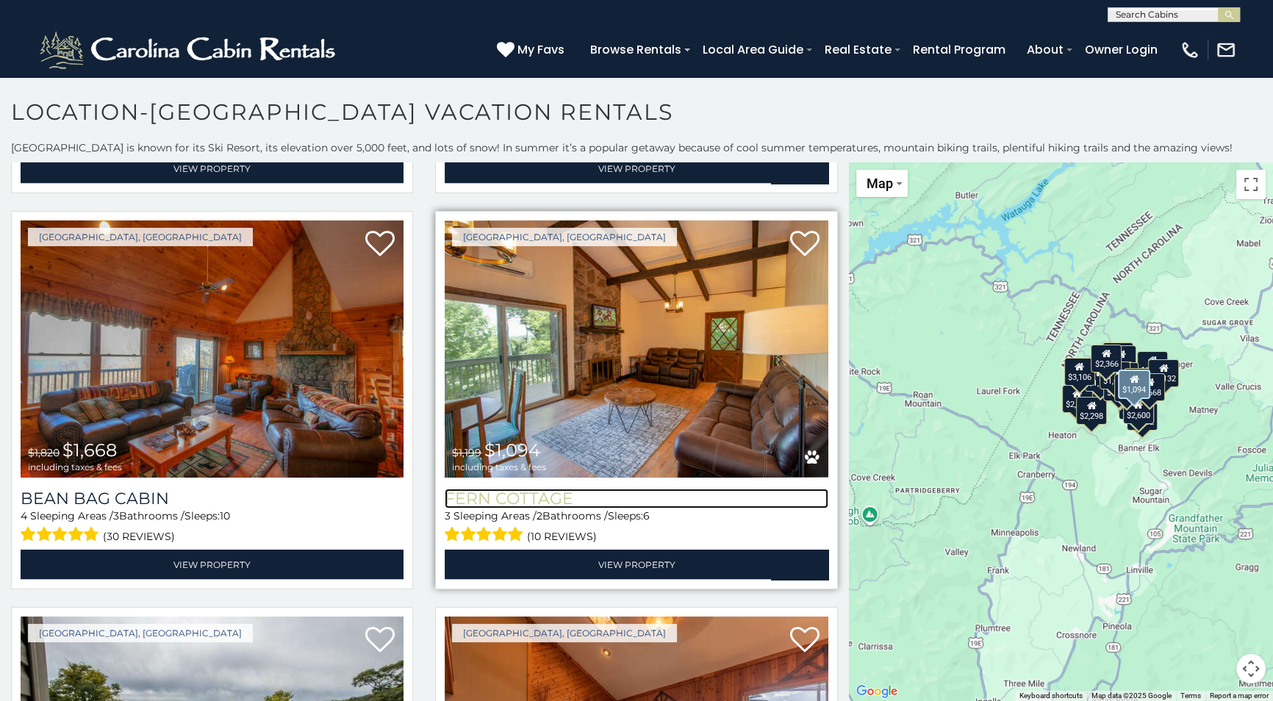
click at [537, 489] on h3 "Fern Cottage" at bounding box center [636, 499] width 383 height 20
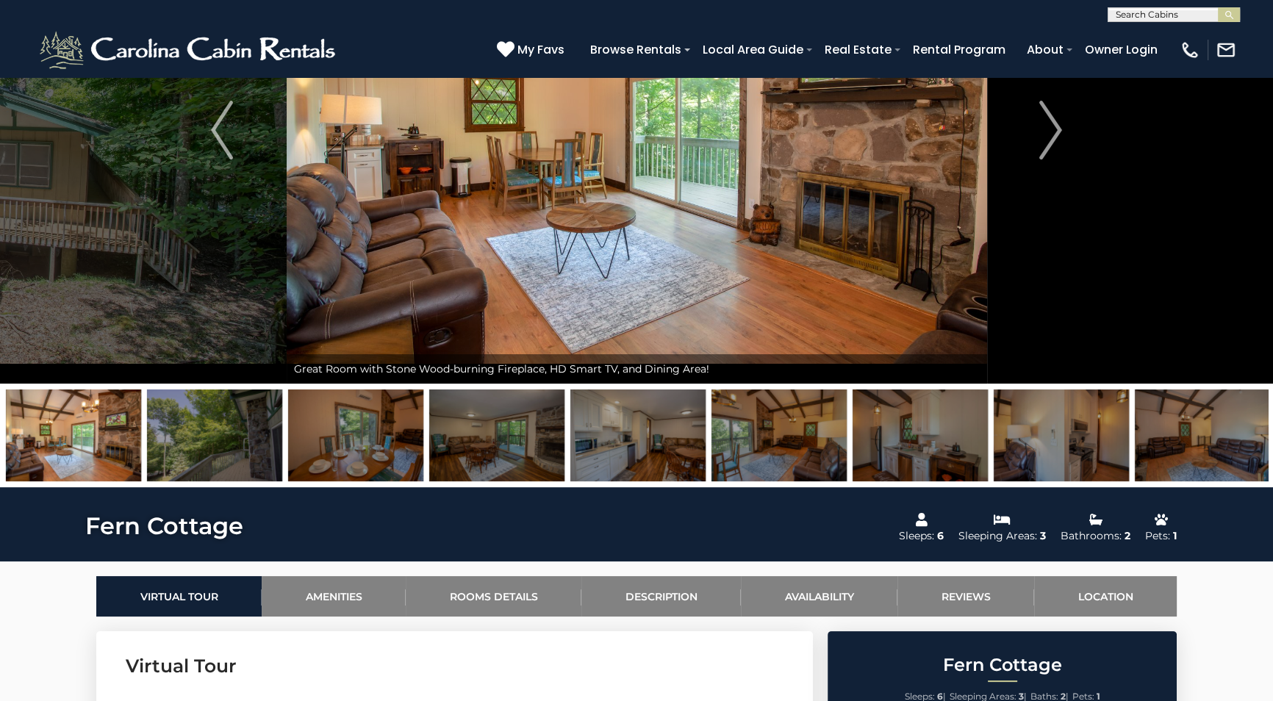
scroll to position [66, 0]
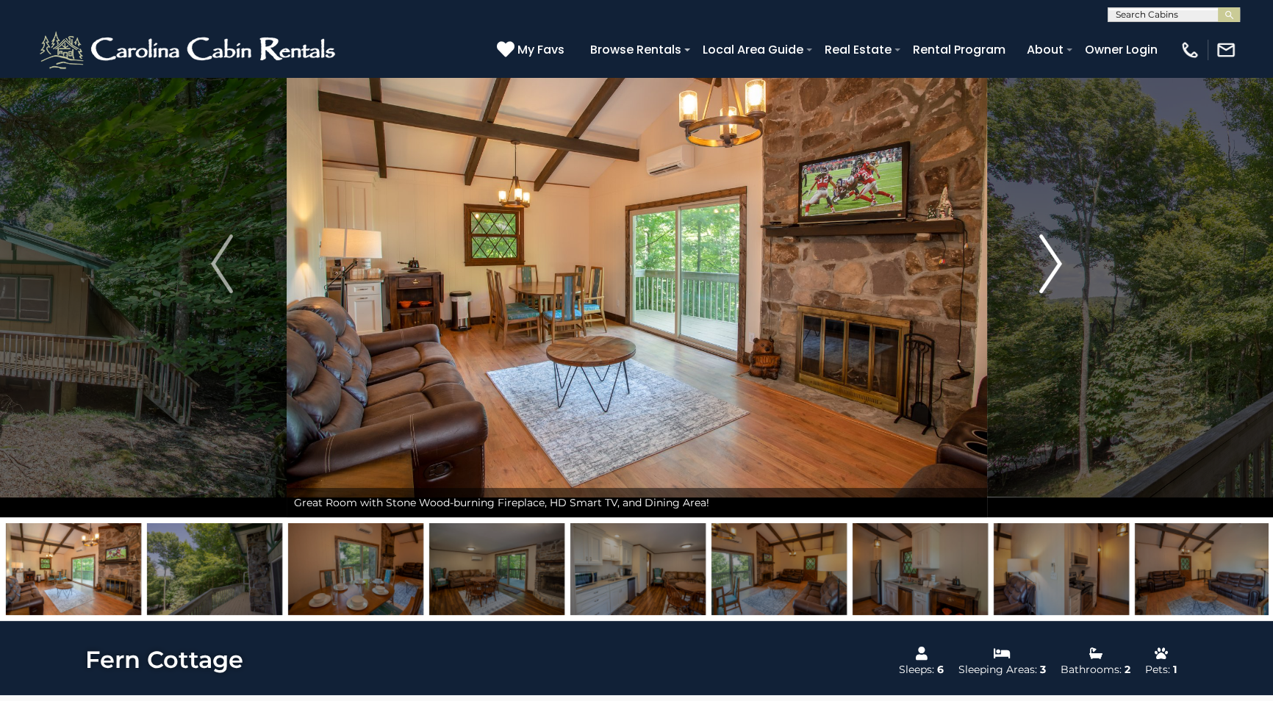
click at [1054, 255] on img "Next" at bounding box center [1051, 263] width 22 height 59
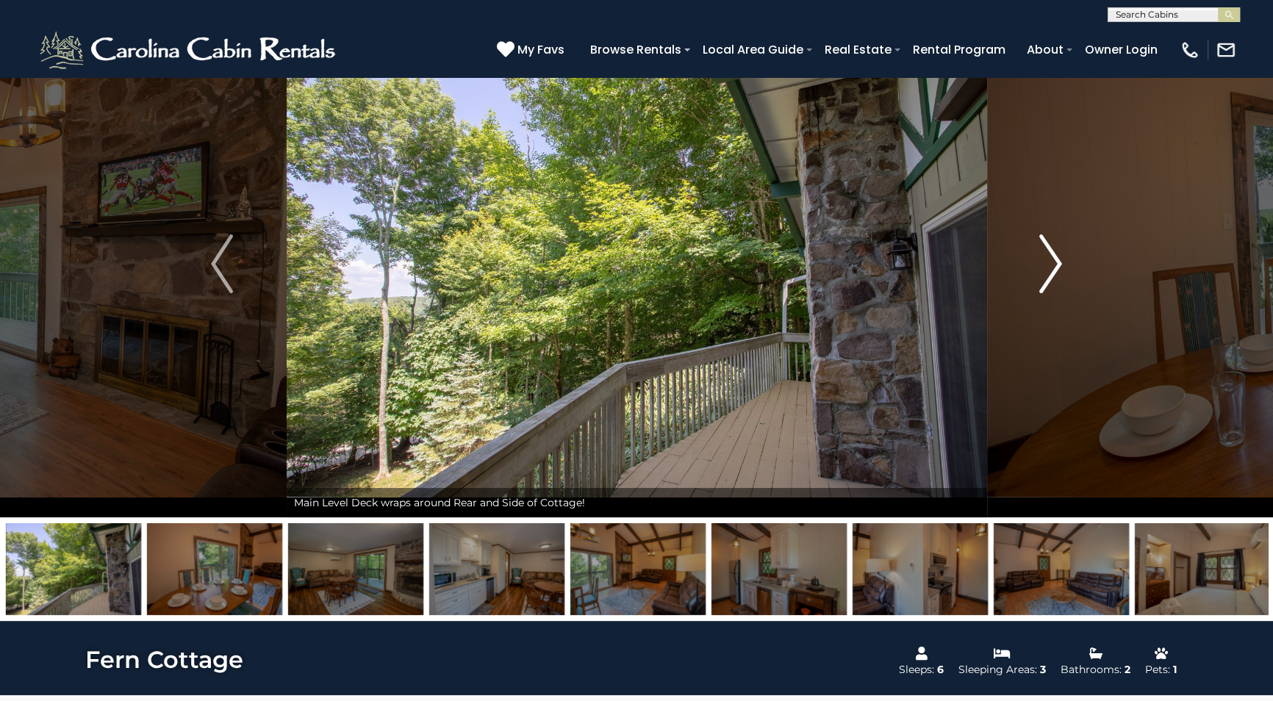
click at [1054, 255] on img "Next" at bounding box center [1051, 263] width 22 height 59
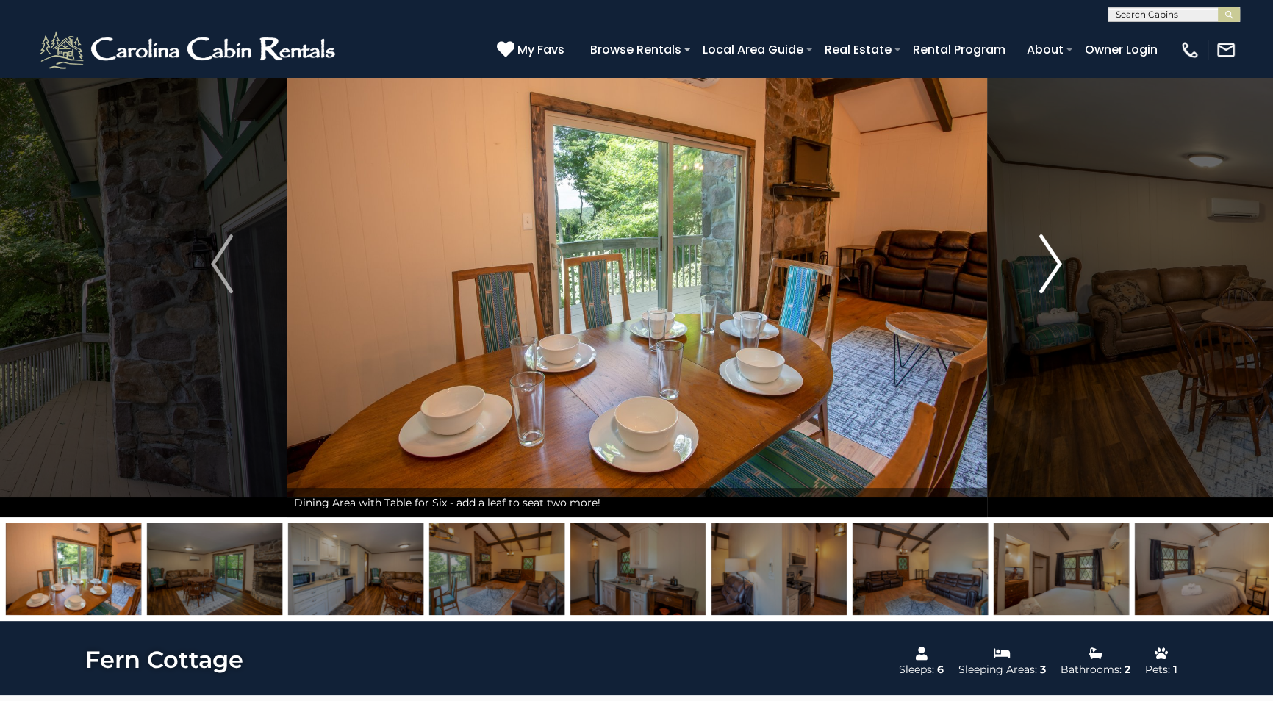
click at [1054, 255] on img "Next" at bounding box center [1051, 263] width 22 height 59
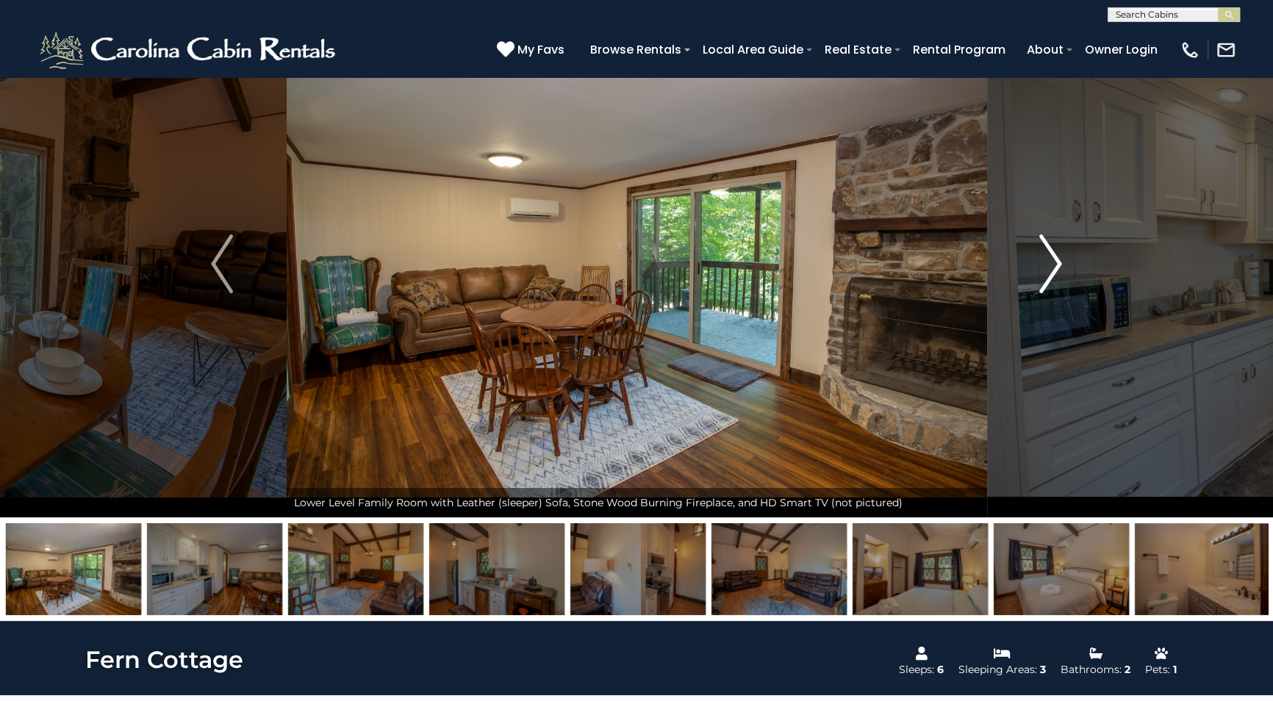
click at [1054, 255] on img "Next" at bounding box center [1051, 263] width 22 height 59
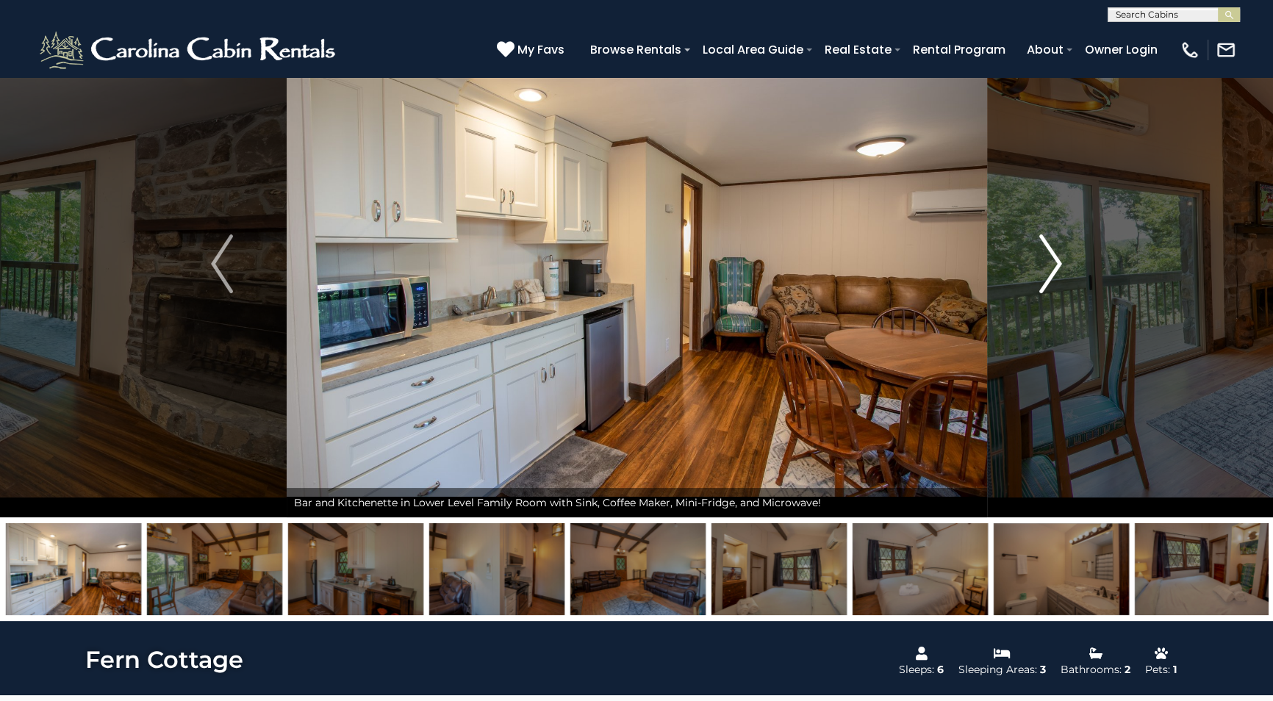
click at [1054, 255] on img "Next" at bounding box center [1051, 263] width 22 height 59
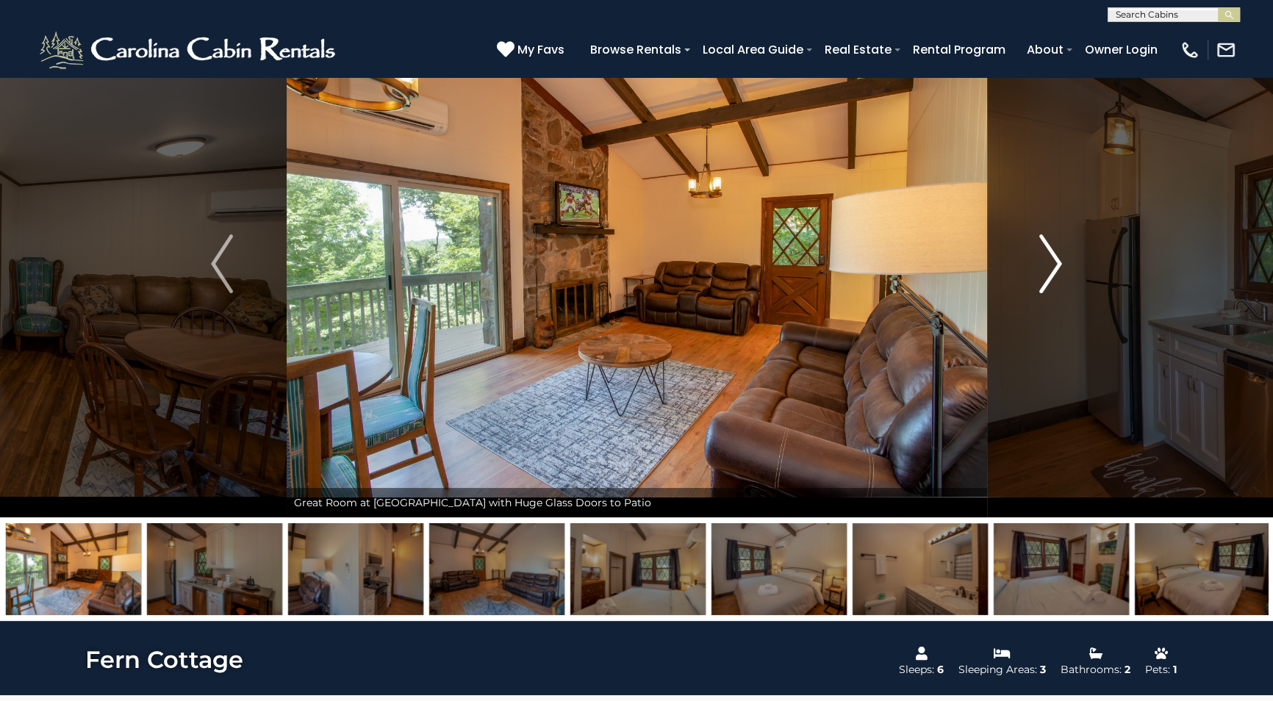
click at [1054, 255] on img "Next" at bounding box center [1051, 263] width 22 height 59
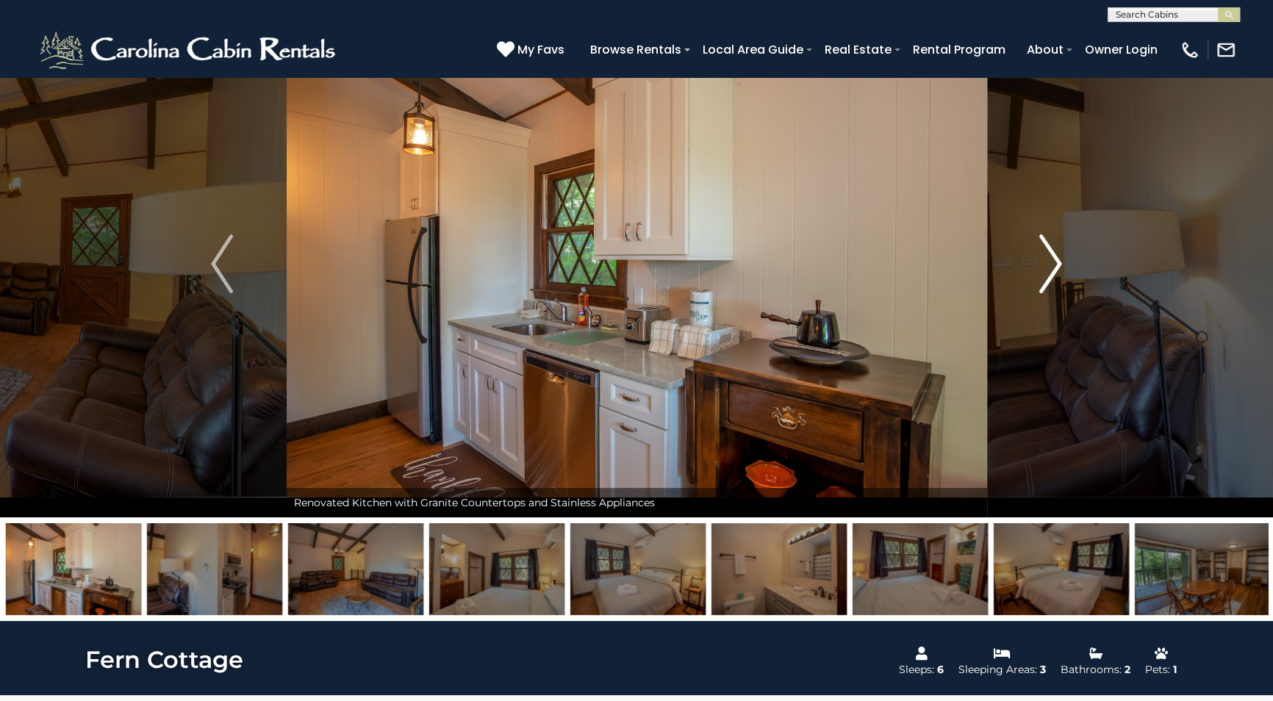
click at [1054, 255] on img "Next" at bounding box center [1051, 263] width 22 height 59
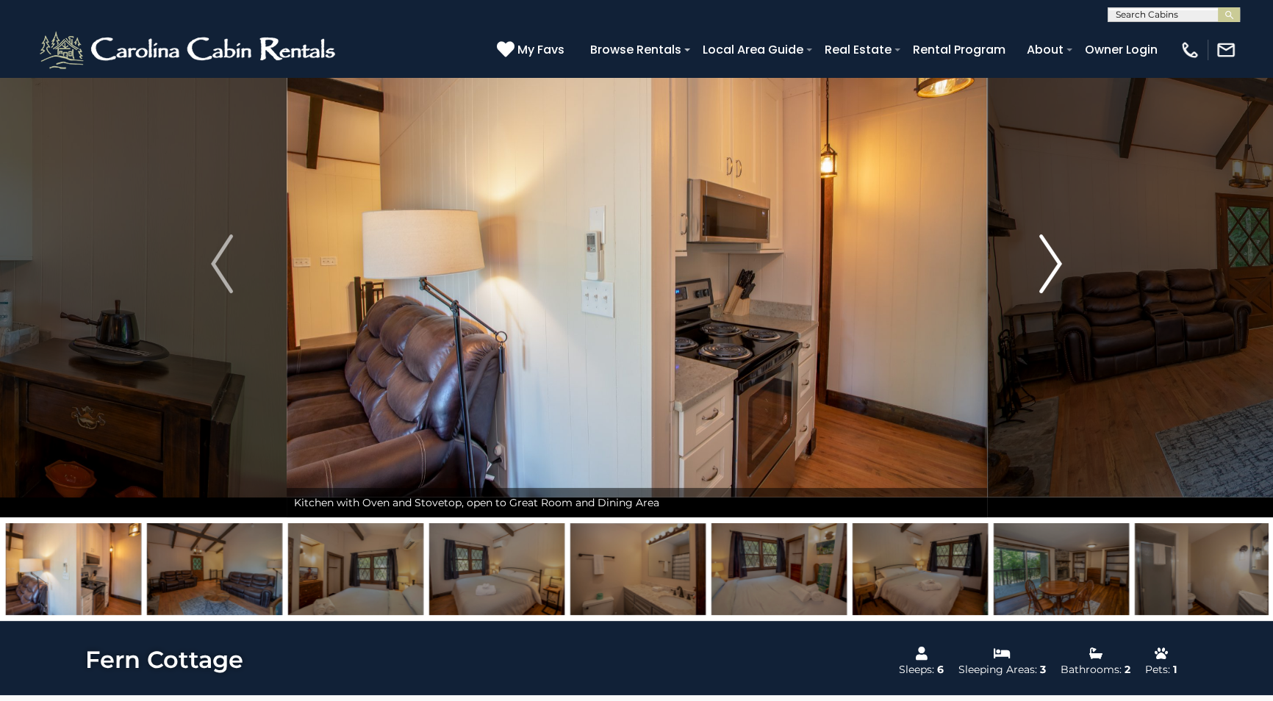
click at [1054, 255] on img "Next" at bounding box center [1051, 263] width 22 height 59
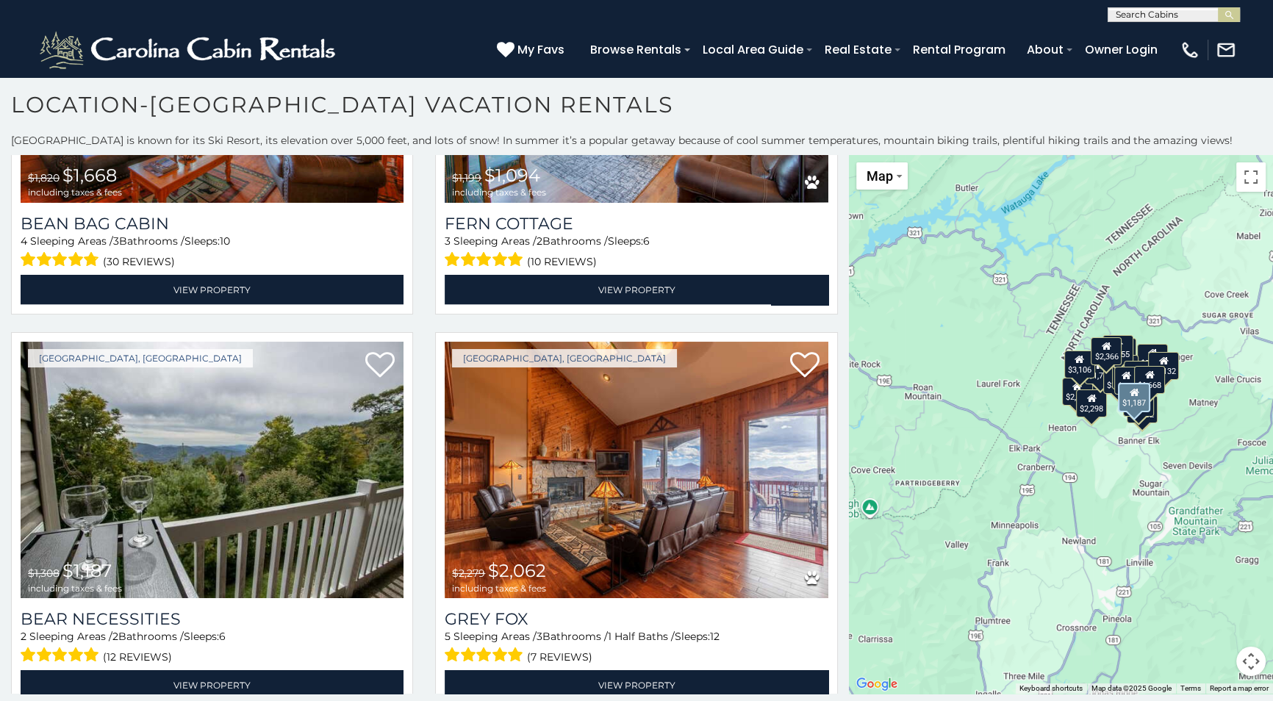
scroll to position [4276, 0]
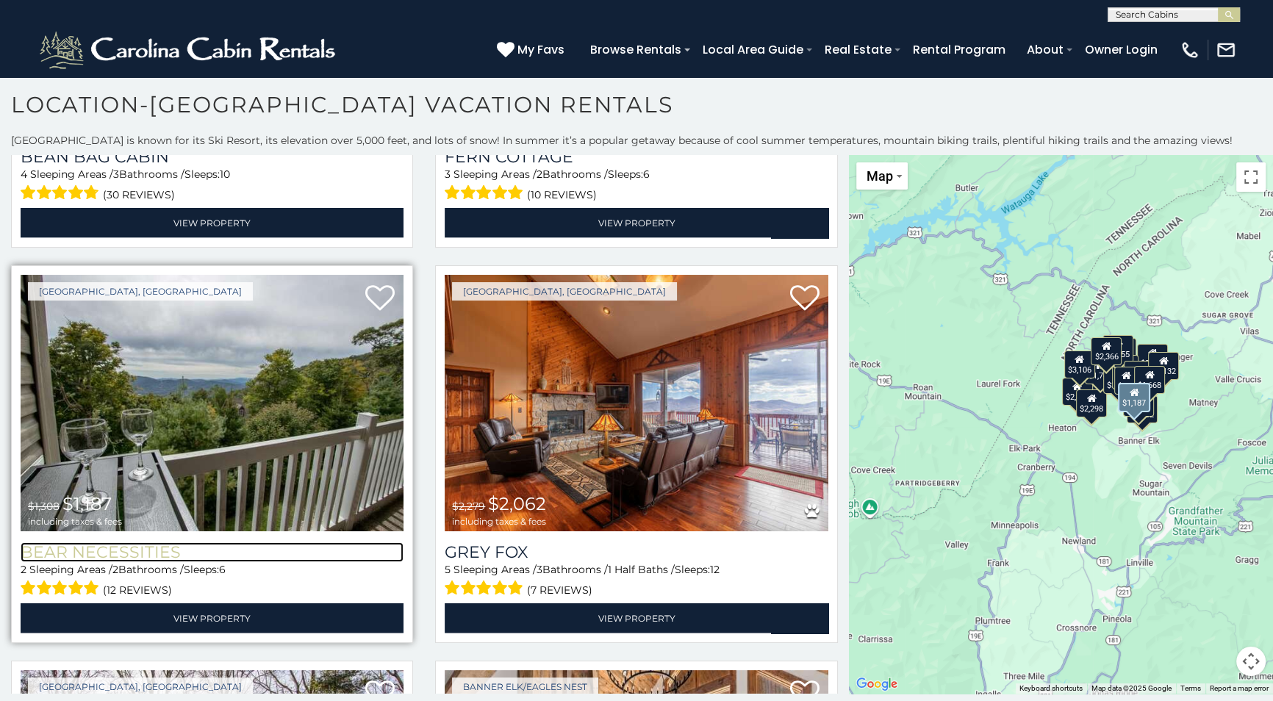
click at [103, 542] on h3 "Bear Necessities" at bounding box center [212, 552] width 383 height 20
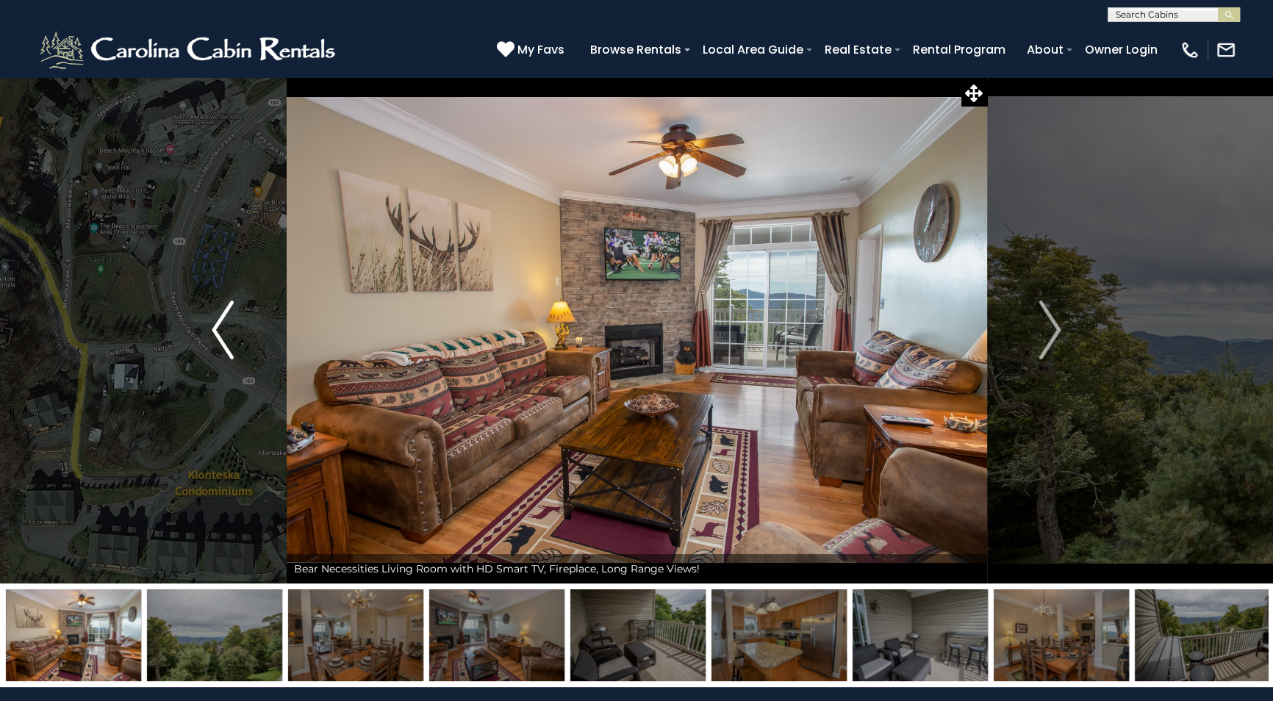
click at [221, 337] on img "Previous" at bounding box center [223, 330] width 22 height 59
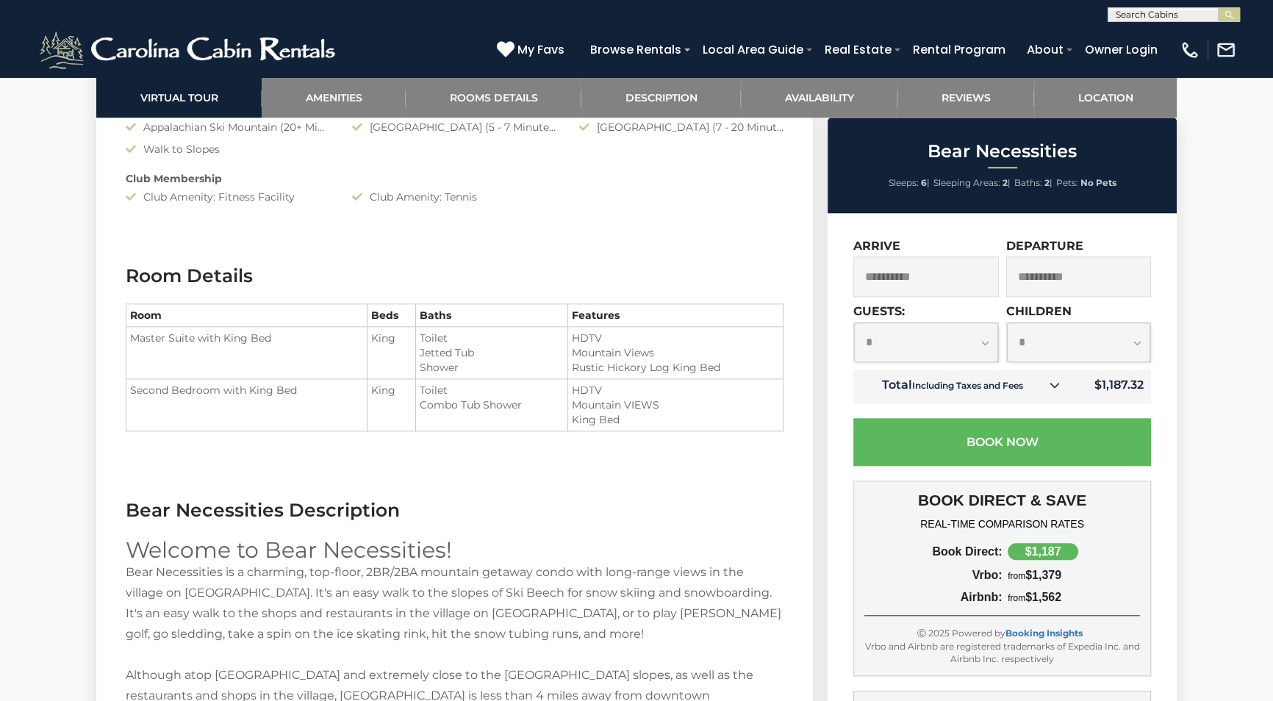
scroll to position [1870, 0]
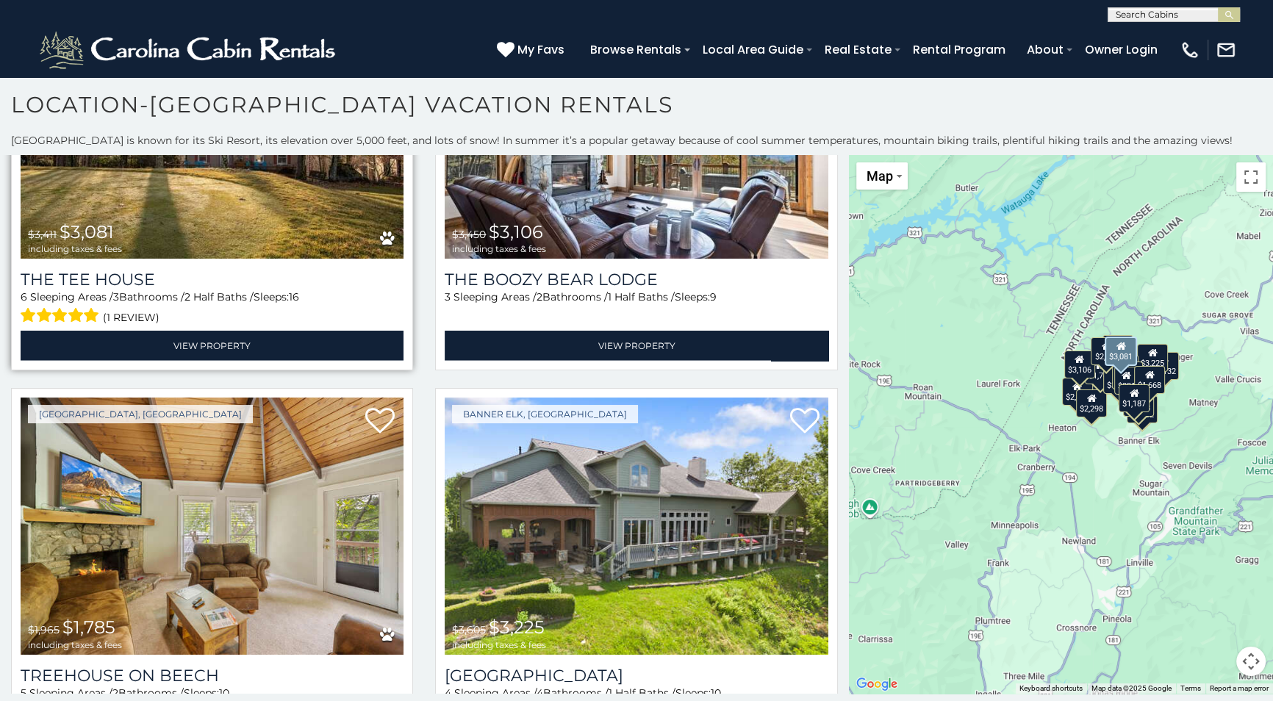
scroll to position [5078, 0]
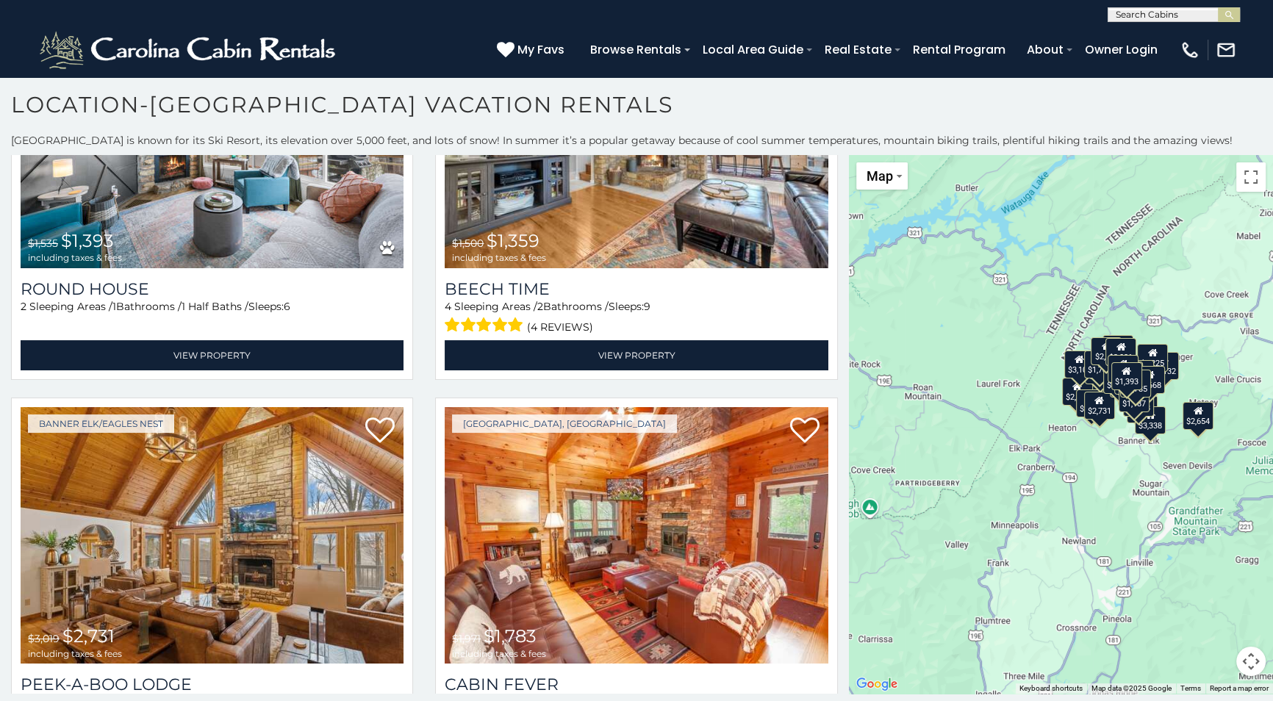
scroll to position [6255, 0]
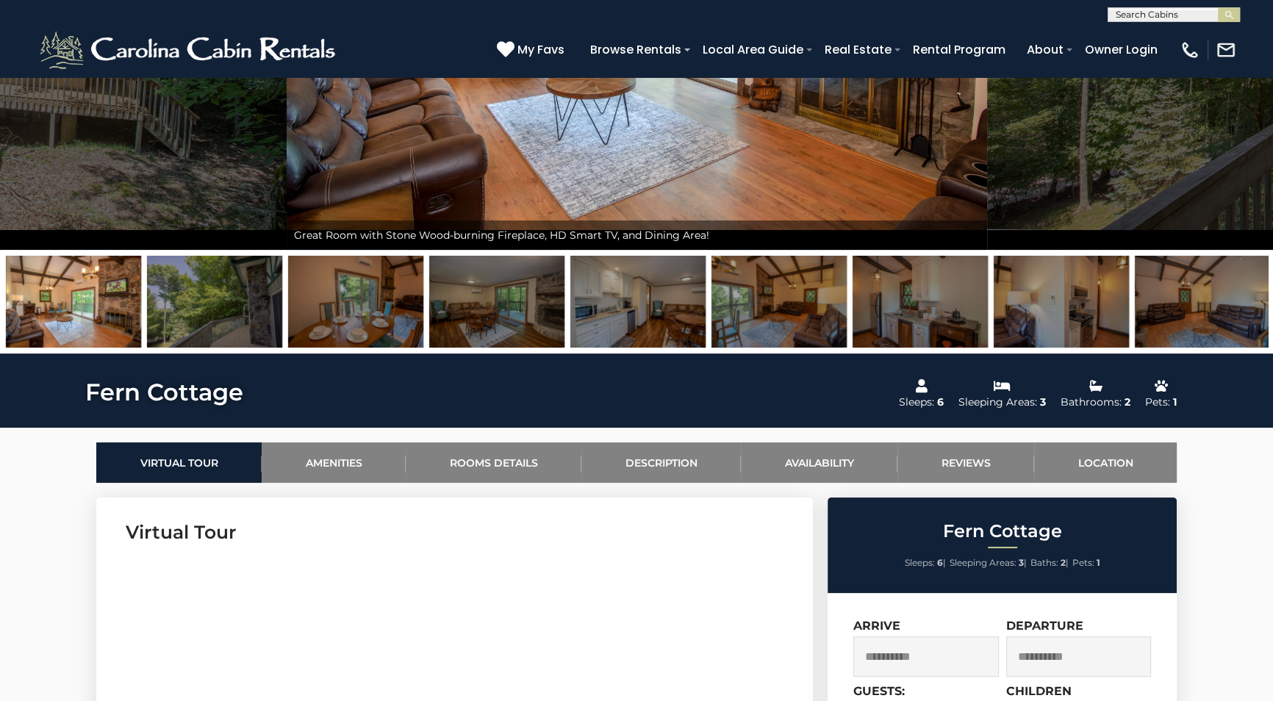
scroll to position [200, 0]
